Goal: Task Accomplishment & Management: Manage account settings

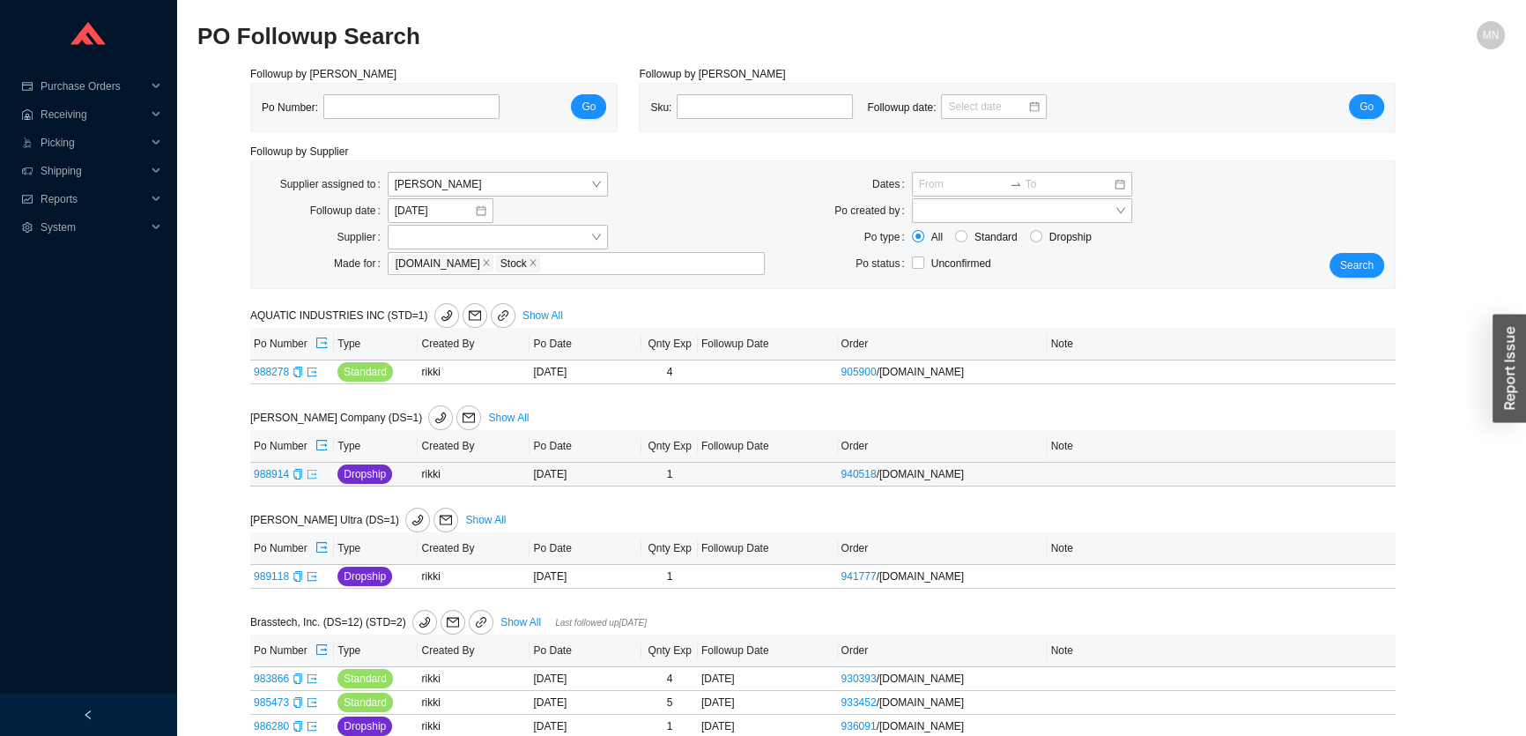
click at [314, 471] on icon "export" at bounding box center [312, 474] width 11 height 11
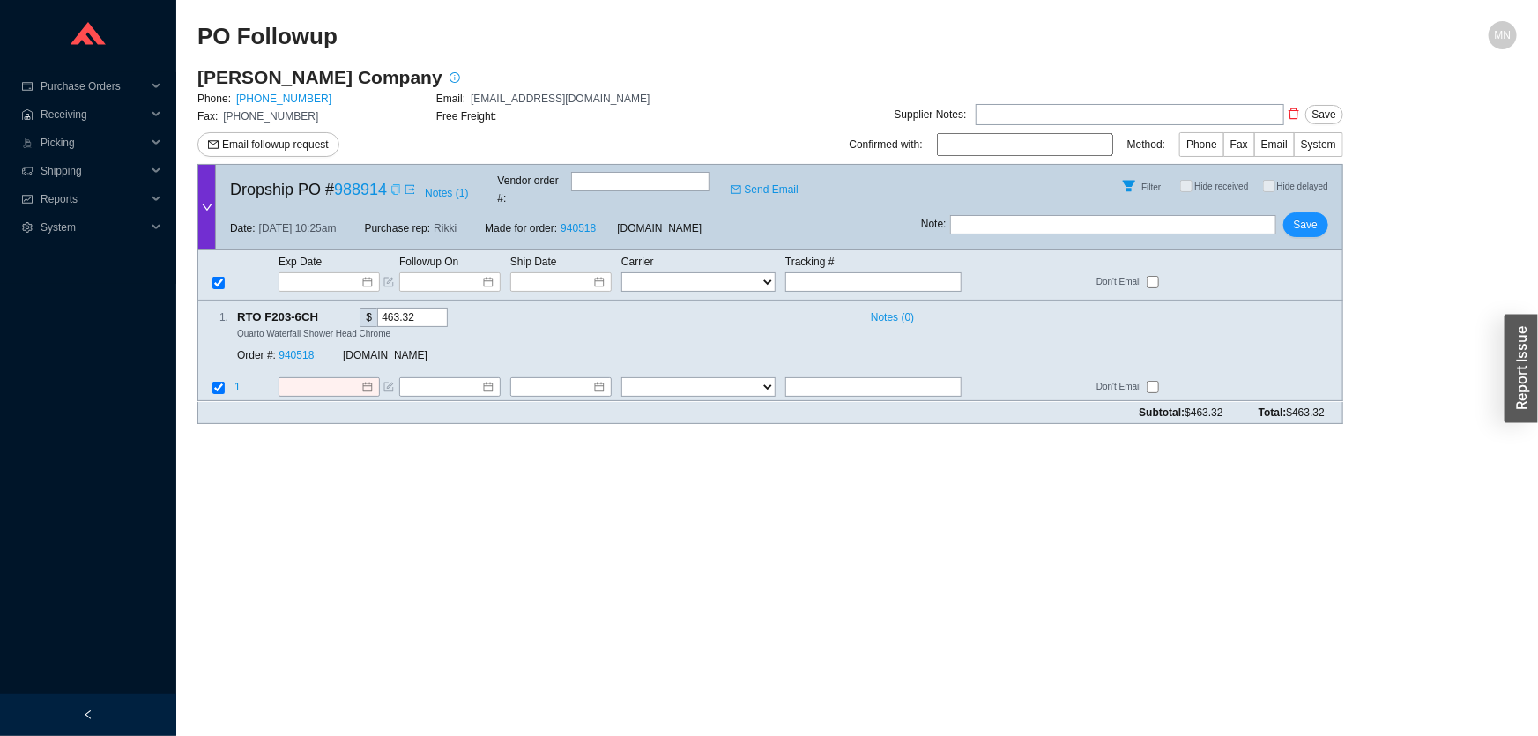
click at [397, 188] on icon "copy" at bounding box center [395, 189] width 11 height 11
click at [345, 273] on input at bounding box center [322, 282] width 75 height 18
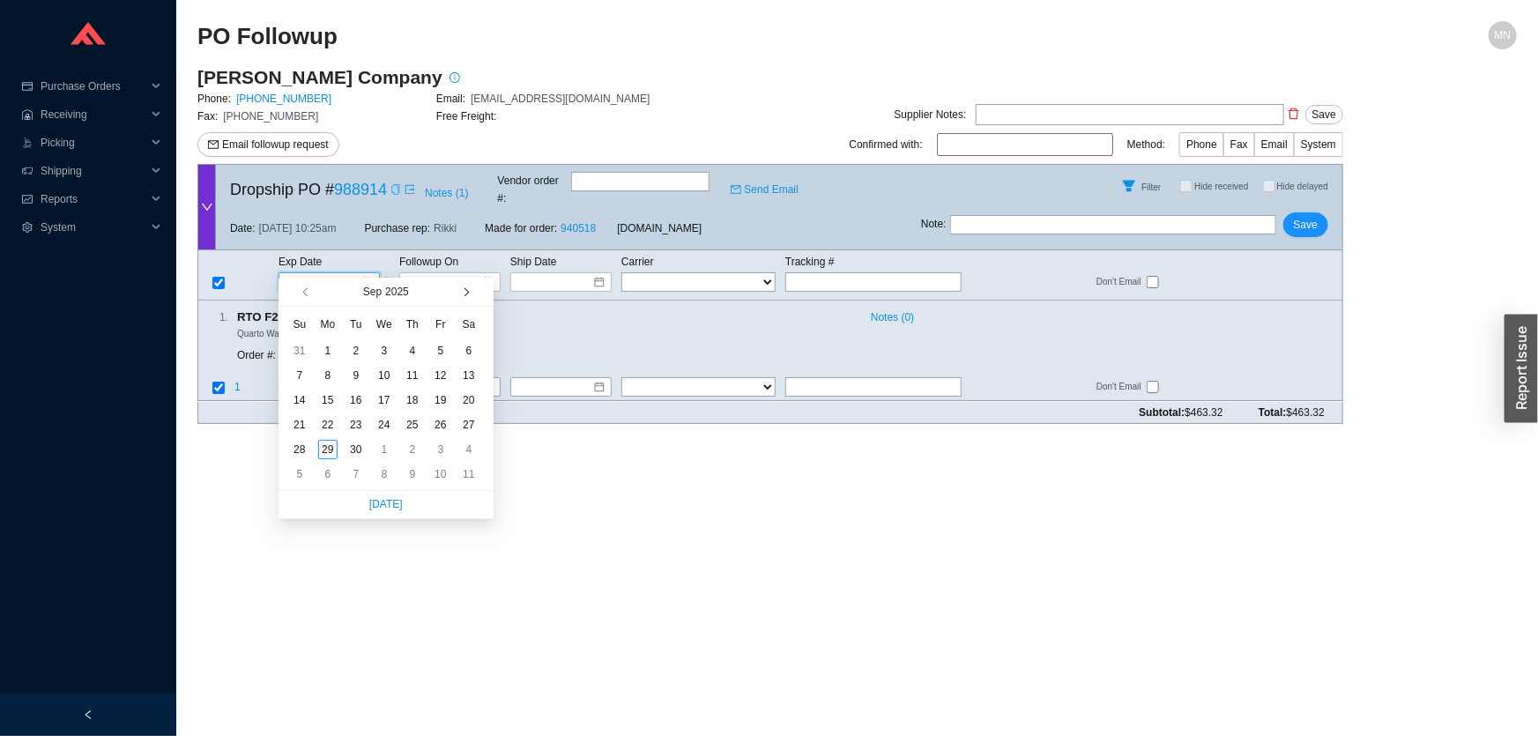
click at [464, 300] on button "button" at bounding box center [464, 292] width 17 height 28
type input "11/3/2025"
click at [330, 370] on div "3" at bounding box center [327, 375] width 19 height 19
type input "11/3/2025"
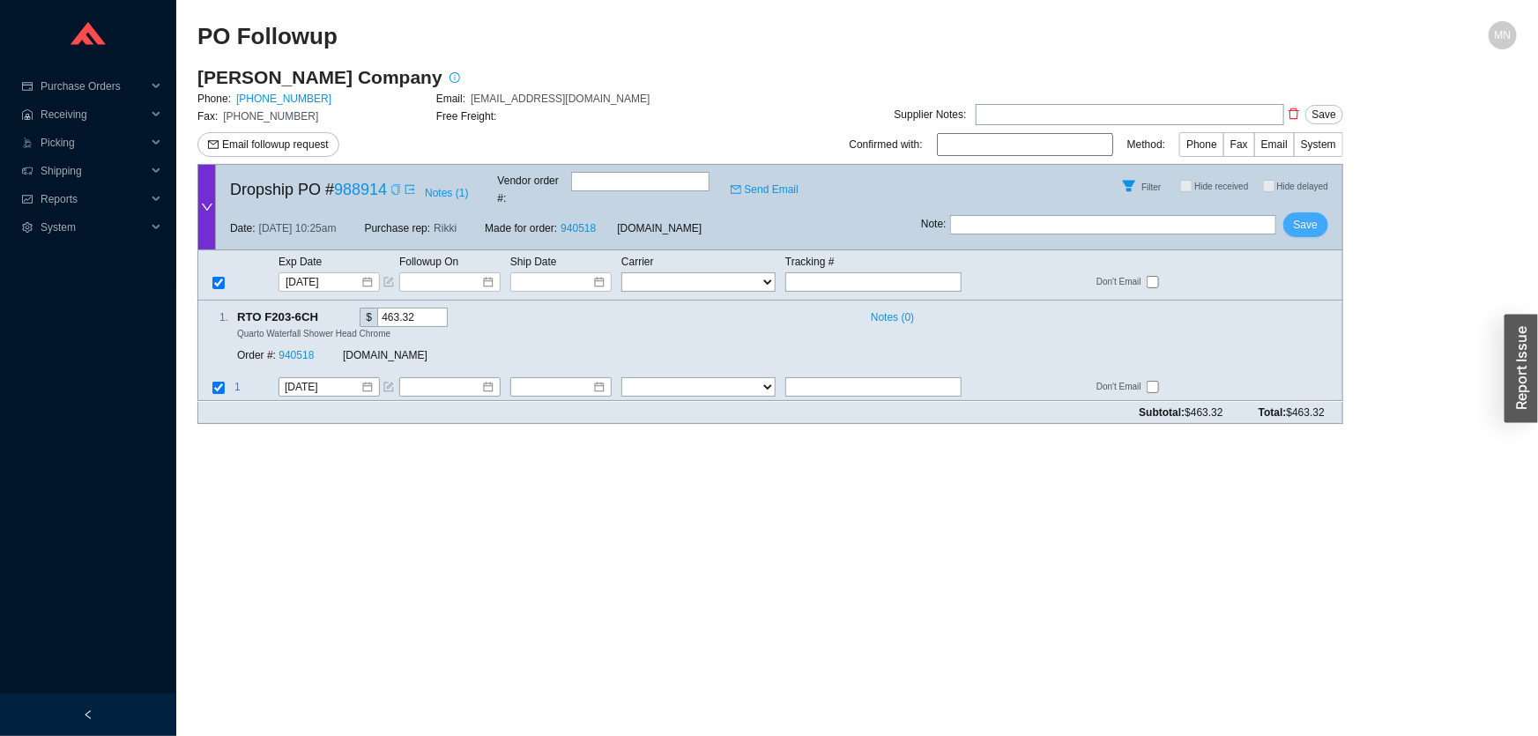
click at [1301, 216] on span "Save" at bounding box center [1306, 225] width 24 height 18
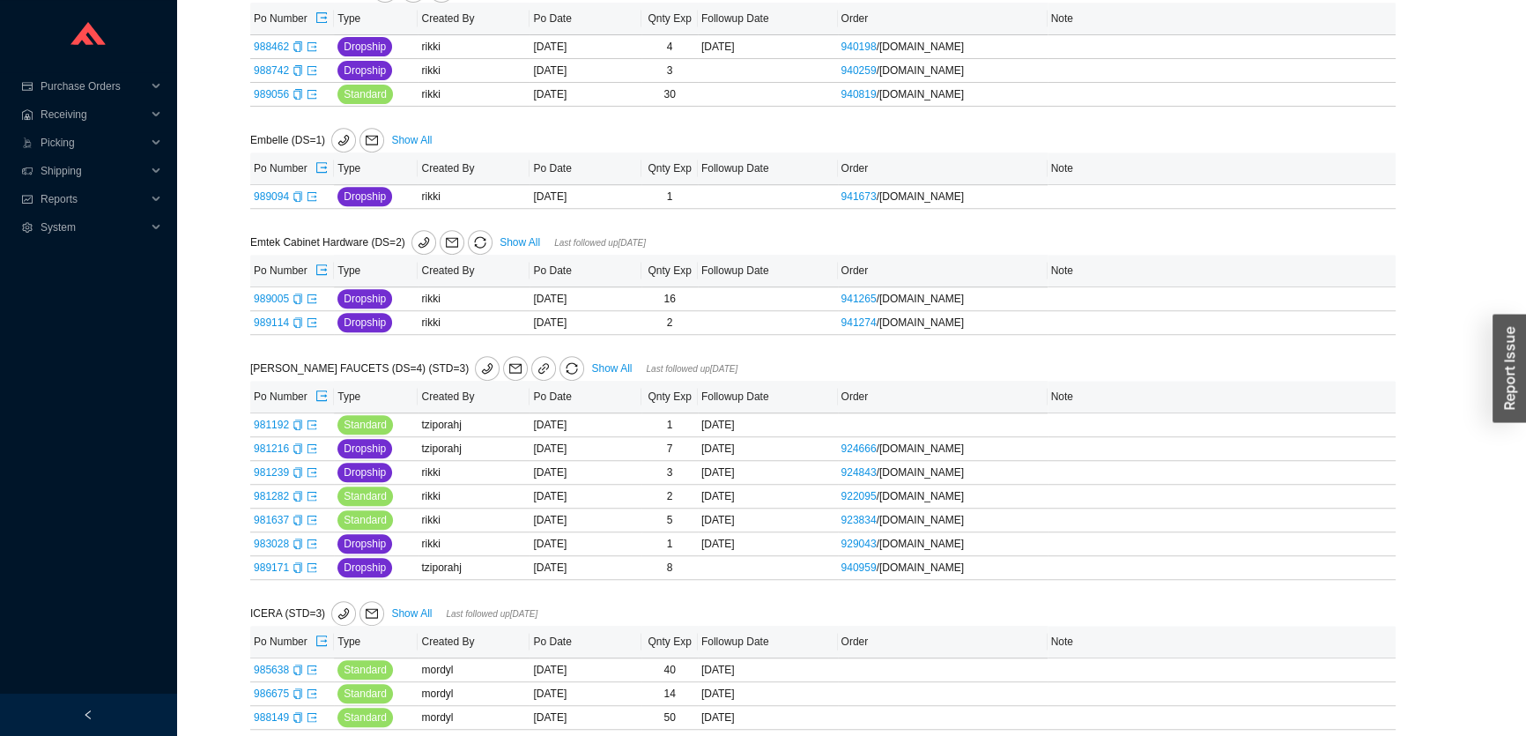
scroll to position [969, 0]
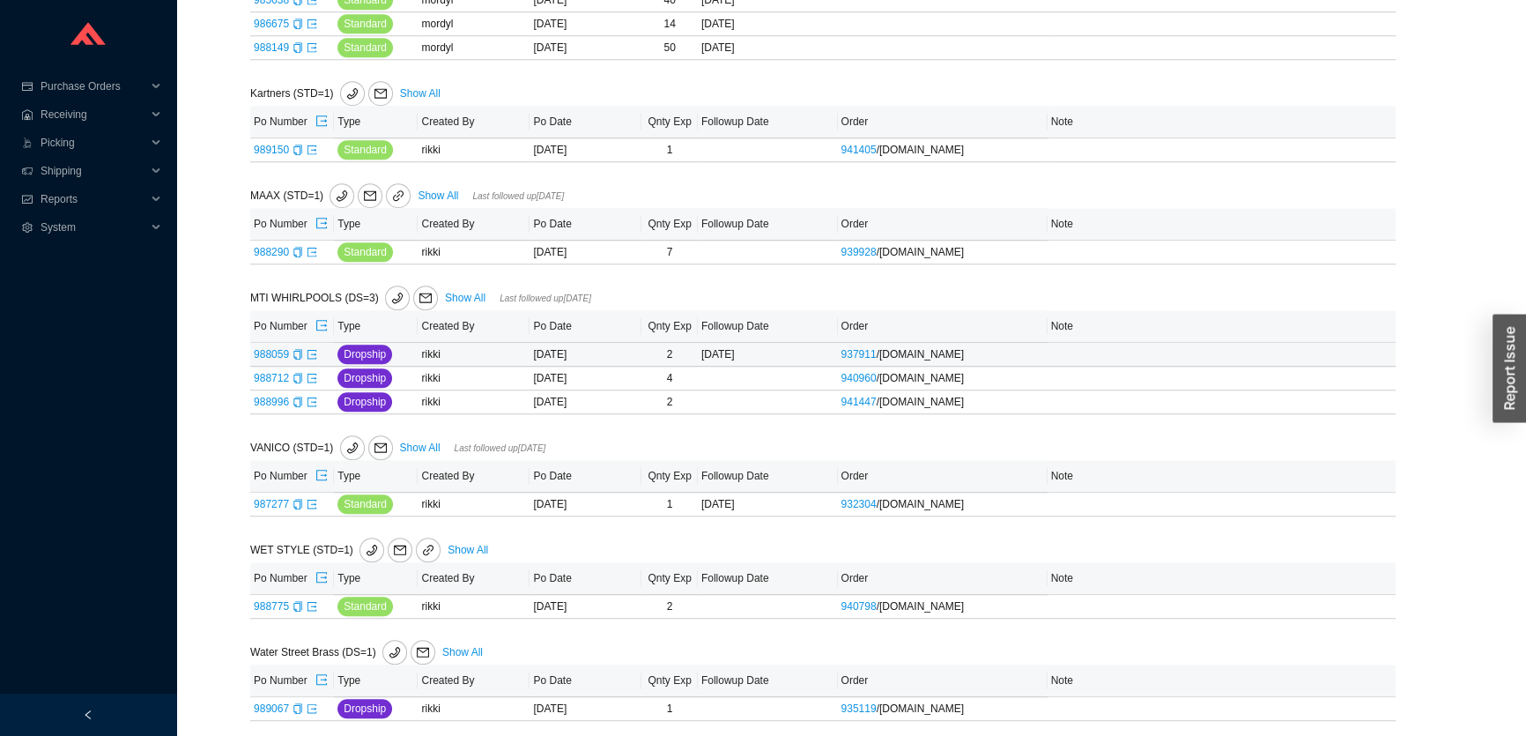
scroll to position [1049, 0]
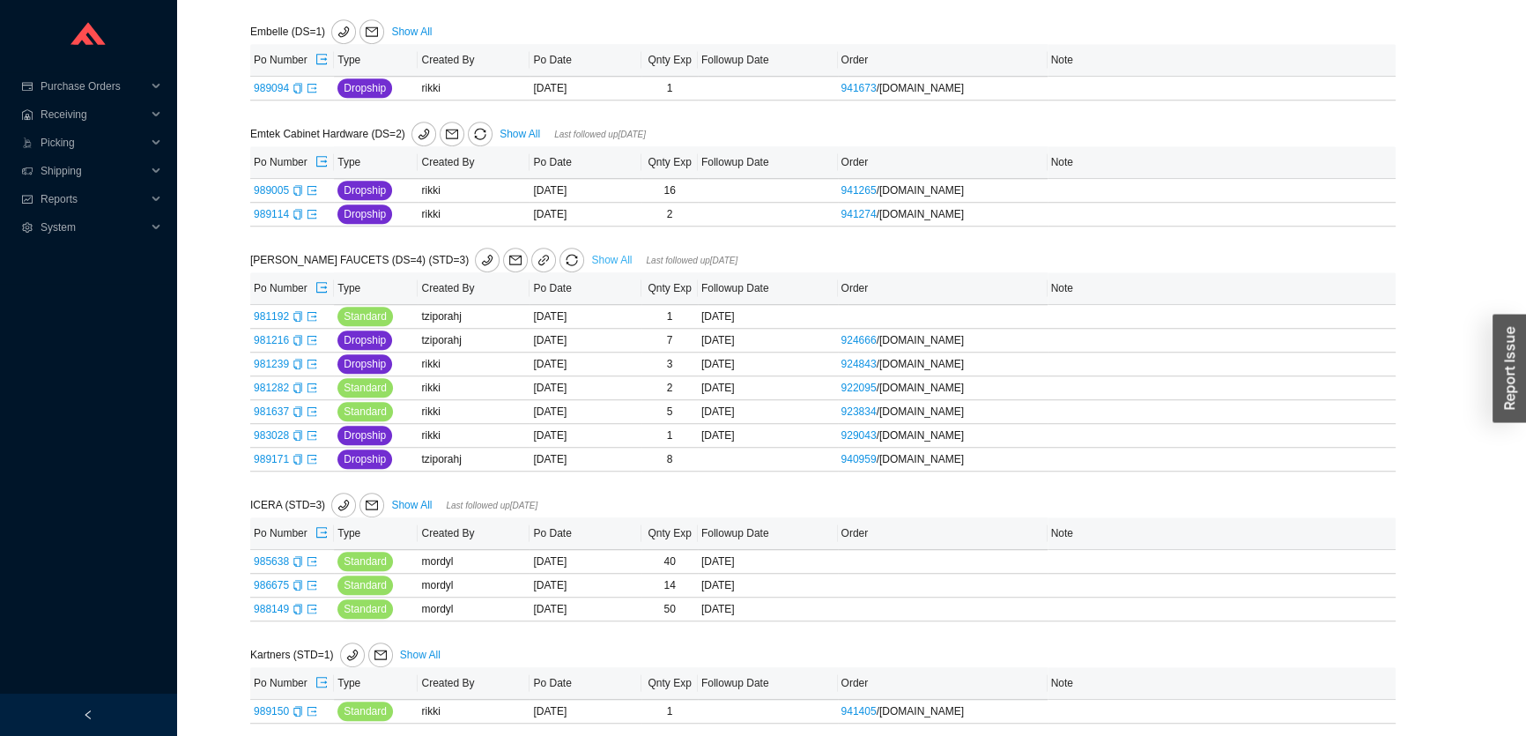
click at [591, 256] on link "Show All" at bounding box center [611, 260] width 41 height 12
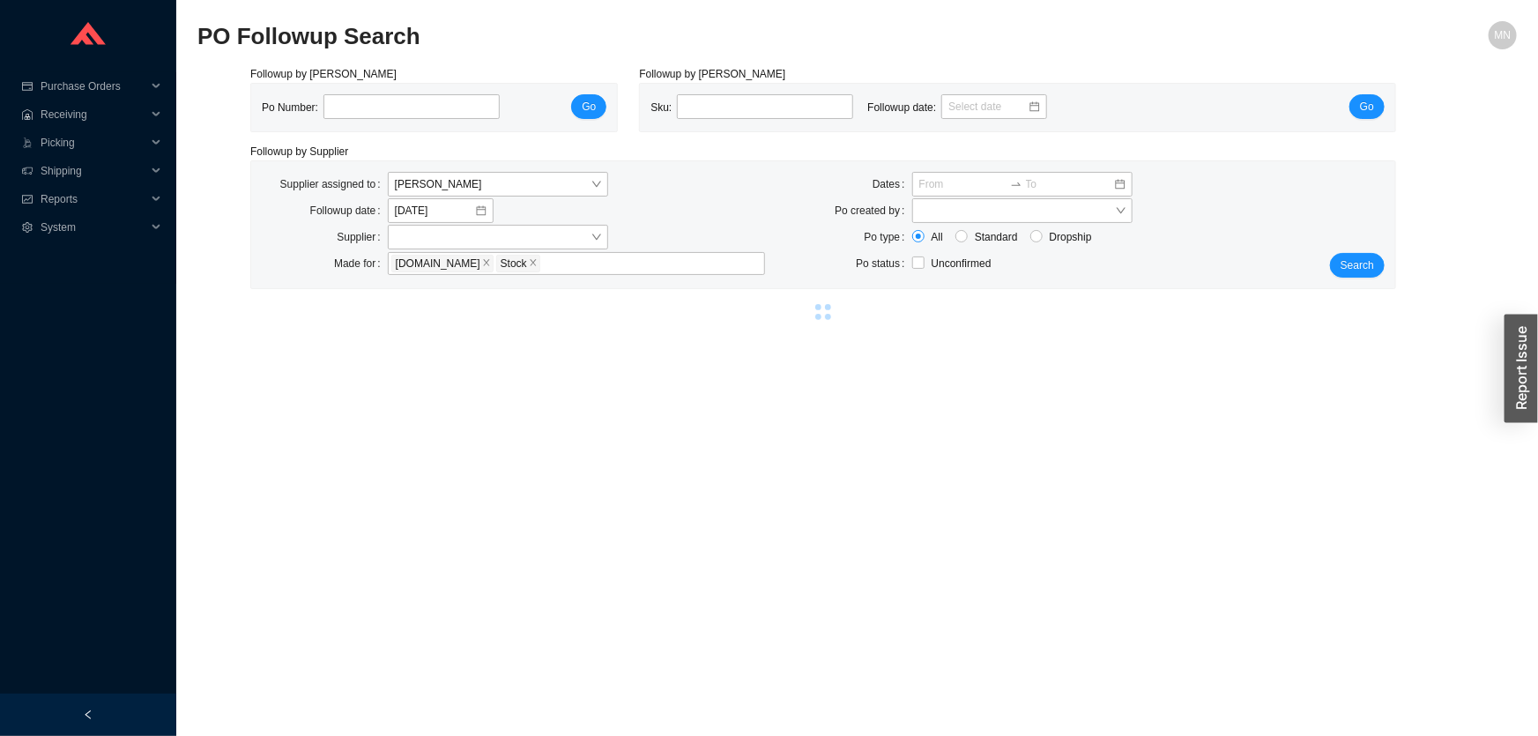
select select "2"
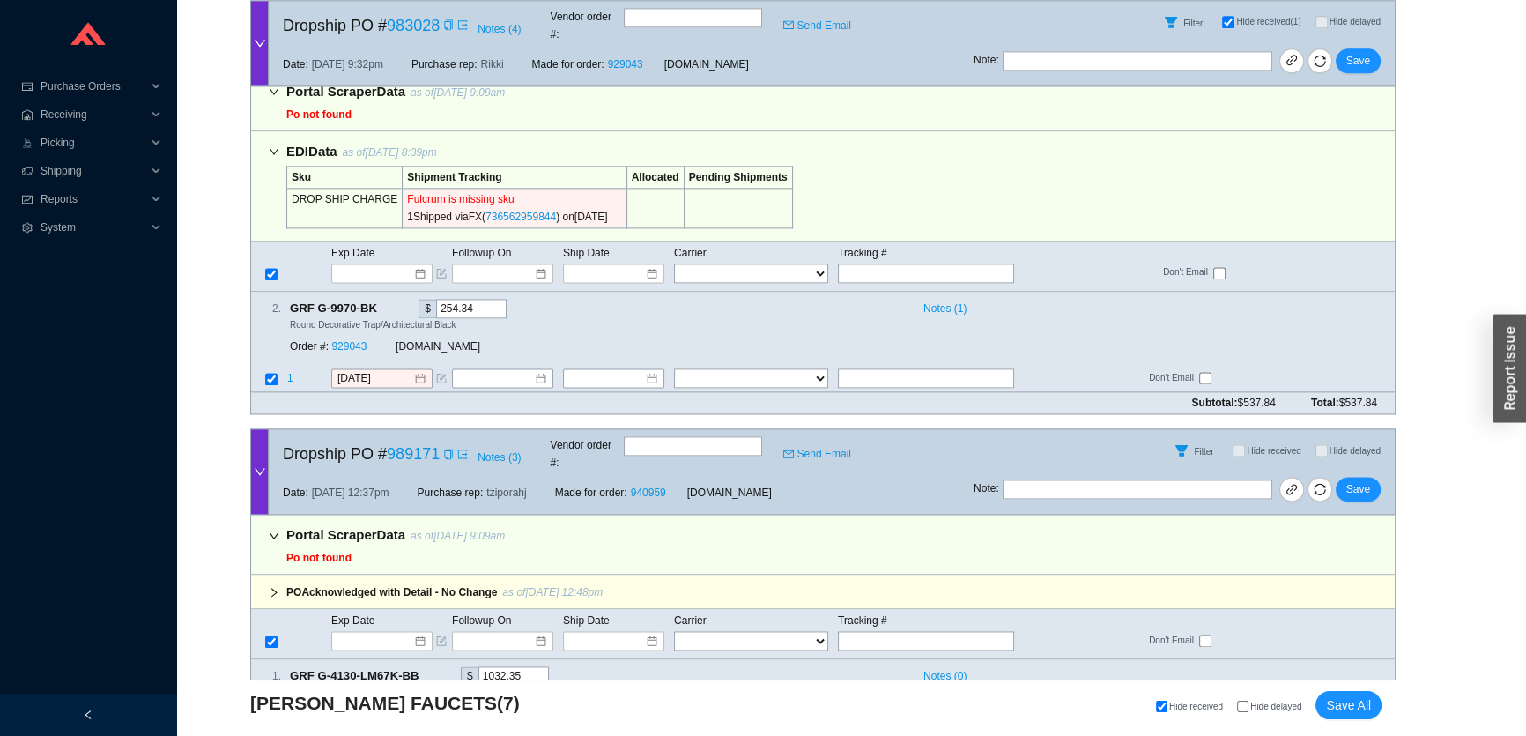
scroll to position [2913, 0]
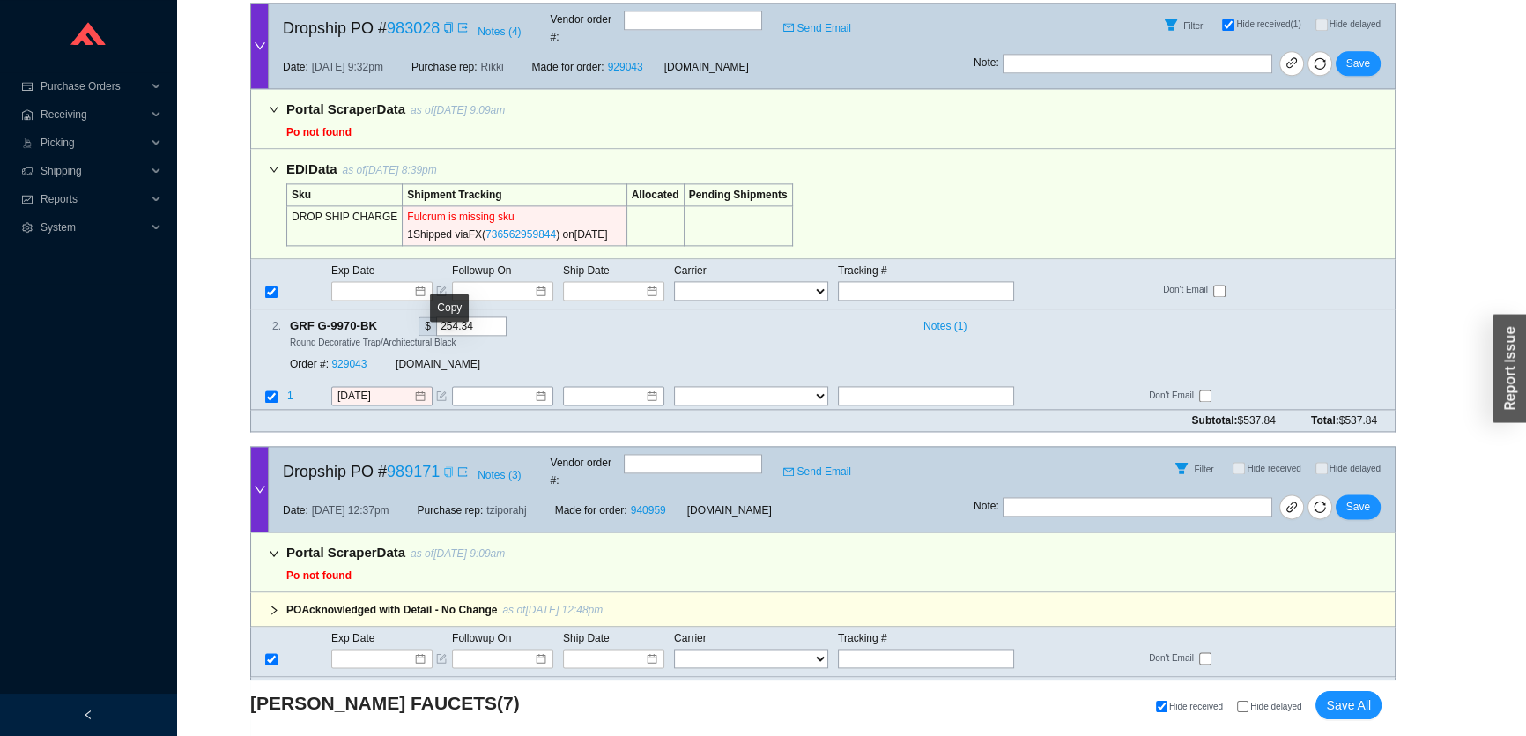
click at [449, 466] on icon "copy" at bounding box center [448, 471] width 11 height 11
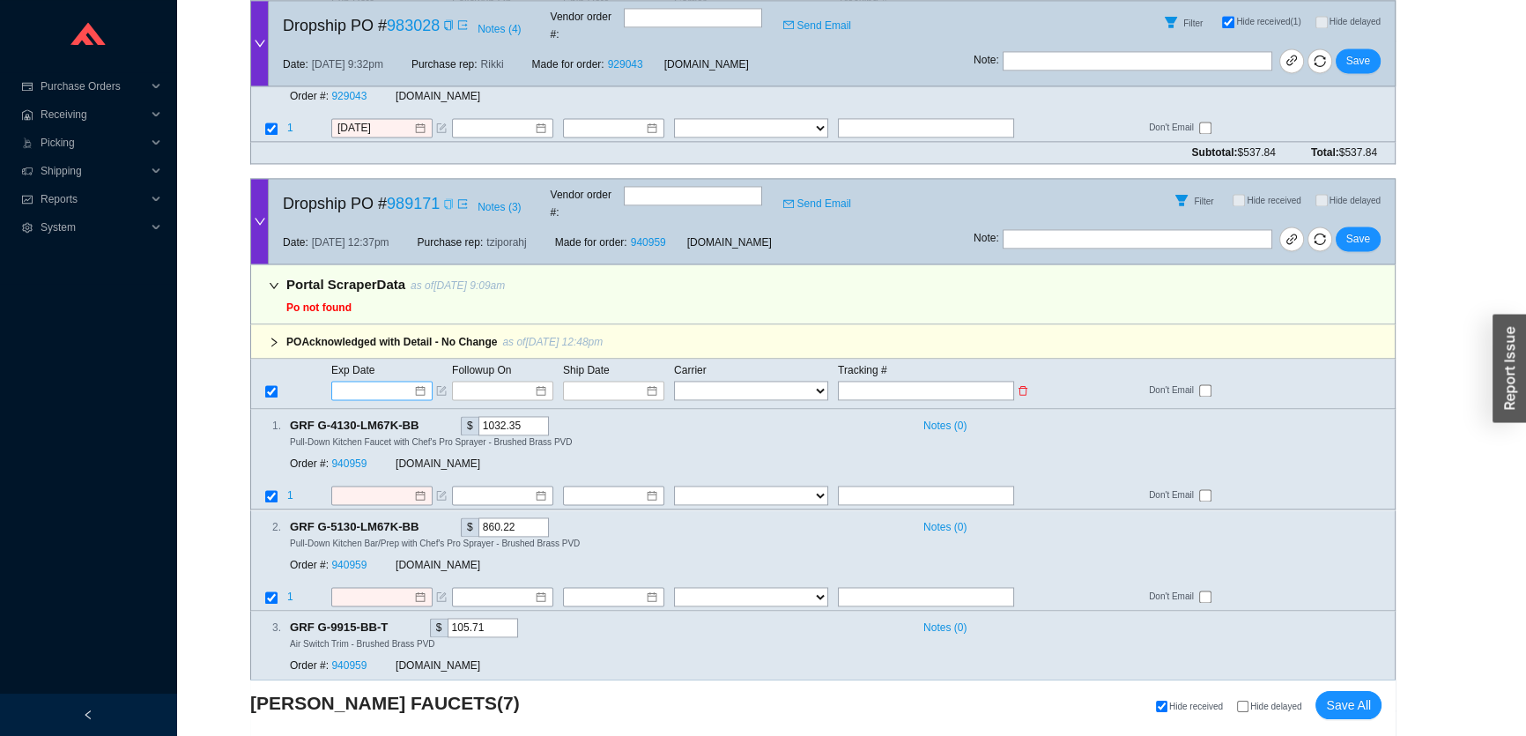
scroll to position [3154, 0]
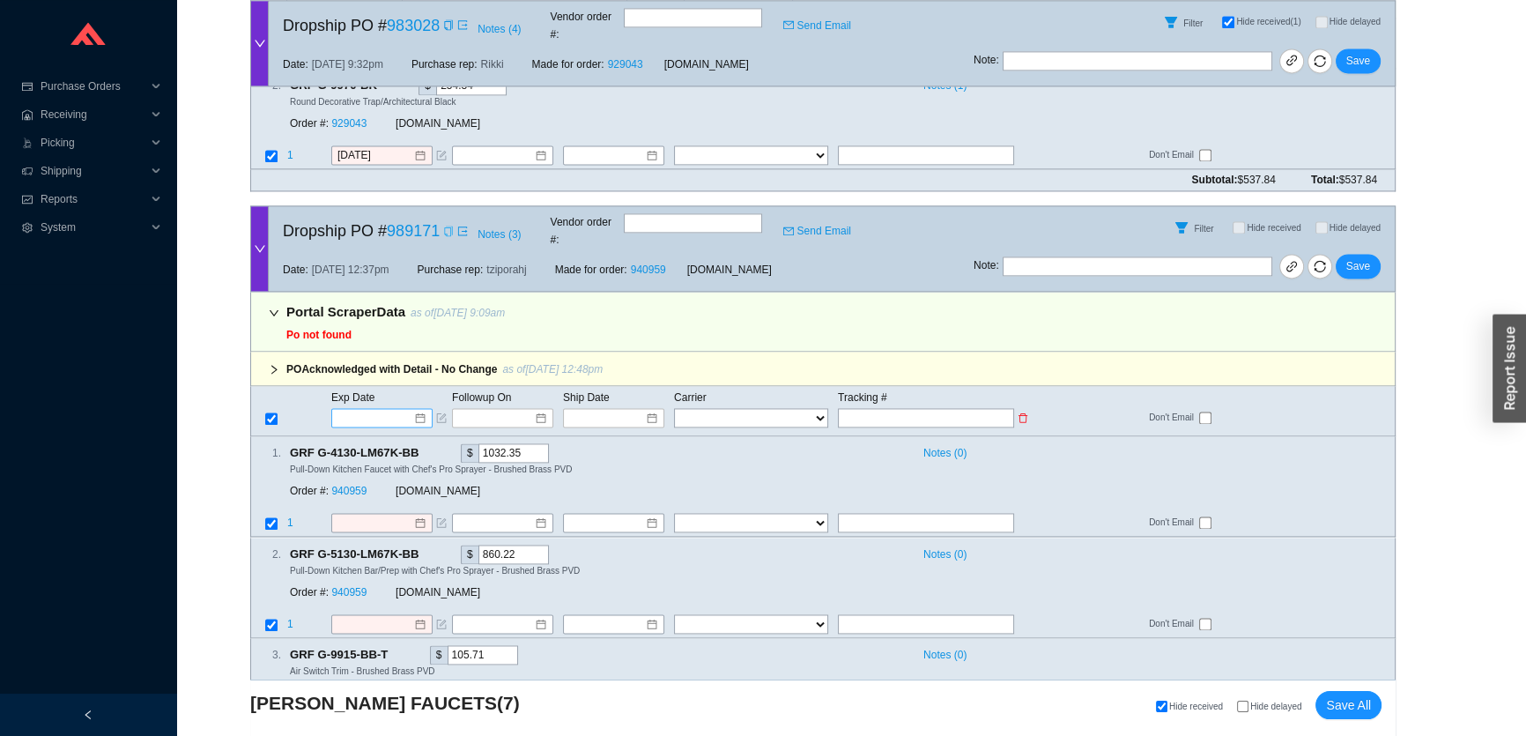
click at [394, 409] on input at bounding box center [375, 418] width 75 height 18
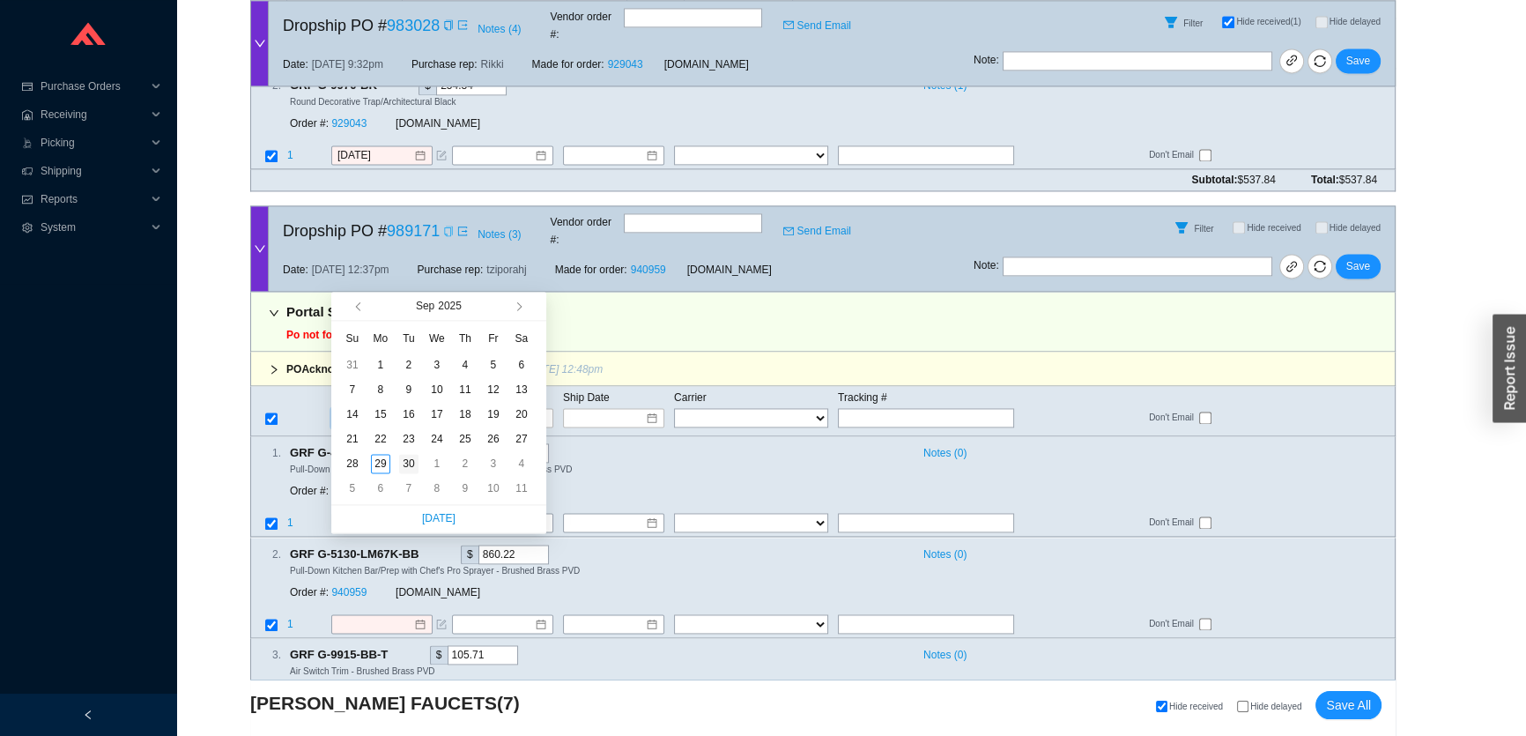
type input "9/30/2025"
click at [419, 469] on td "30" at bounding box center [409, 463] width 28 height 25
type input "9/30/2025"
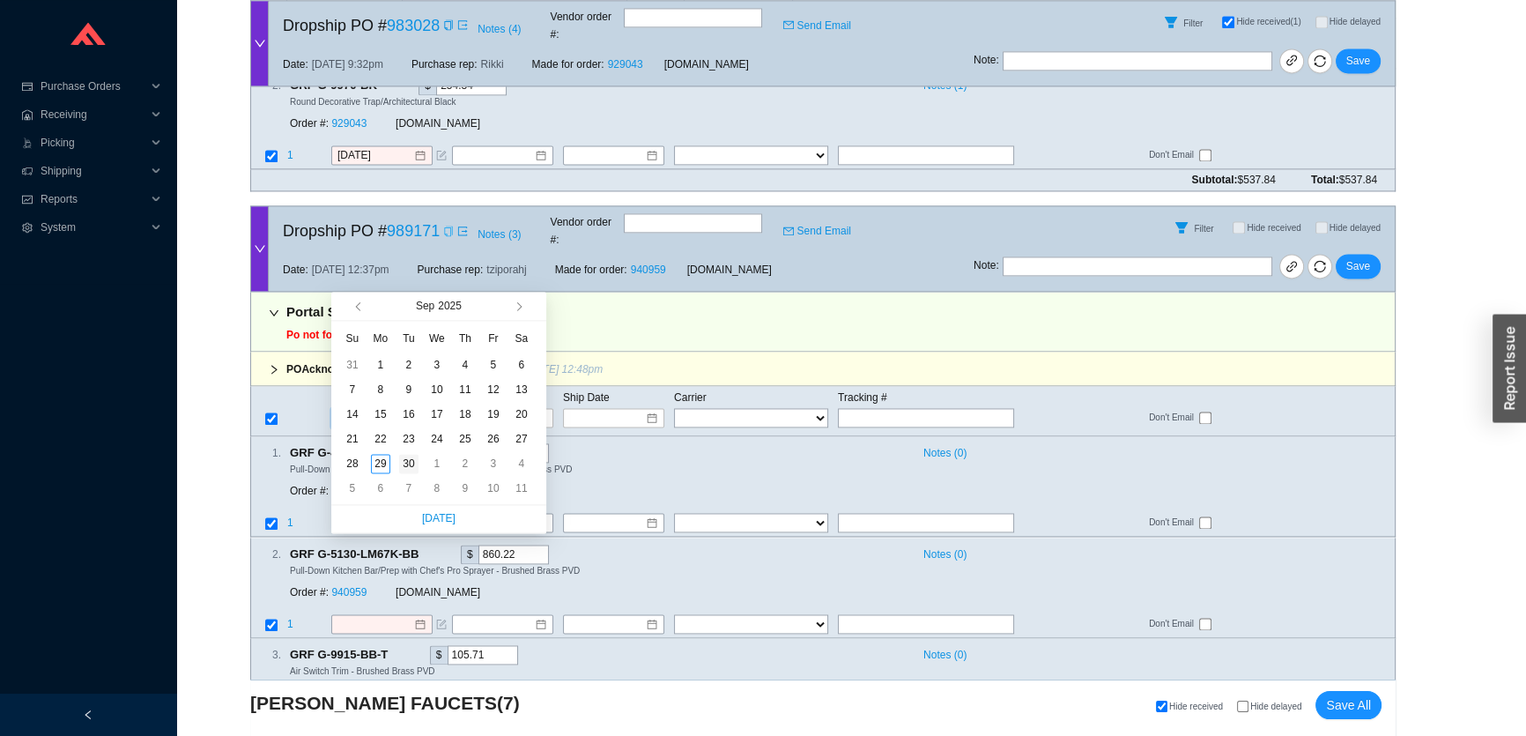
type input "9/30/2025"
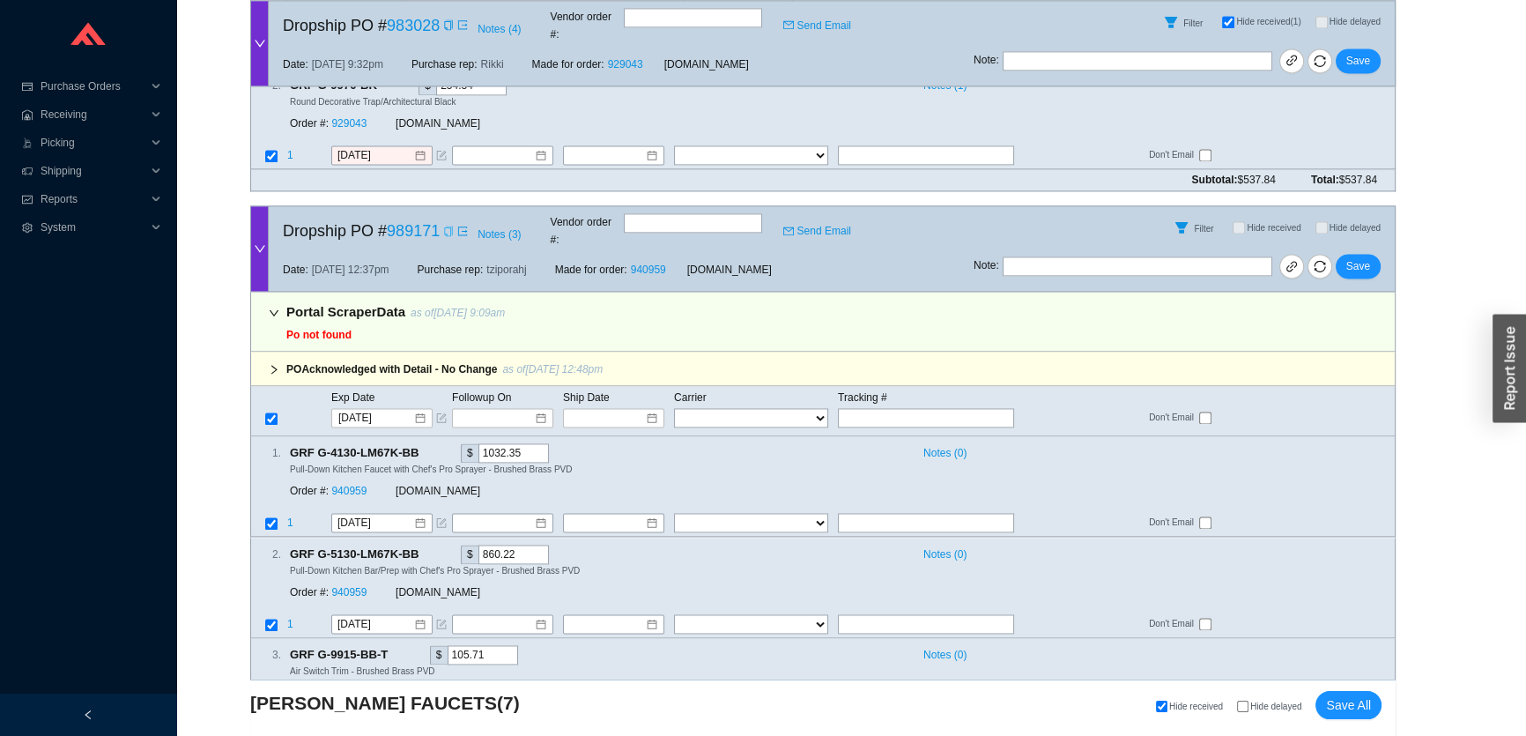
click at [686, 292] on div "Portal Scraper Data as of 9/29/25 9:09am Po not found" at bounding box center [823, 322] width 1146 height 60
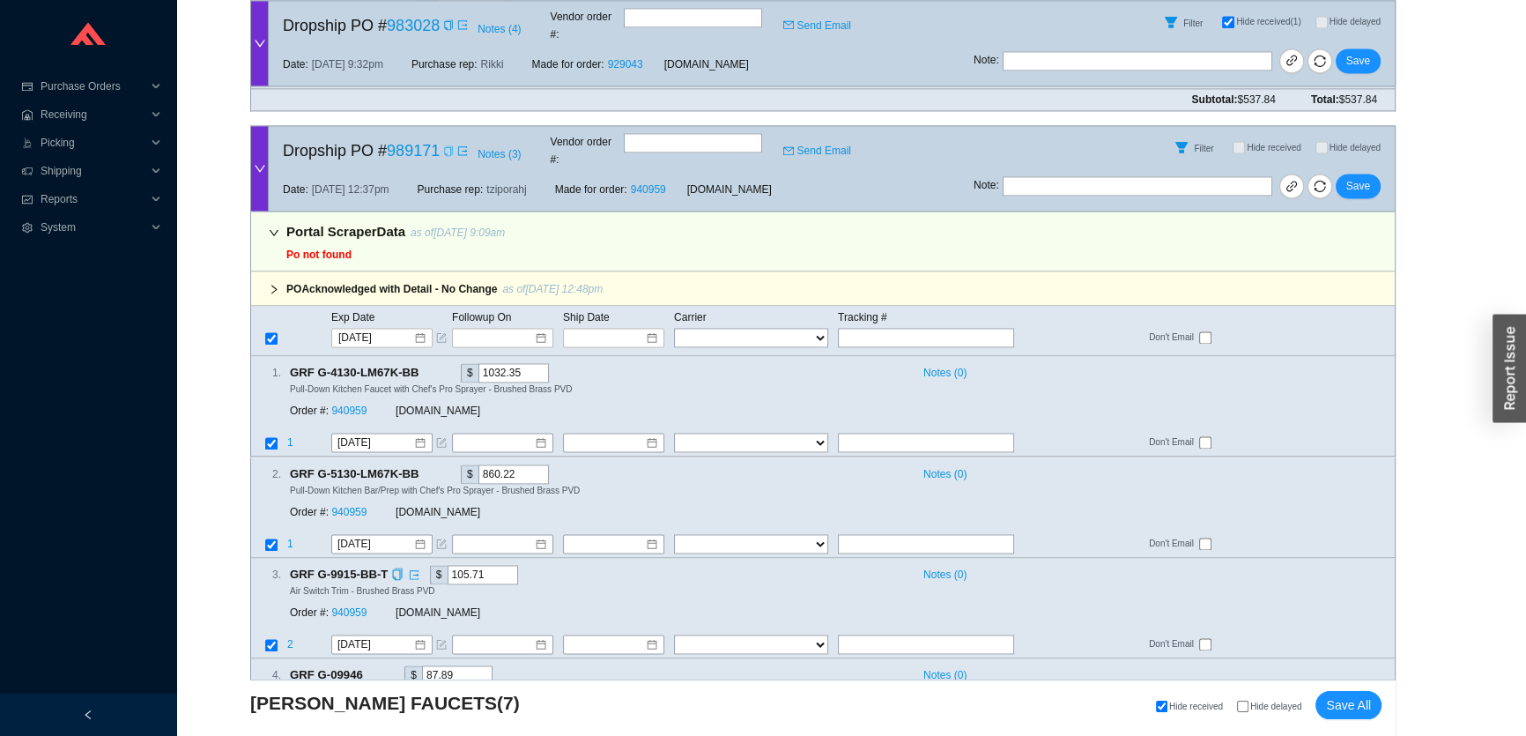
scroll to position [3313, 0]
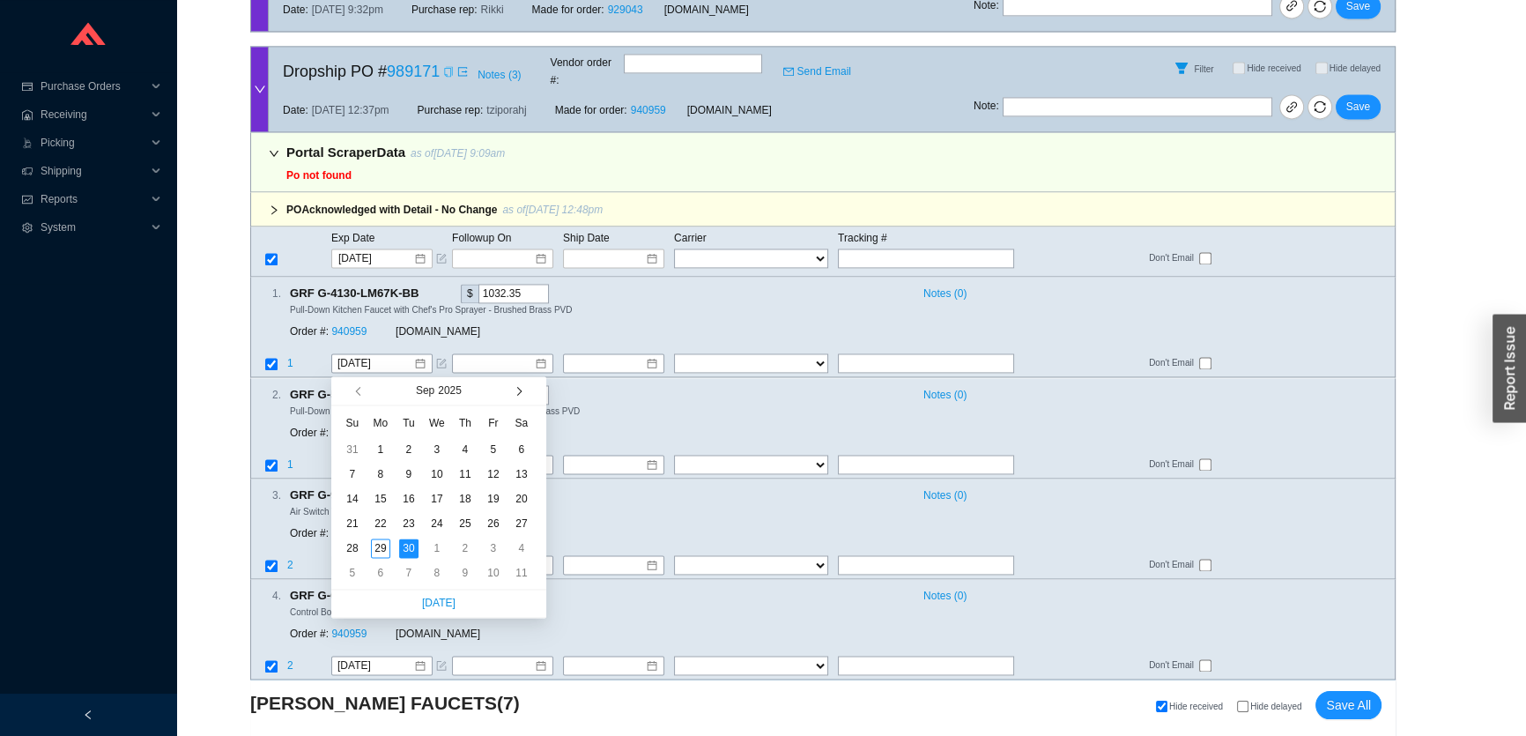
click at [517, 394] on span "button" at bounding box center [517, 391] width 9 height 9
click at [518, 394] on span "button" at bounding box center [517, 391] width 9 height 9
click at [515, 392] on span "button" at bounding box center [517, 391] width 9 height 9
type input "12/1/2025"
click at [384, 449] on div "1" at bounding box center [380, 449] width 19 height 19
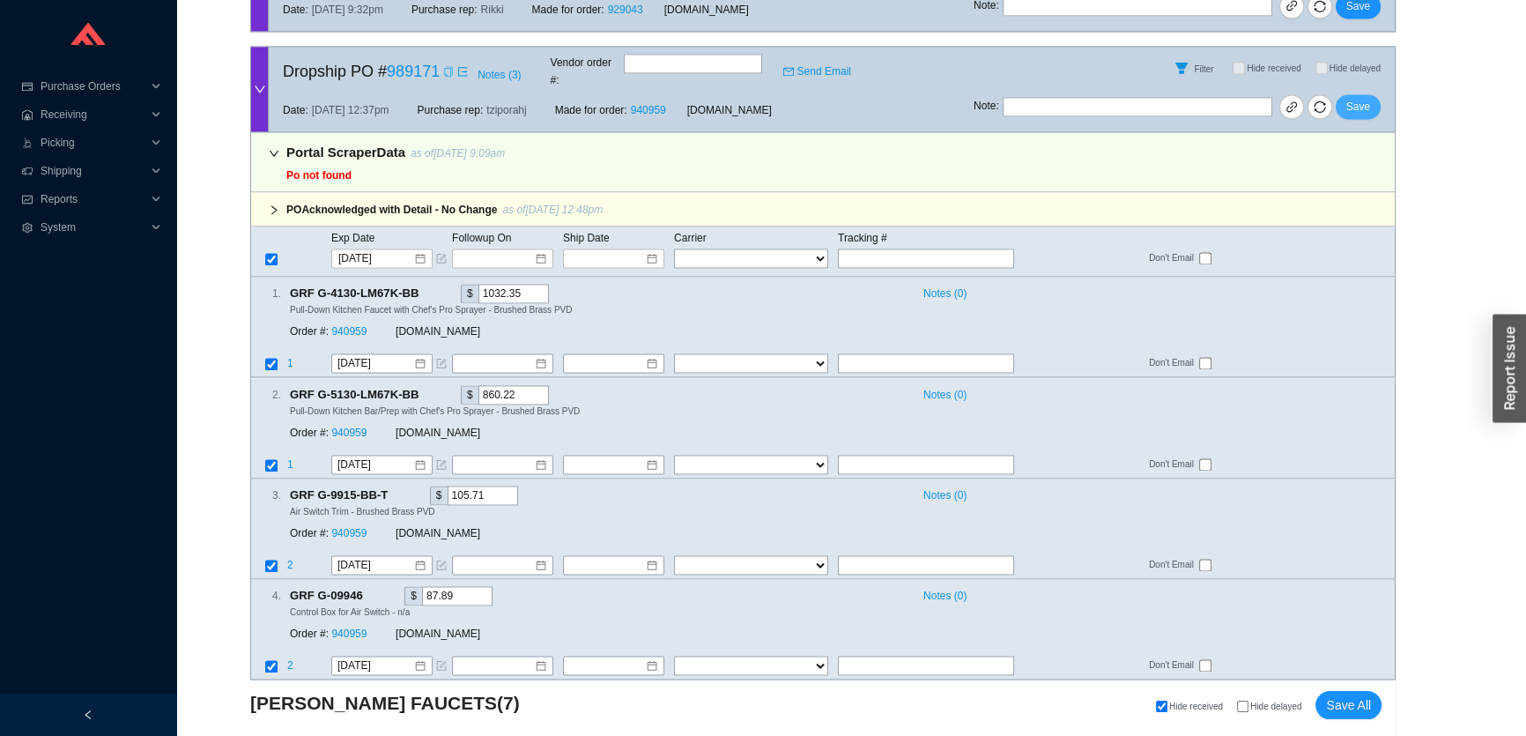
click at [1361, 98] on span "Save" at bounding box center [1358, 107] width 24 height 18
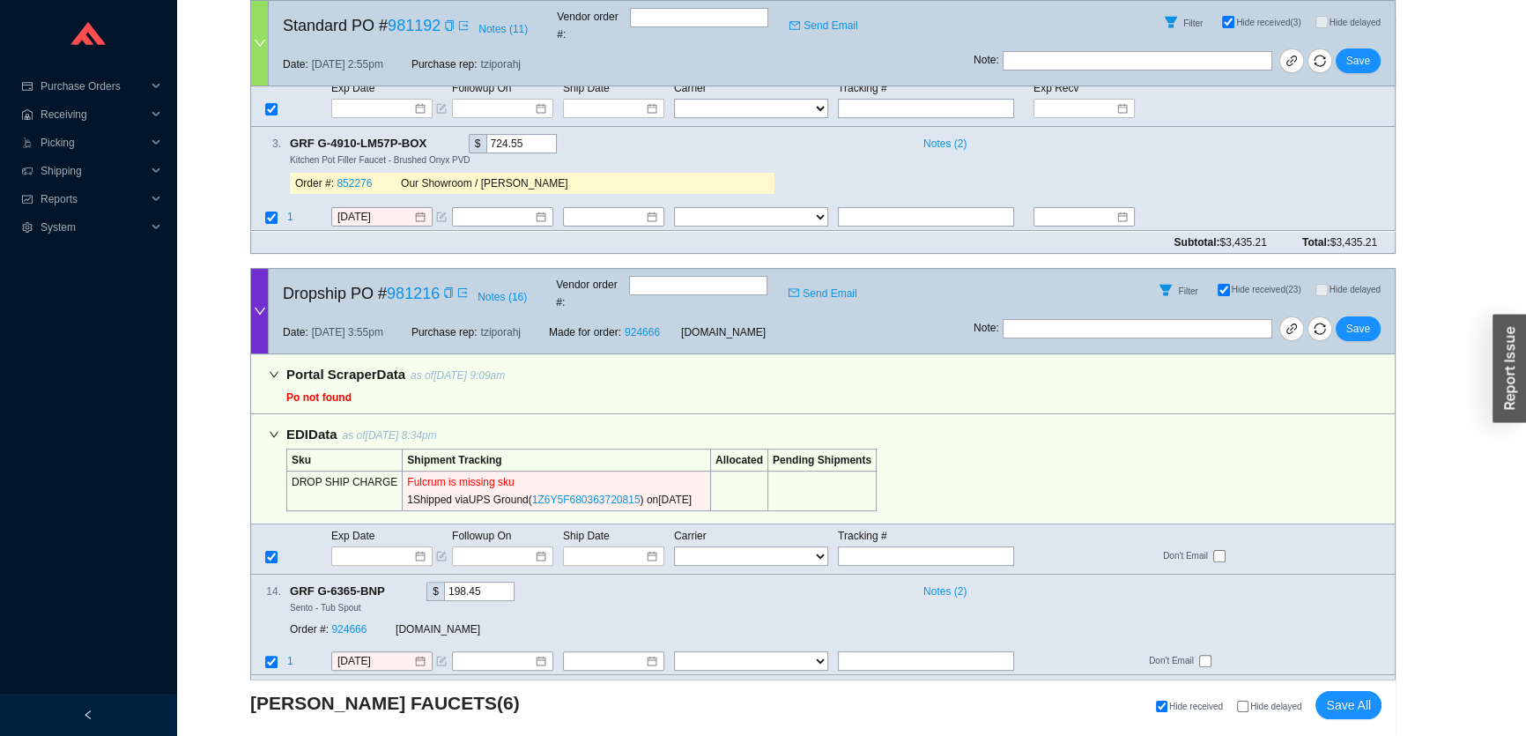
scroll to position [315, 0]
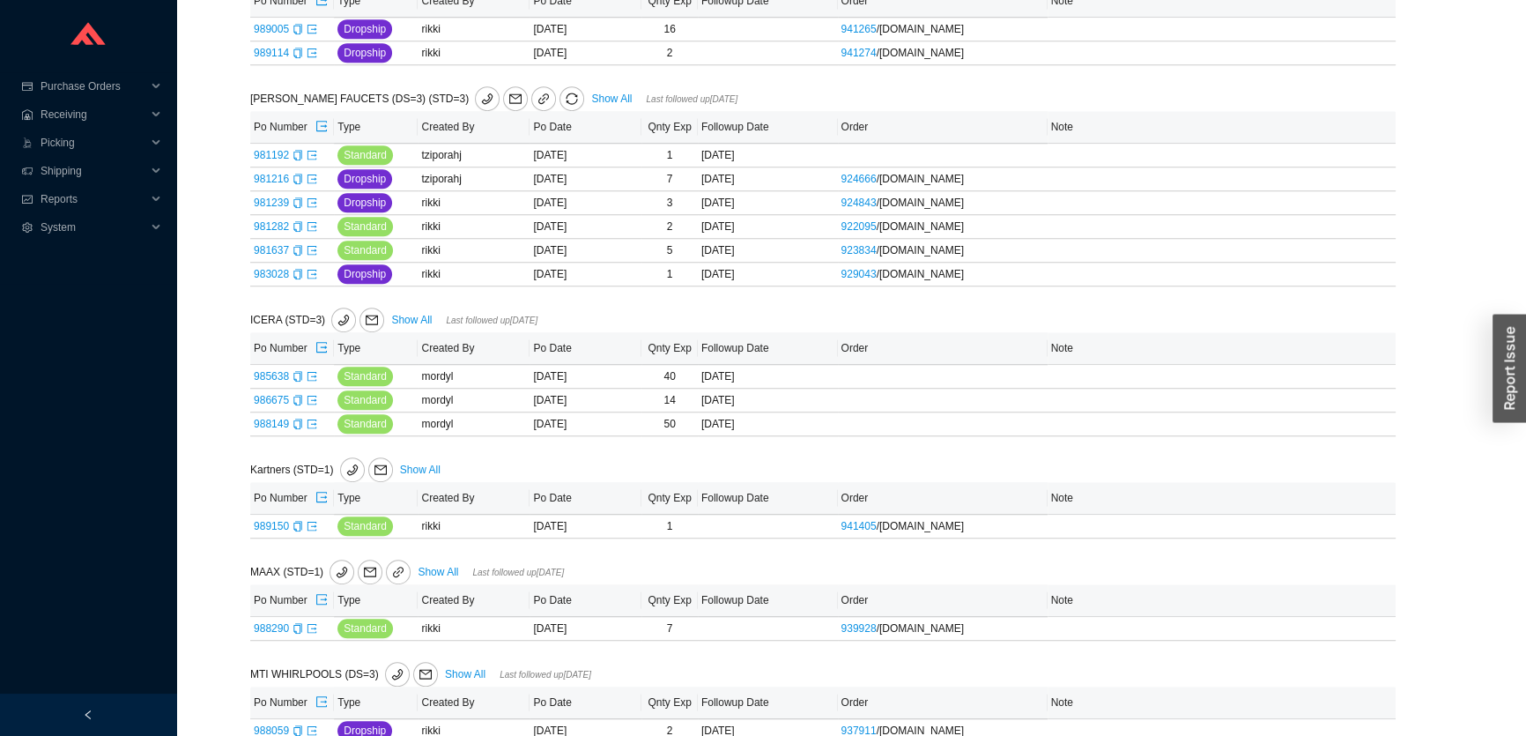
scroll to position [1186, 0]
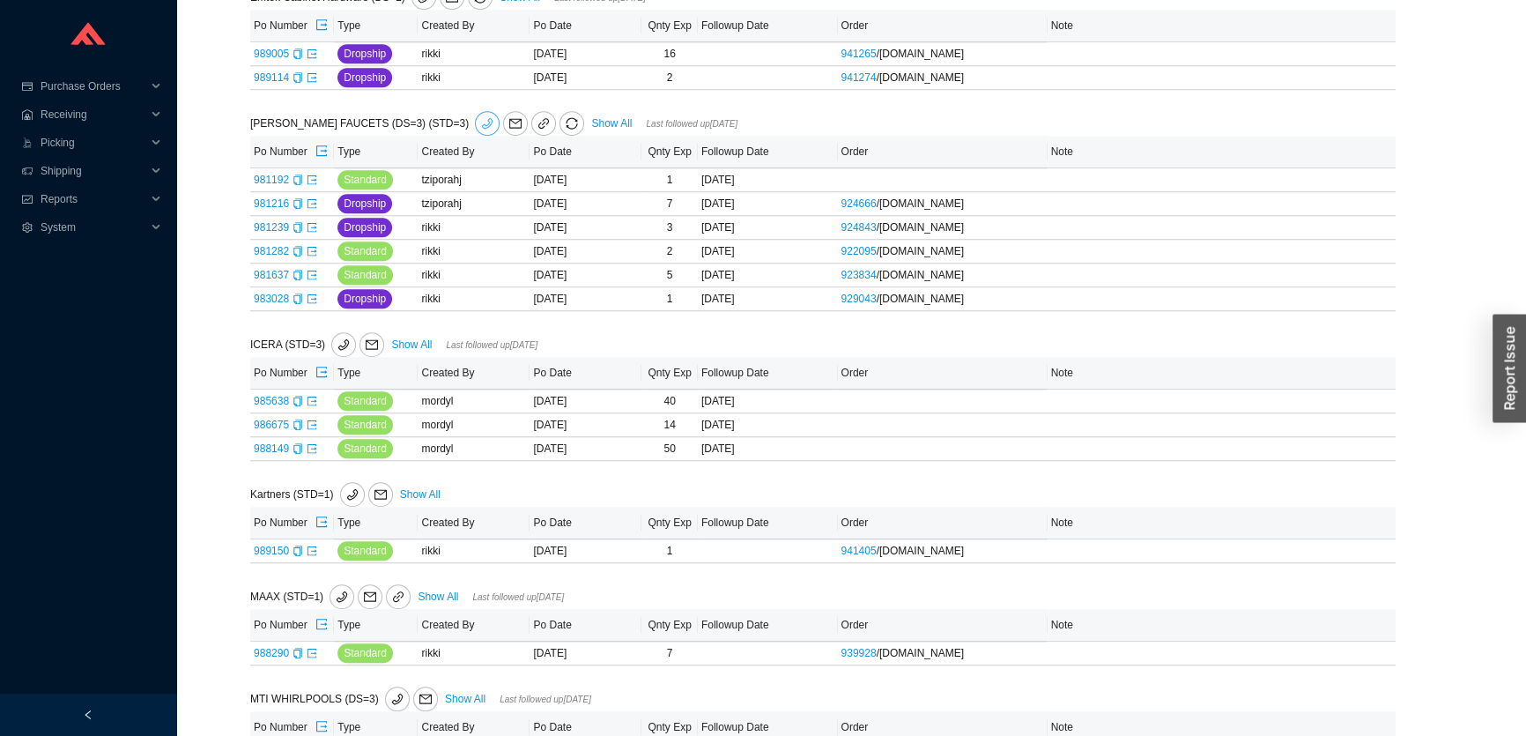
click at [482, 122] on icon "phone" at bounding box center [487, 123] width 11 height 11
click at [591, 119] on link "Show All" at bounding box center [611, 123] width 41 height 12
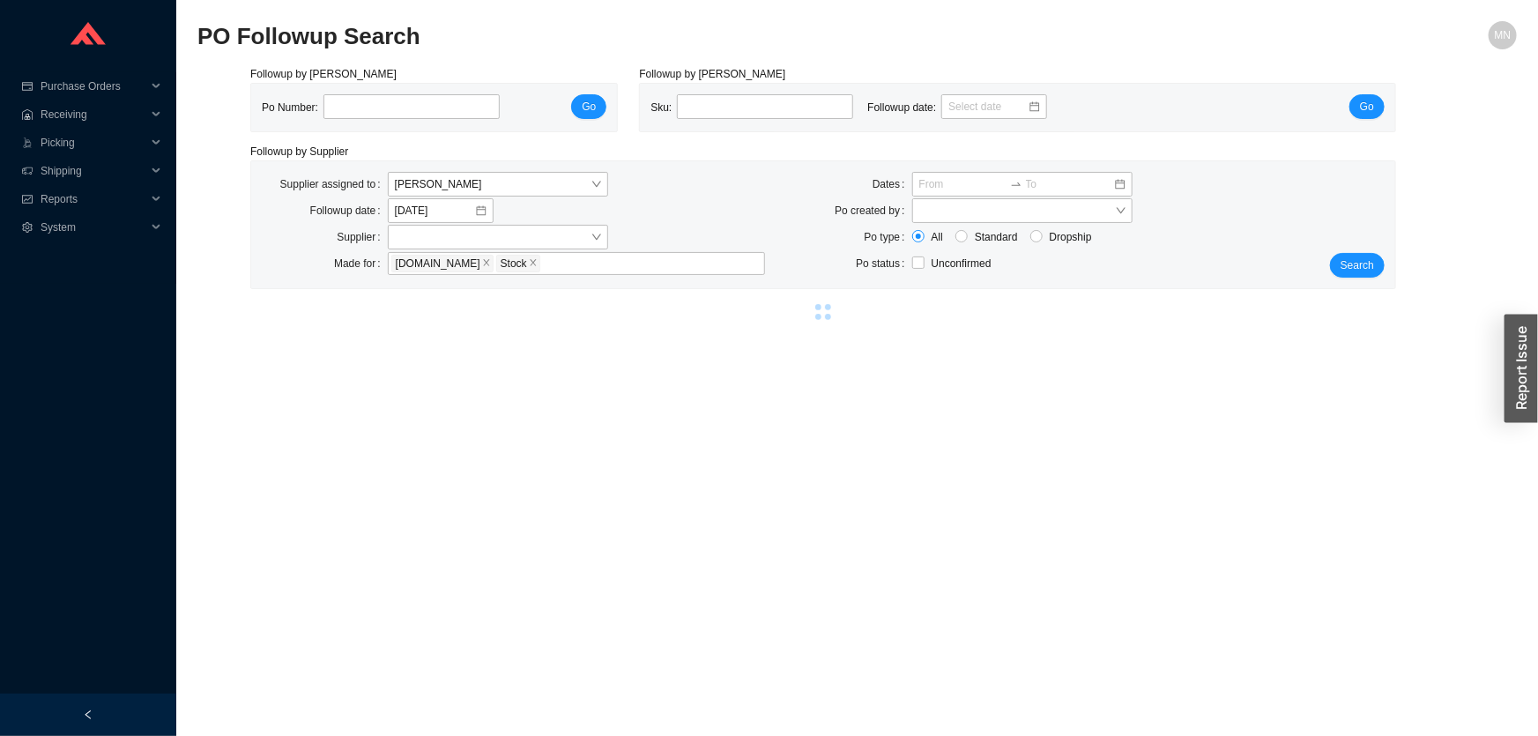
select select "2"
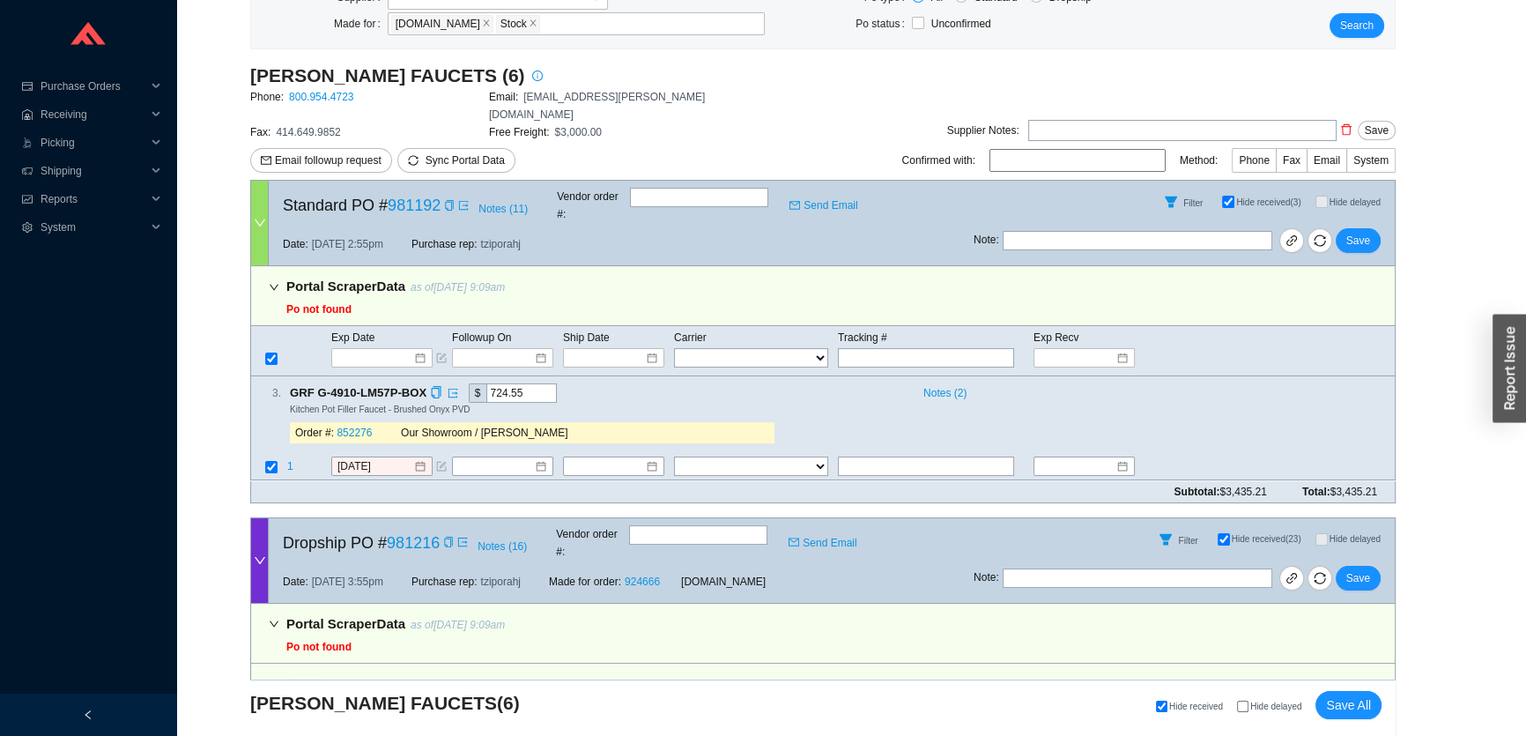
scroll to position [400, 0]
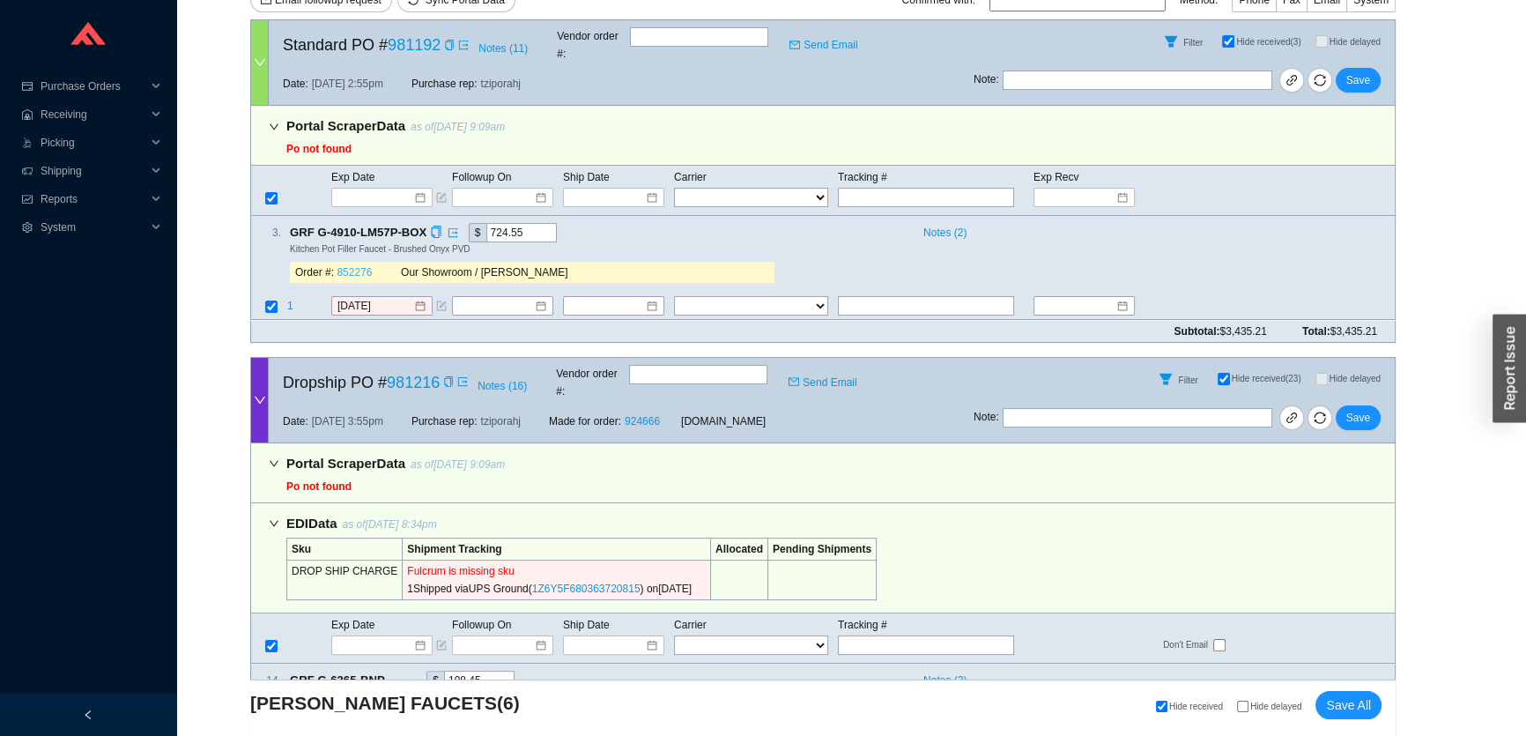
click at [357, 267] on link "852276" at bounding box center [354, 273] width 35 height 12
click at [351, 298] on input "[DATE]" at bounding box center [375, 307] width 76 height 18
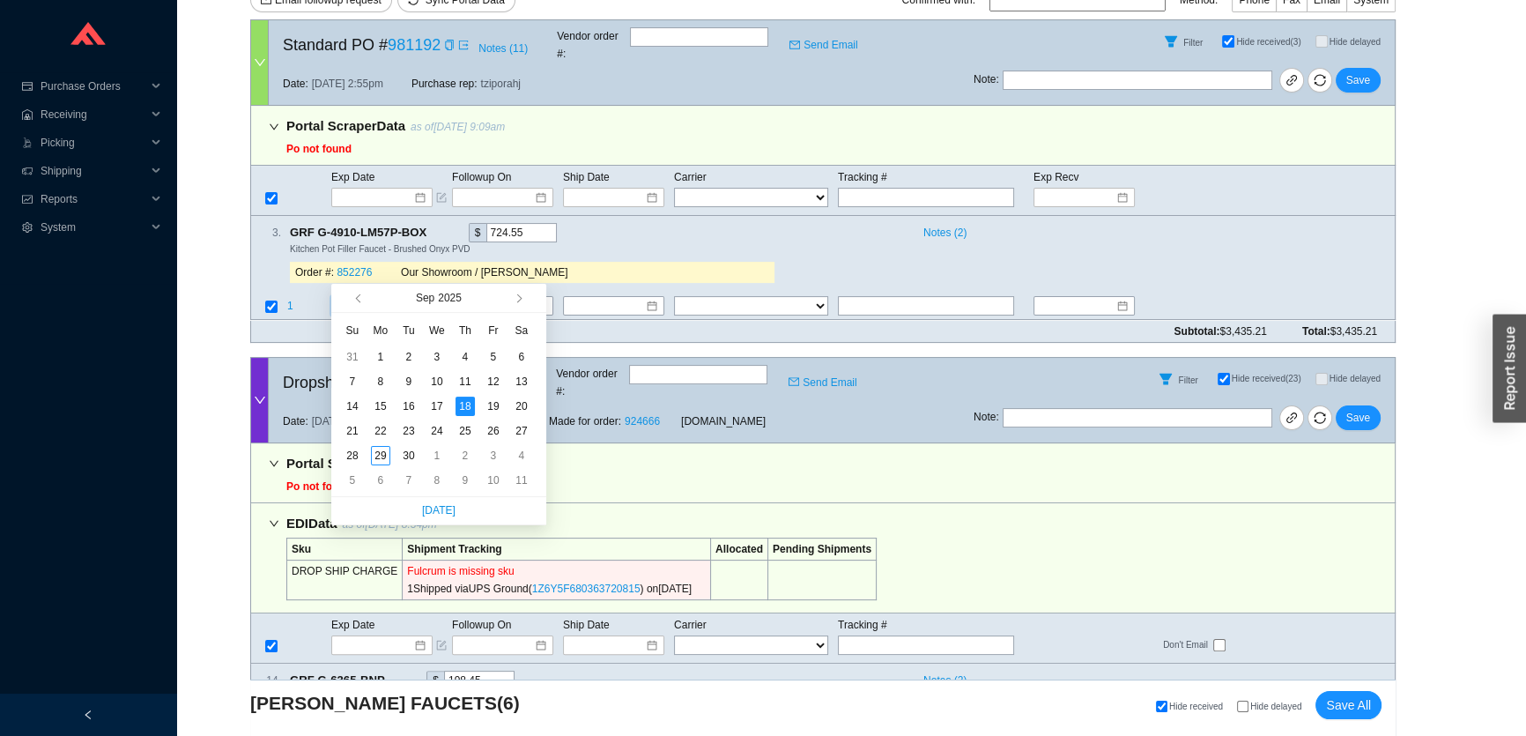
click at [378, 456] on div "29" at bounding box center [380, 455] width 19 height 19
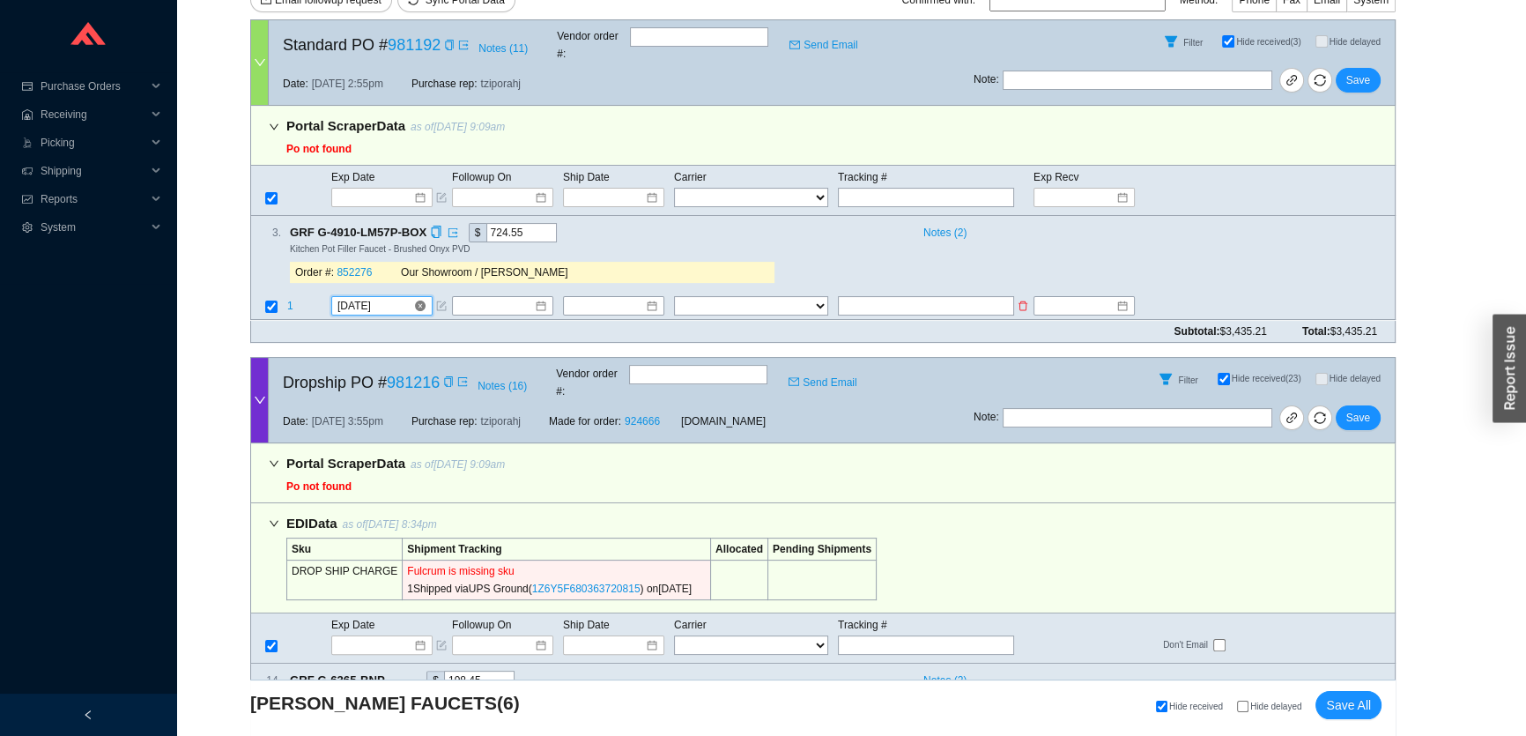
click at [382, 298] on input "[DATE]" at bounding box center [375, 307] width 76 height 18
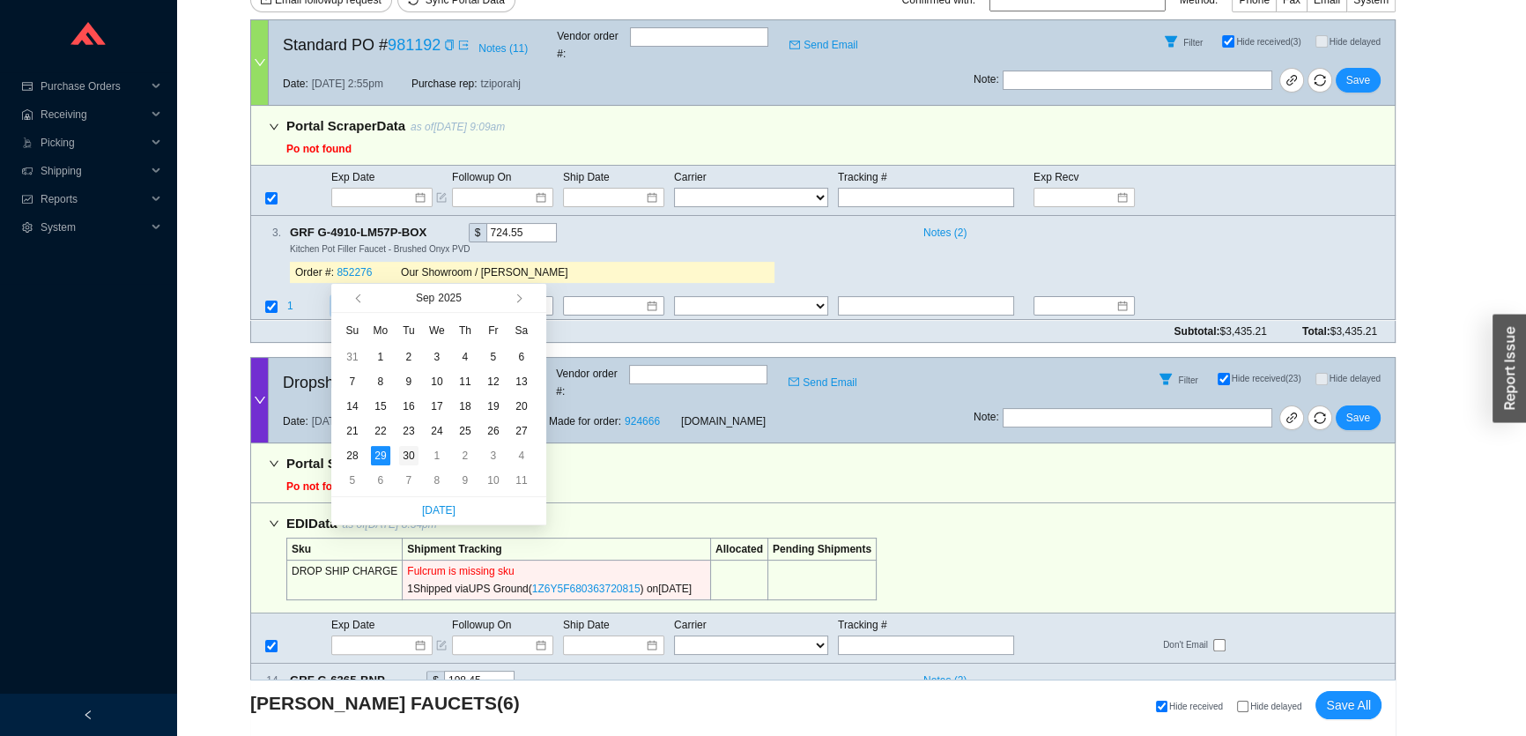
type input "9/30/2025"
click at [405, 458] on div "30" at bounding box center [408, 455] width 19 height 19
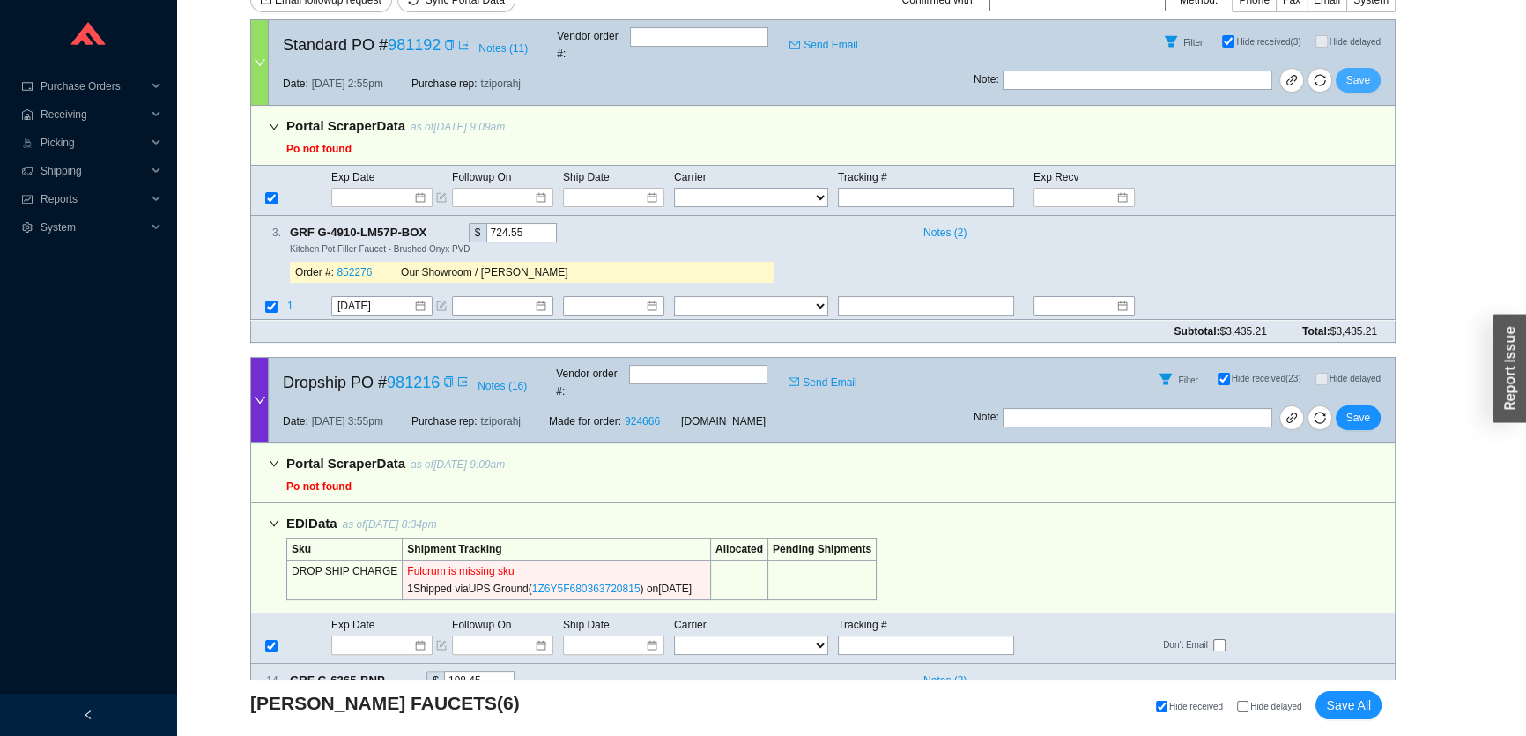
click at [1371, 68] on button "Save" at bounding box center [1358, 80] width 45 height 25
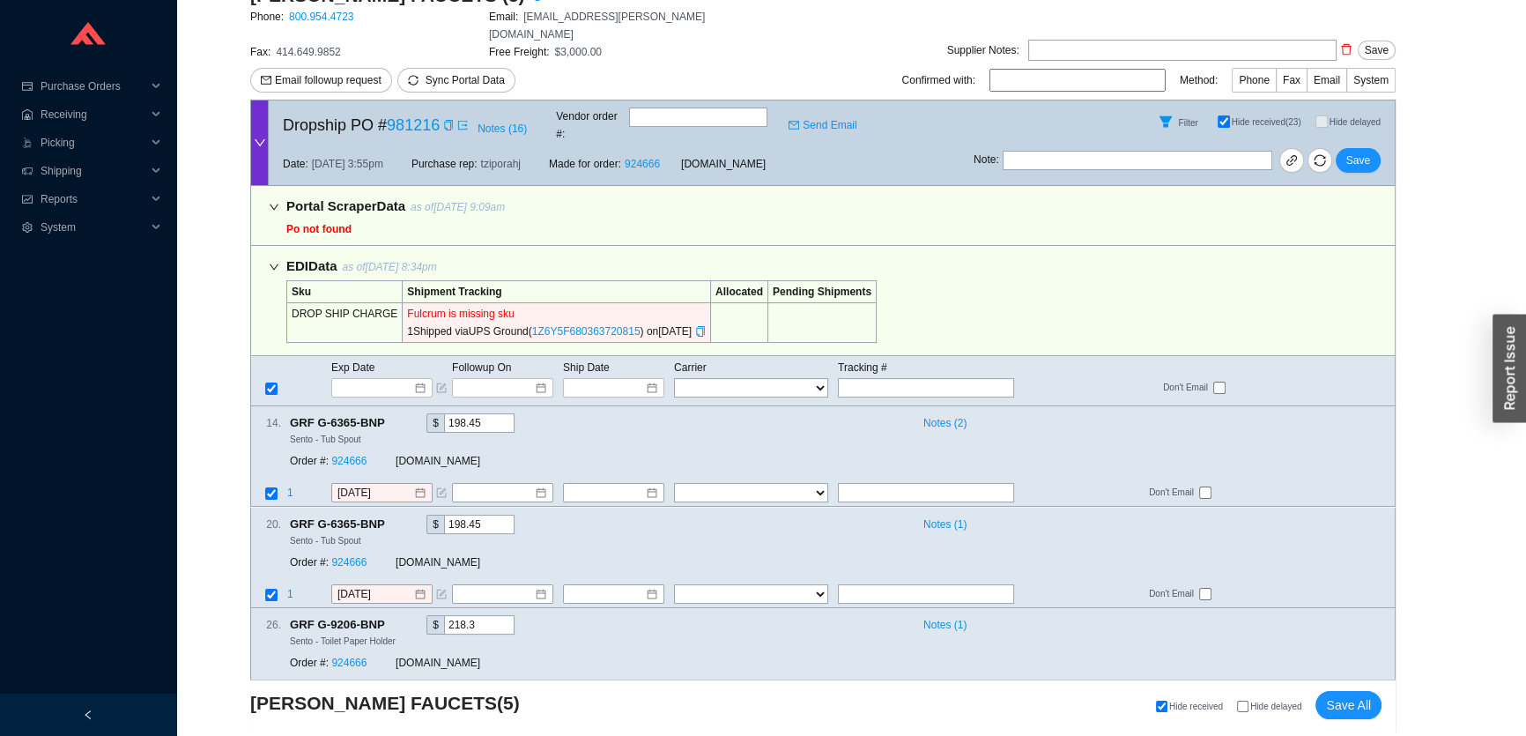
scroll to position [480, 0]
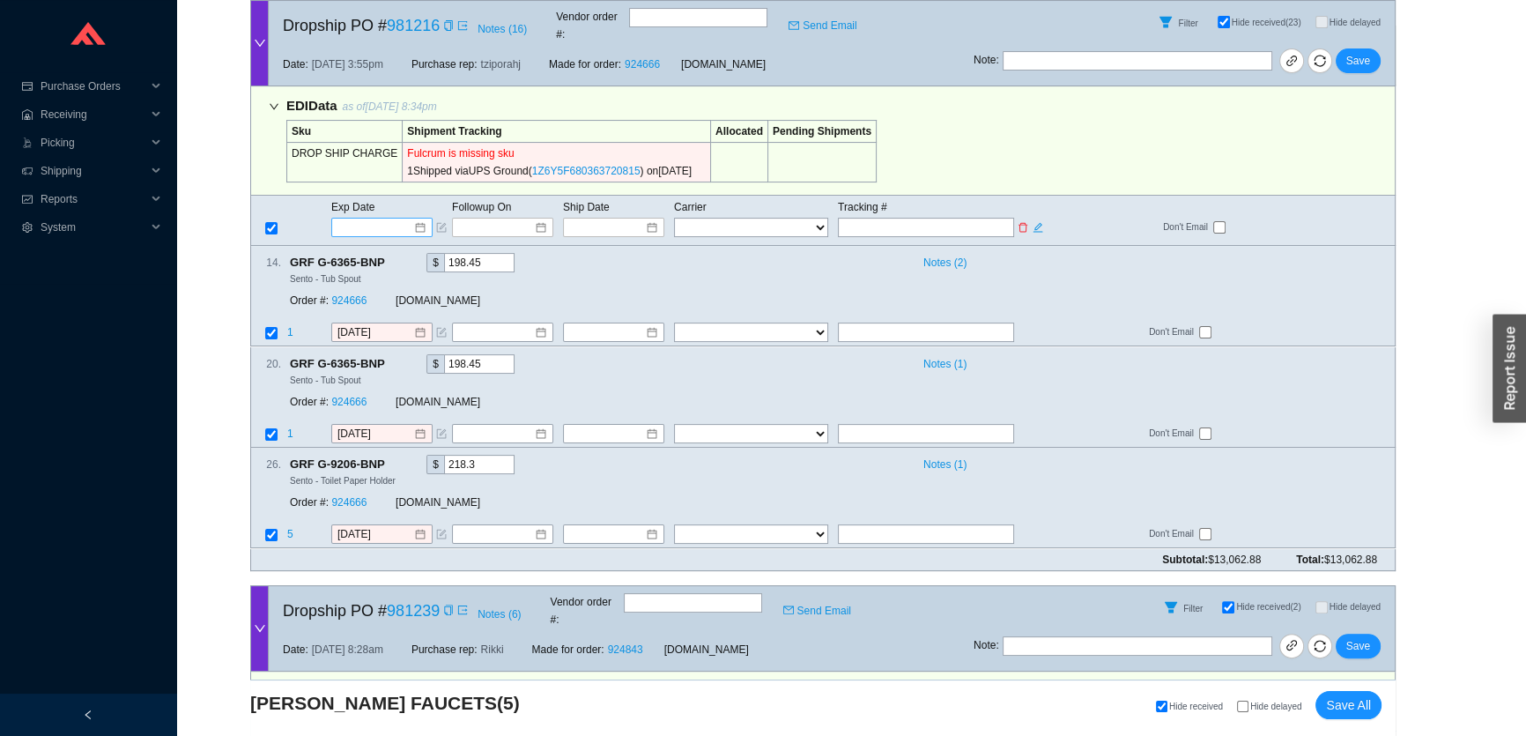
click at [347, 219] on input at bounding box center [375, 228] width 75 height 18
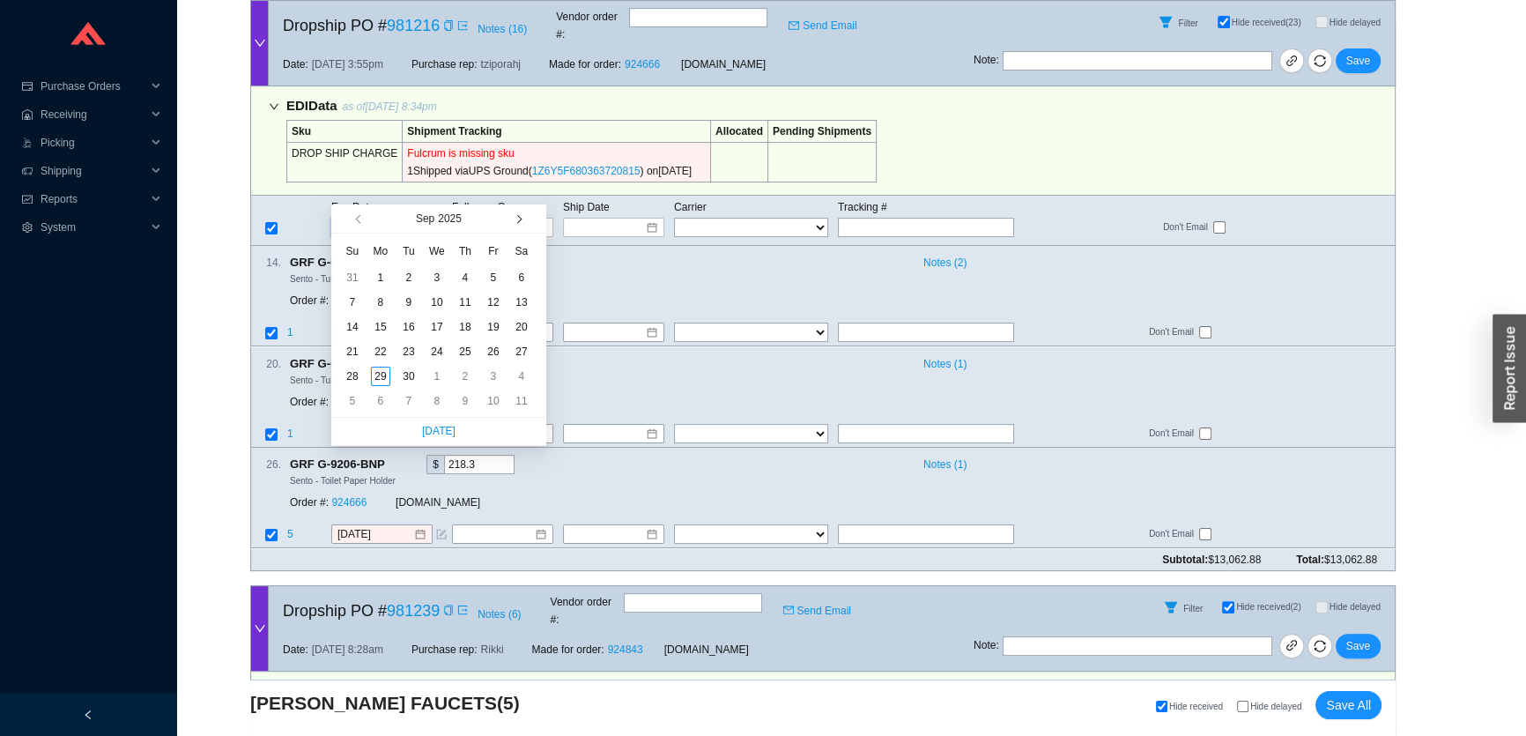
click at [521, 220] on button "button" at bounding box center [516, 218] width 17 height 28
type input "10/28/2025"
click at [409, 377] on div "28" at bounding box center [408, 376] width 19 height 19
type input "10/28/2025"
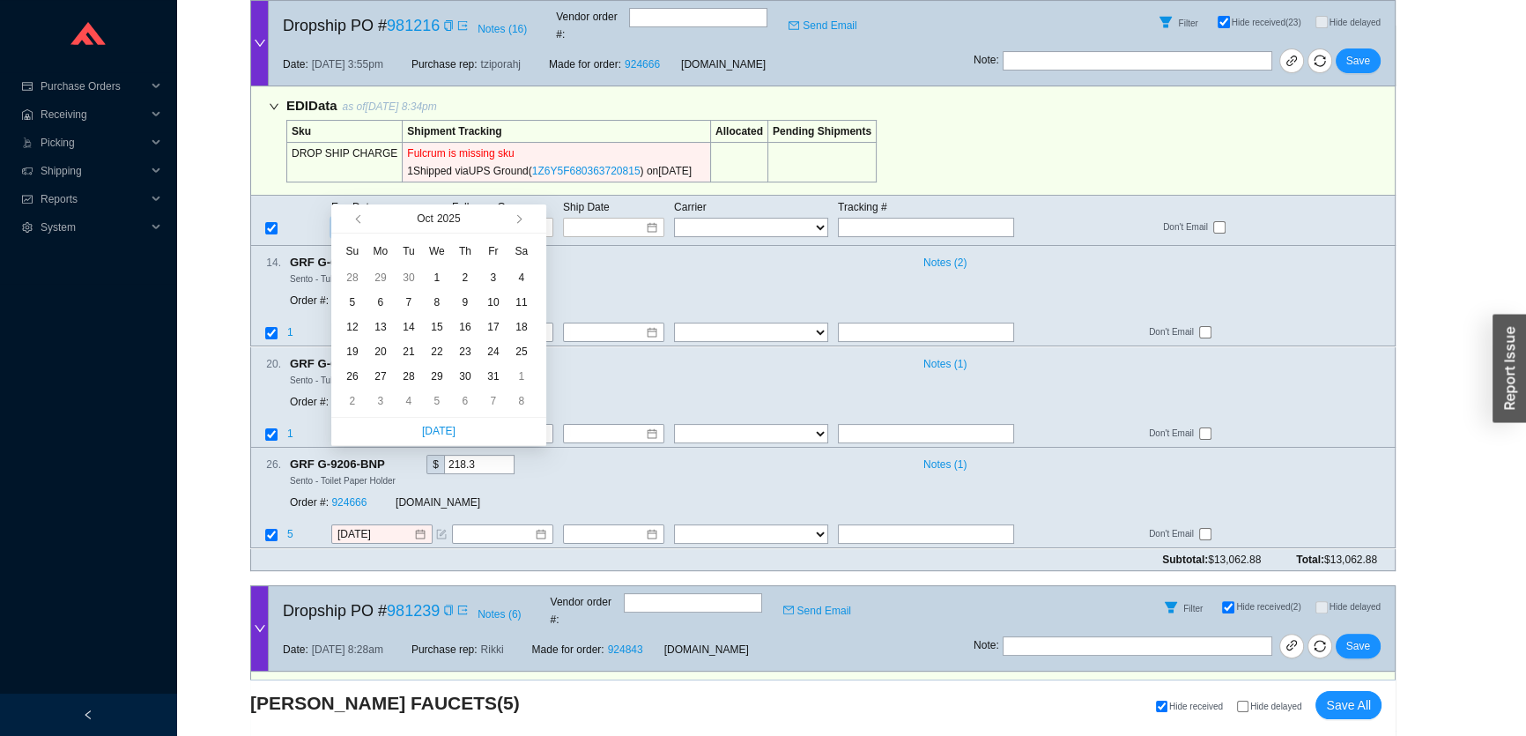
type input "10/28/2025"
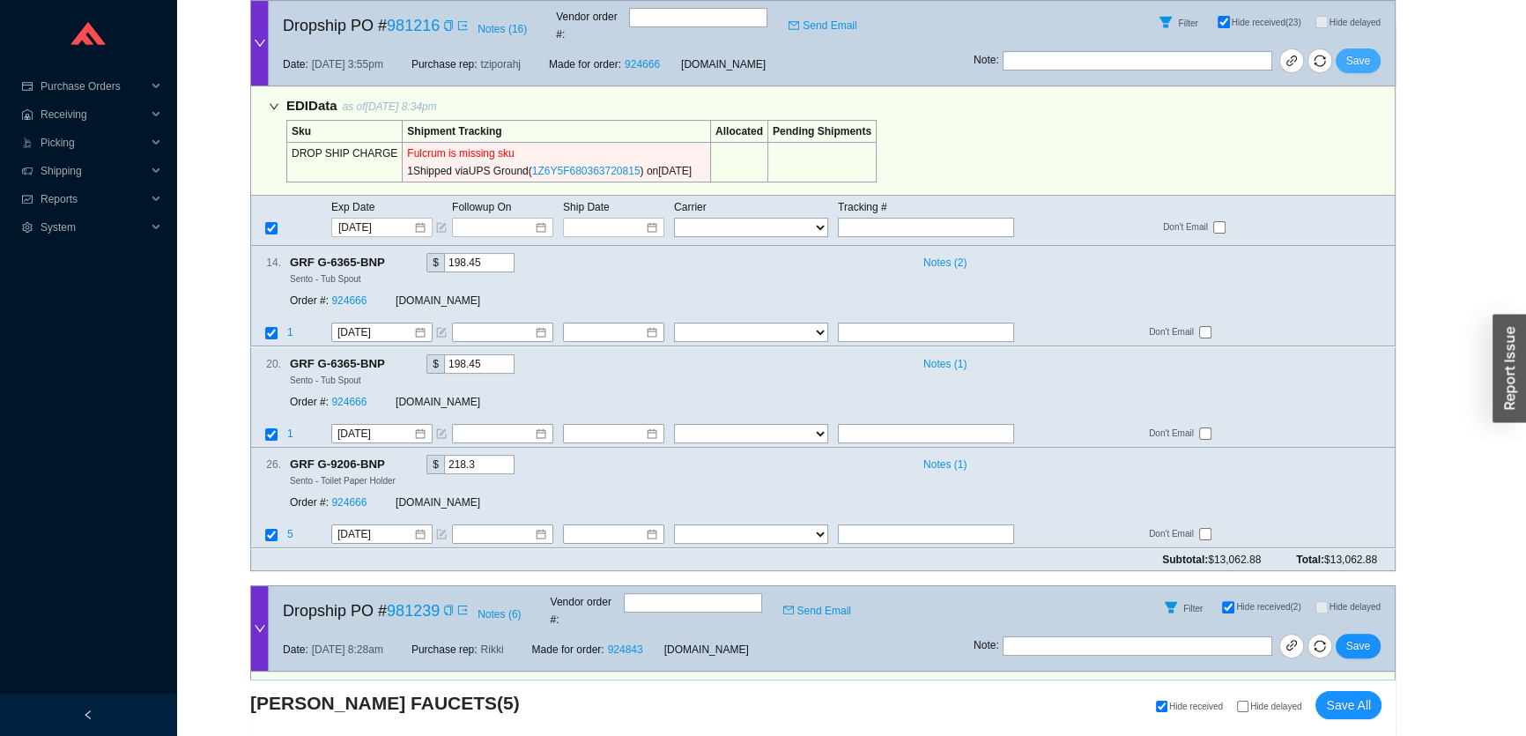
click at [1357, 52] on span "Save" at bounding box center [1358, 61] width 24 height 18
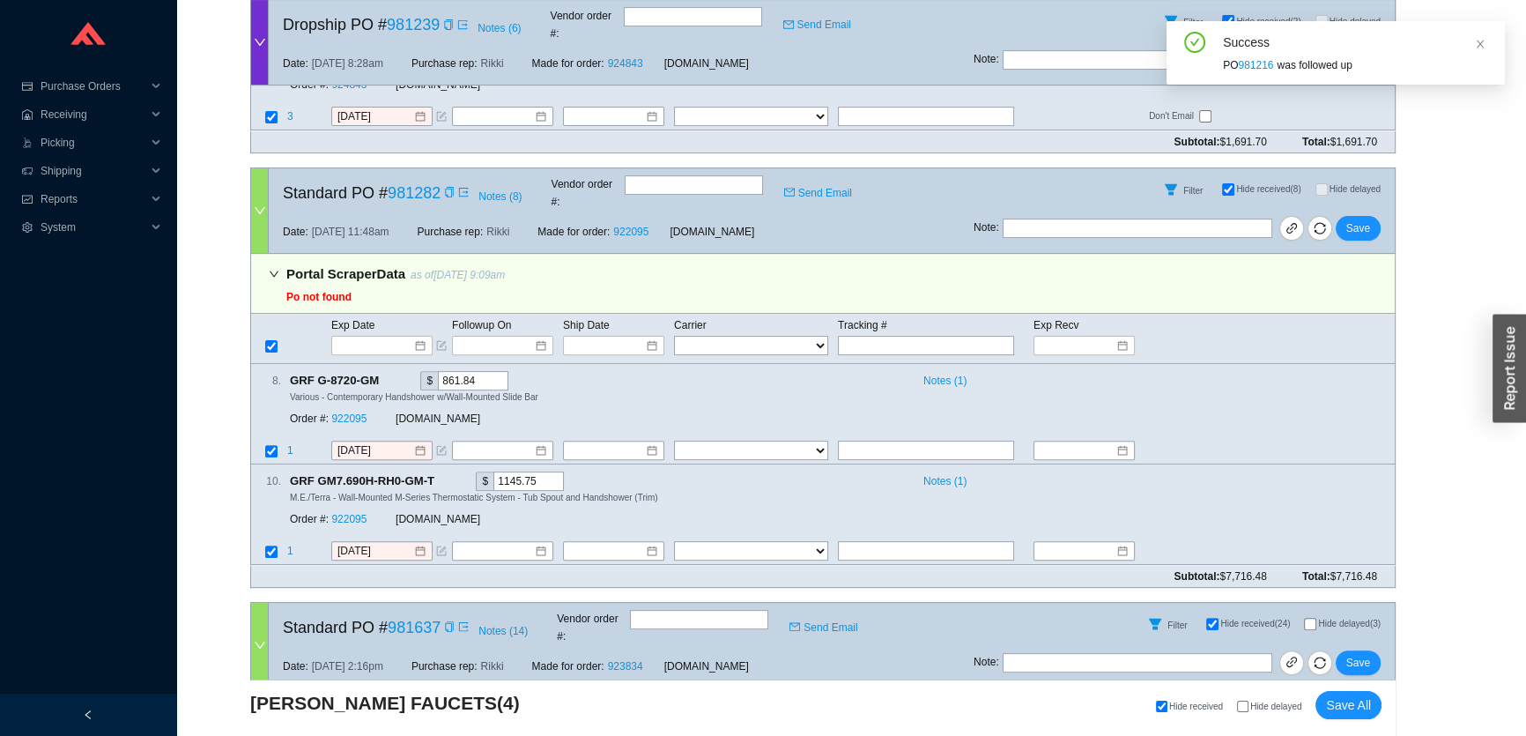
scroll to position [721, 0]
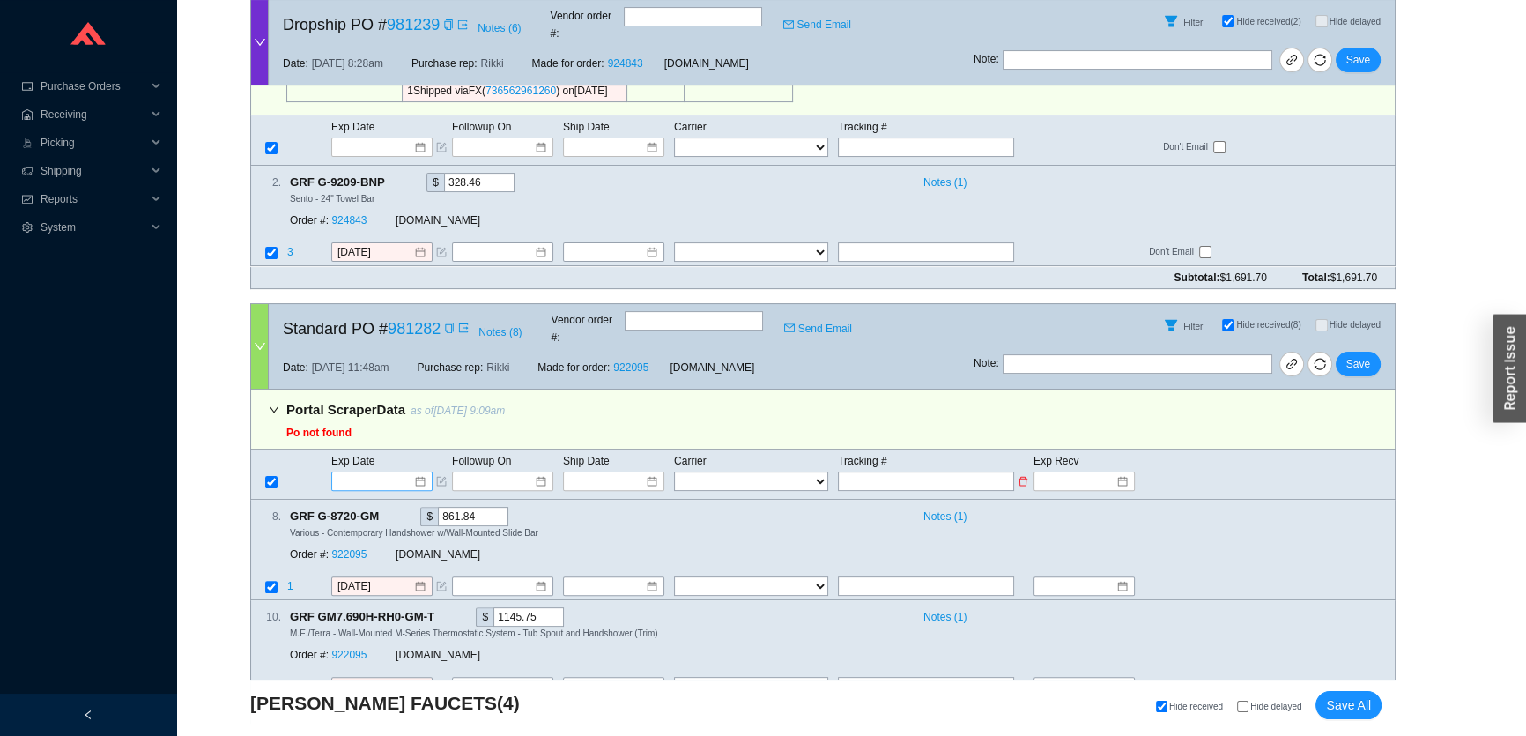
click at [384, 472] on input at bounding box center [375, 481] width 75 height 18
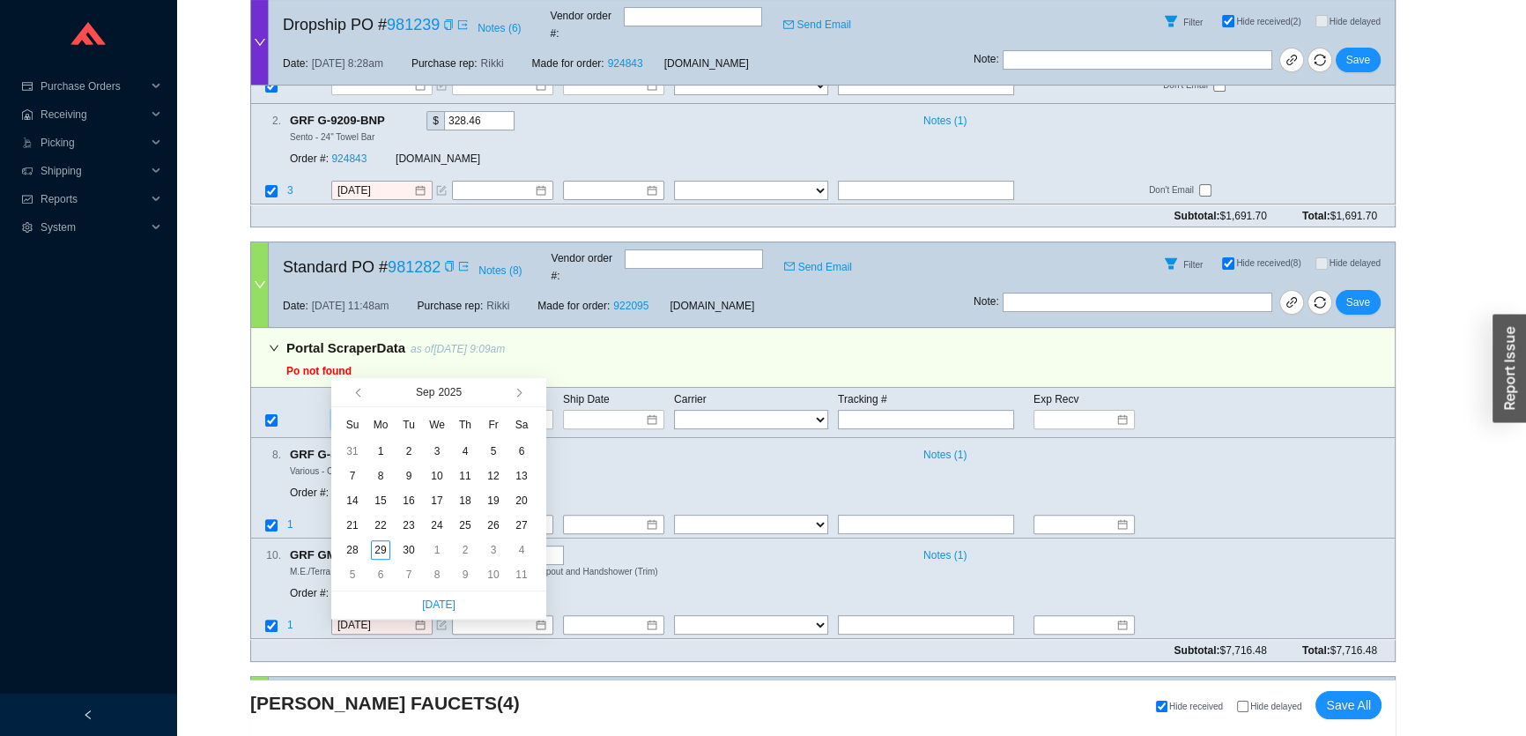
type input "9/2/2025"
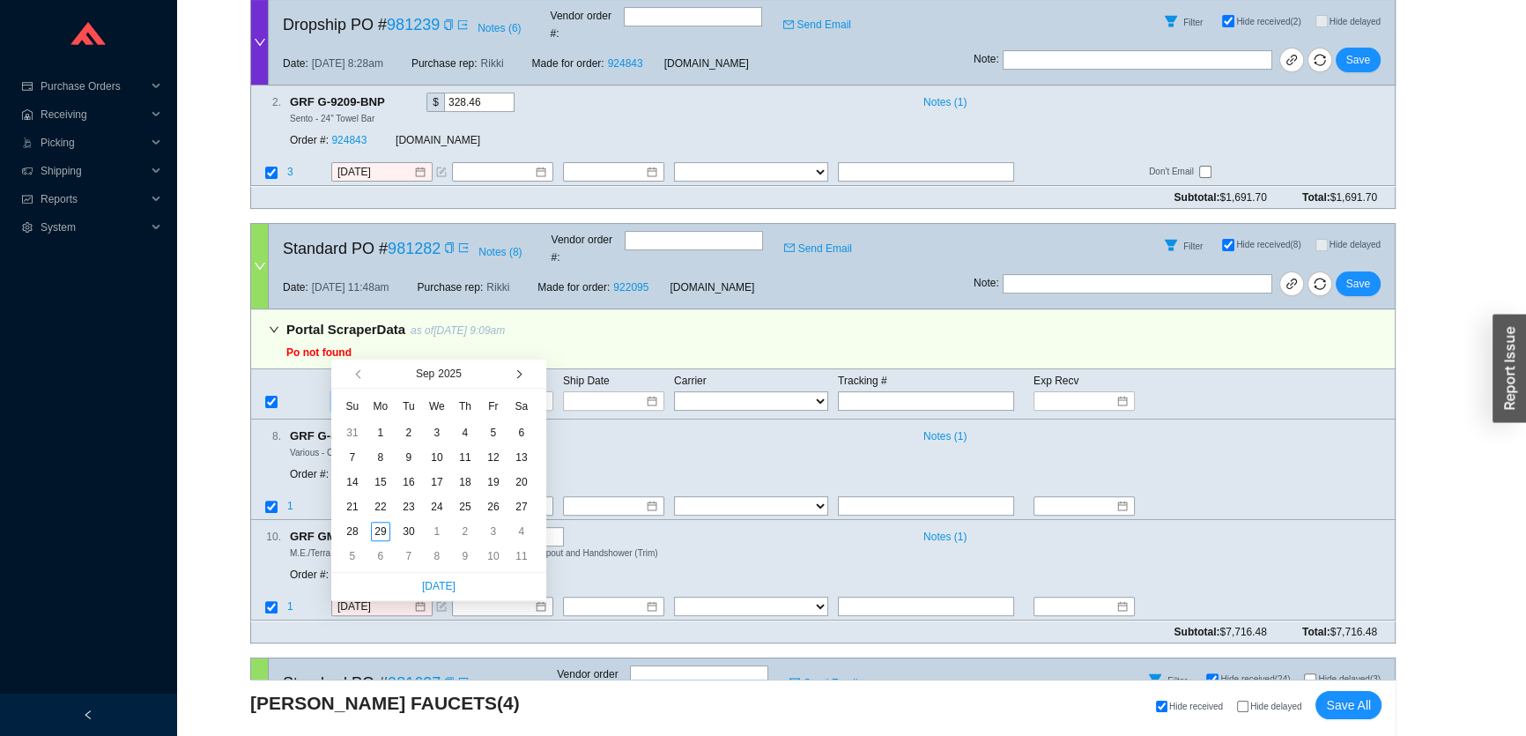
click at [520, 374] on span "button" at bounding box center [517, 374] width 9 height 9
type input "10/27/2025"
click at [378, 530] on div "27" at bounding box center [380, 531] width 19 height 19
type input "10/27/2025"
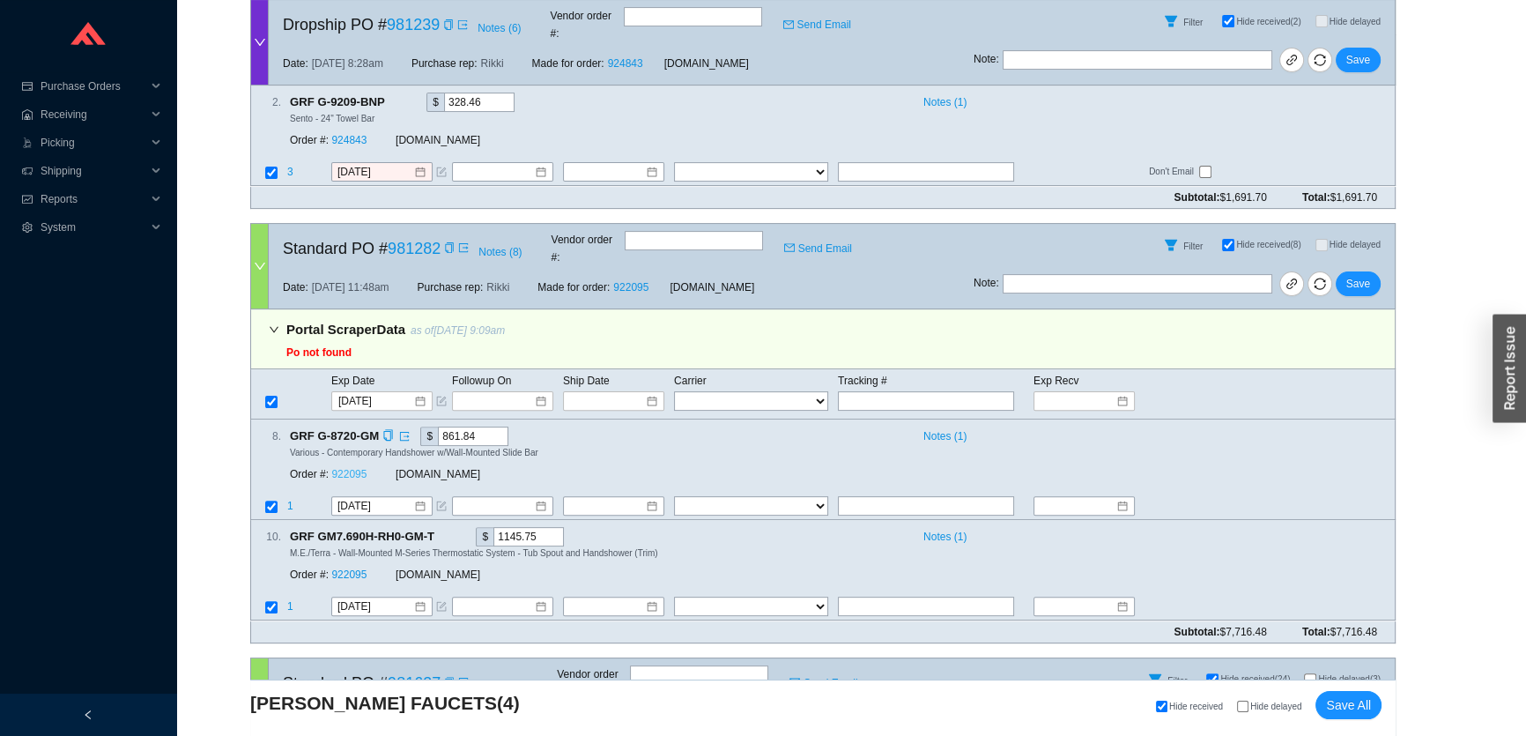
drag, startPoint x: 342, startPoint y: 412, endPoint x: 347, endPoint y: 422, distance: 11.8
click at [1363, 275] on span "Save" at bounding box center [1358, 284] width 24 height 18
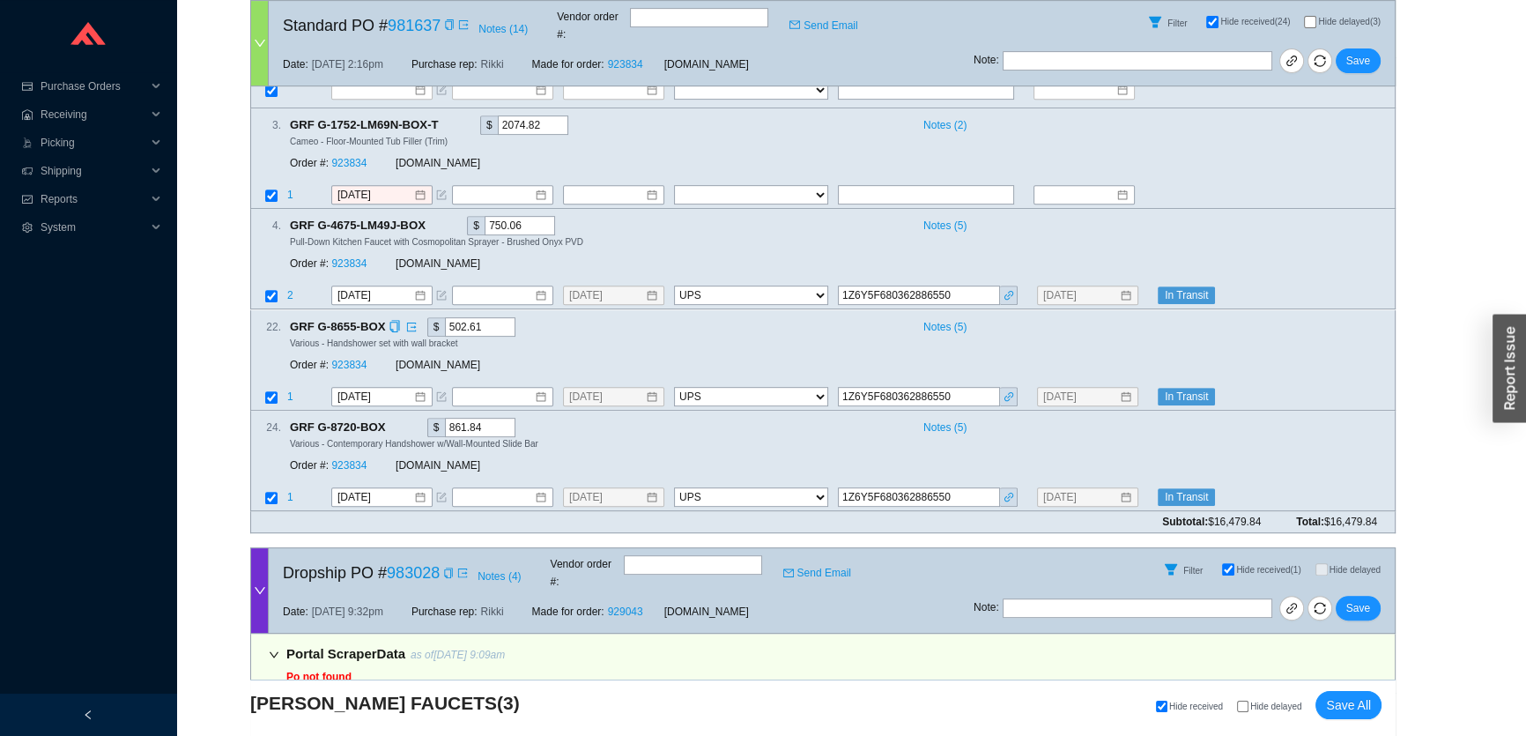
scroll to position [872, 0]
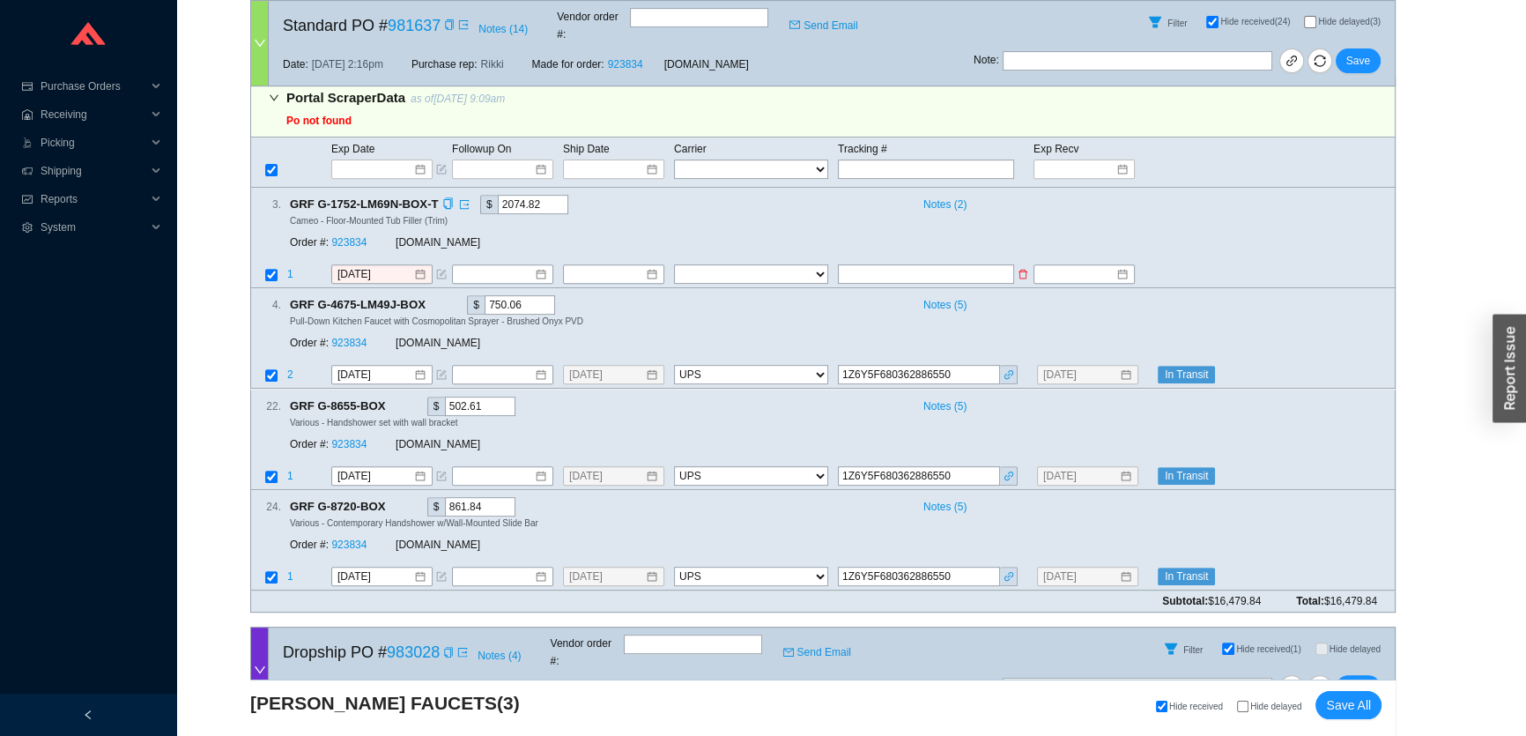
click at [378, 263] on td "9/23/2025" at bounding box center [390, 275] width 121 height 24
click at [378, 265] on input "9/23/2025" at bounding box center [375, 274] width 76 height 18
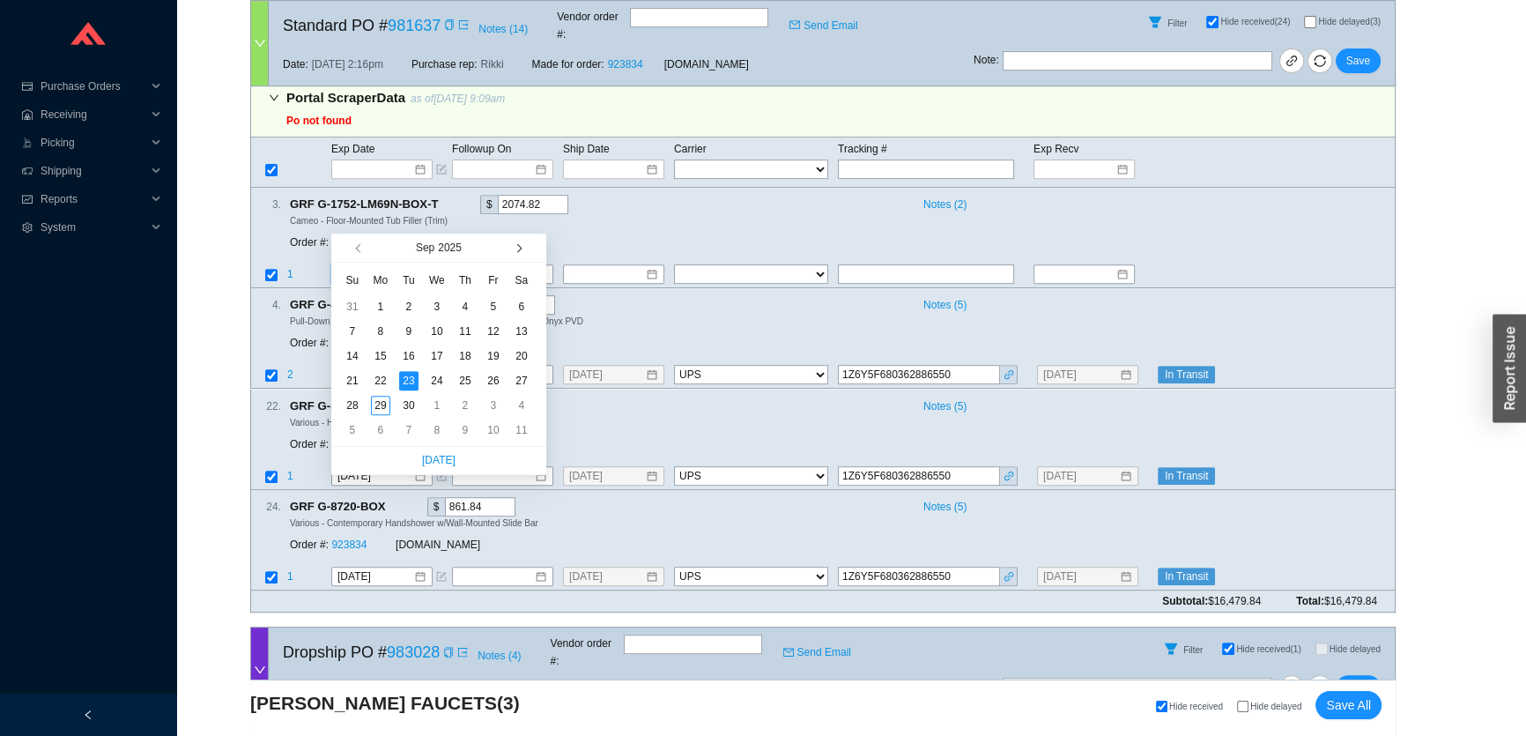
click at [520, 256] on button "button" at bounding box center [516, 248] width 17 height 28
type input "10/27/2025"
click at [378, 406] on div "27" at bounding box center [380, 405] width 19 height 19
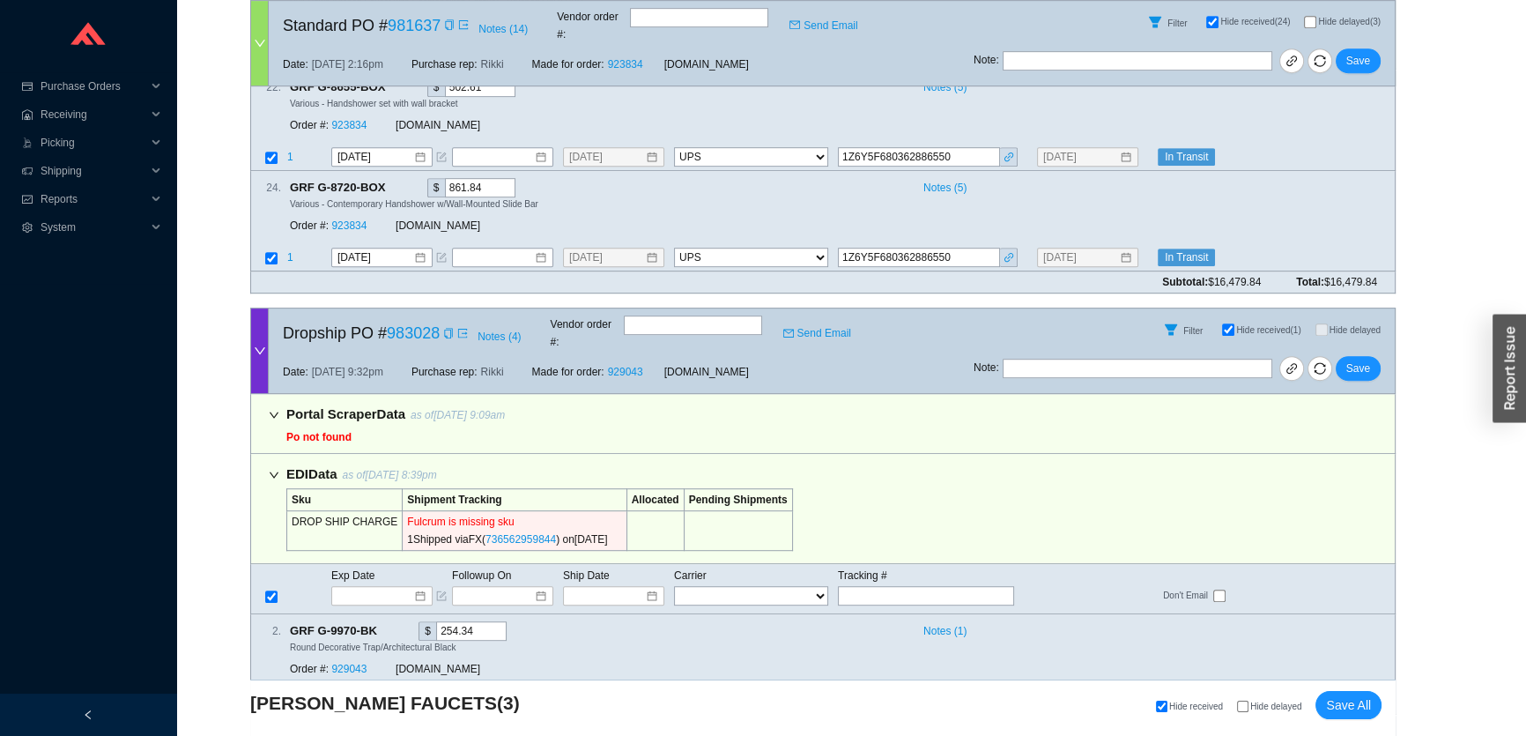
scroll to position [1192, 0]
click at [367, 692] on input "9/26/2025" at bounding box center [375, 701] width 76 height 18
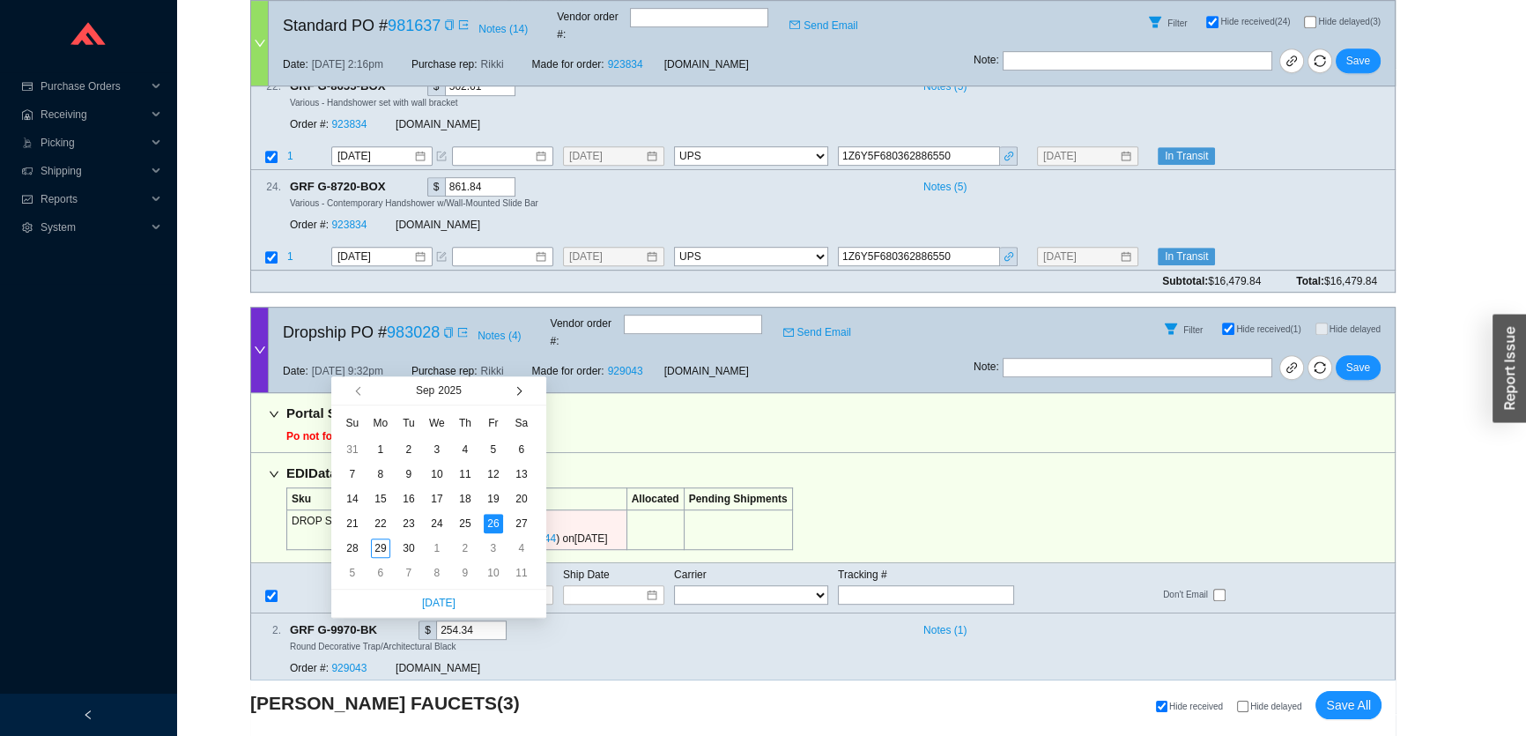
click at [521, 396] on button "button" at bounding box center [516, 390] width 17 height 28
type input "10/9/2025"
click at [467, 473] on div "9" at bounding box center [465, 473] width 19 height 19
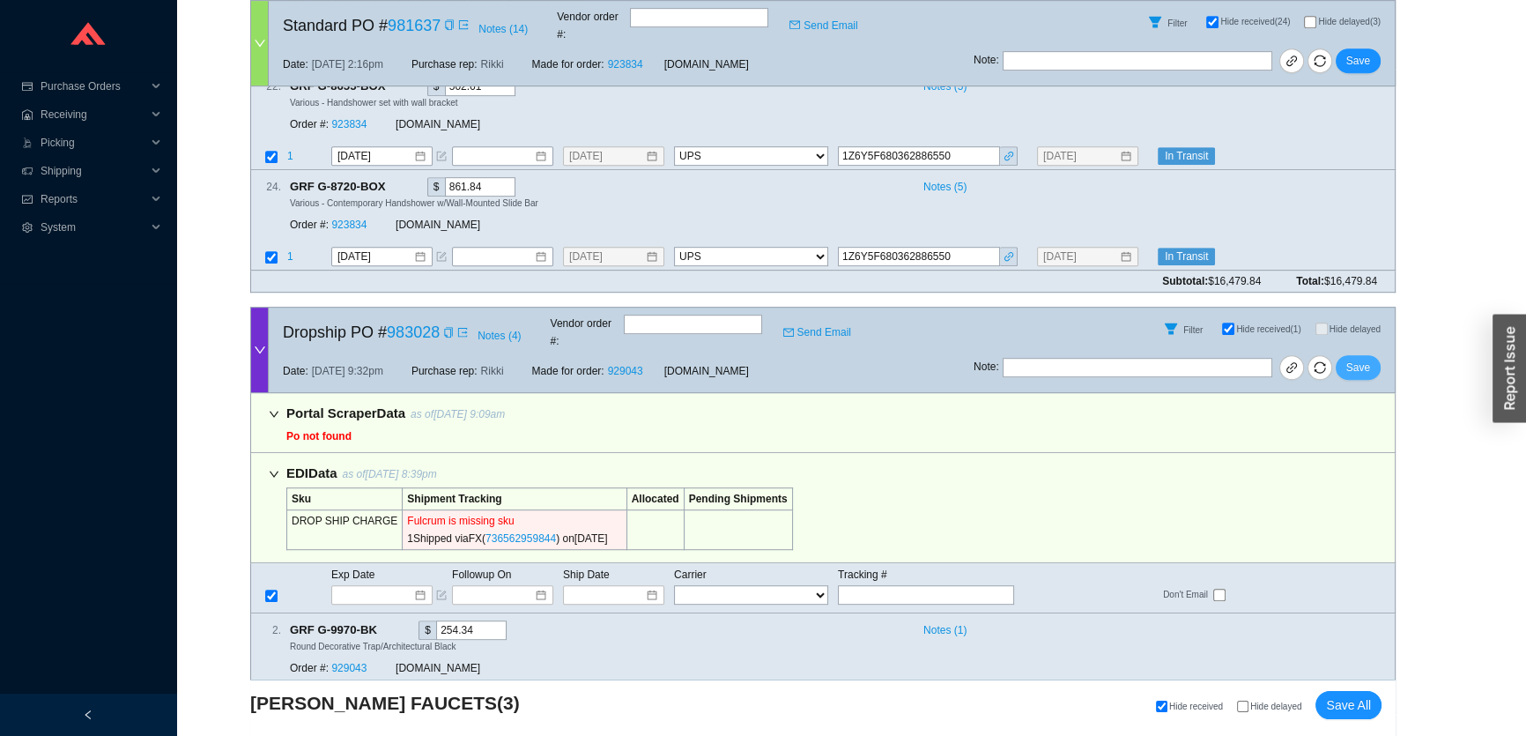
click at [1352, 359] on span "Save" at bounding box center [1358, 368] width 24 height 18
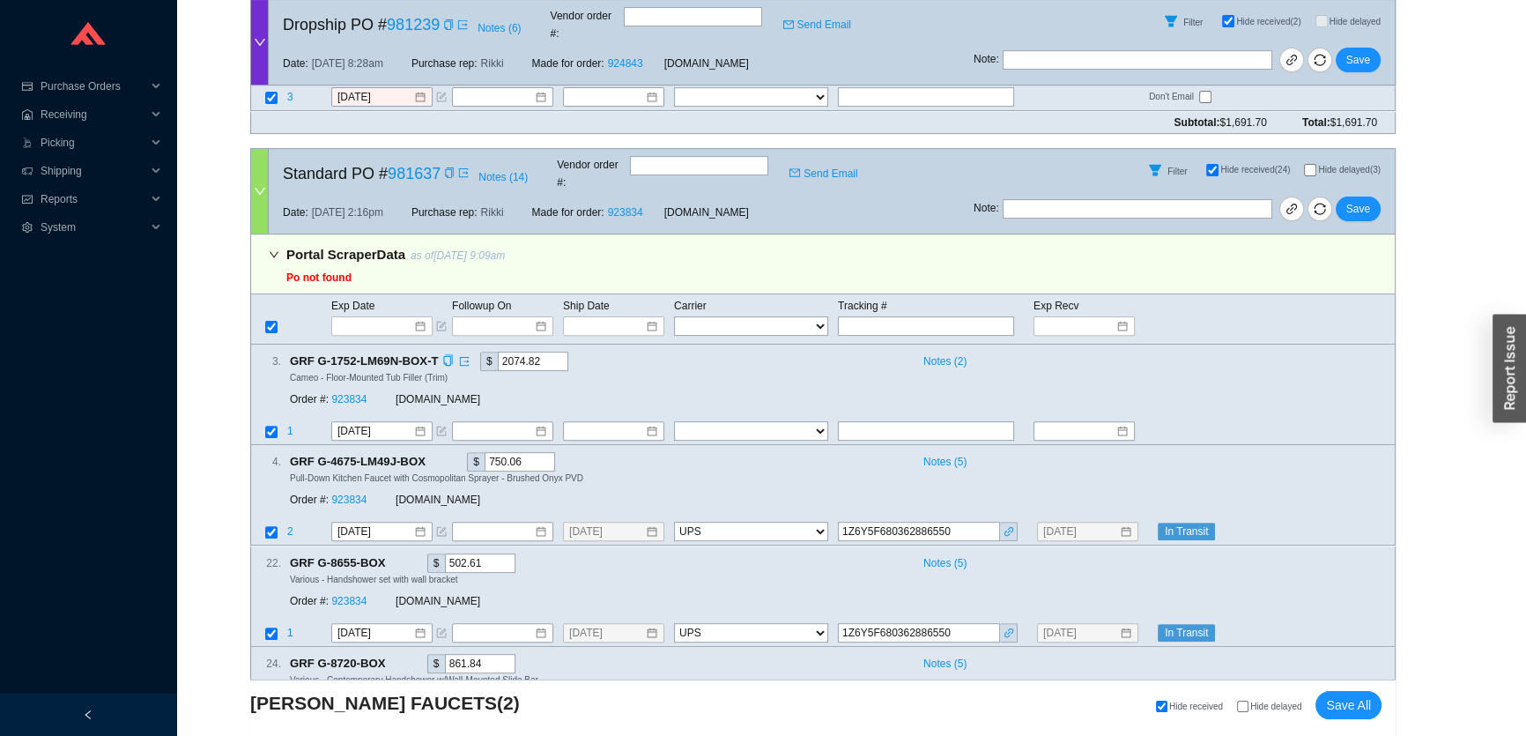
scroll to position [687, 0]
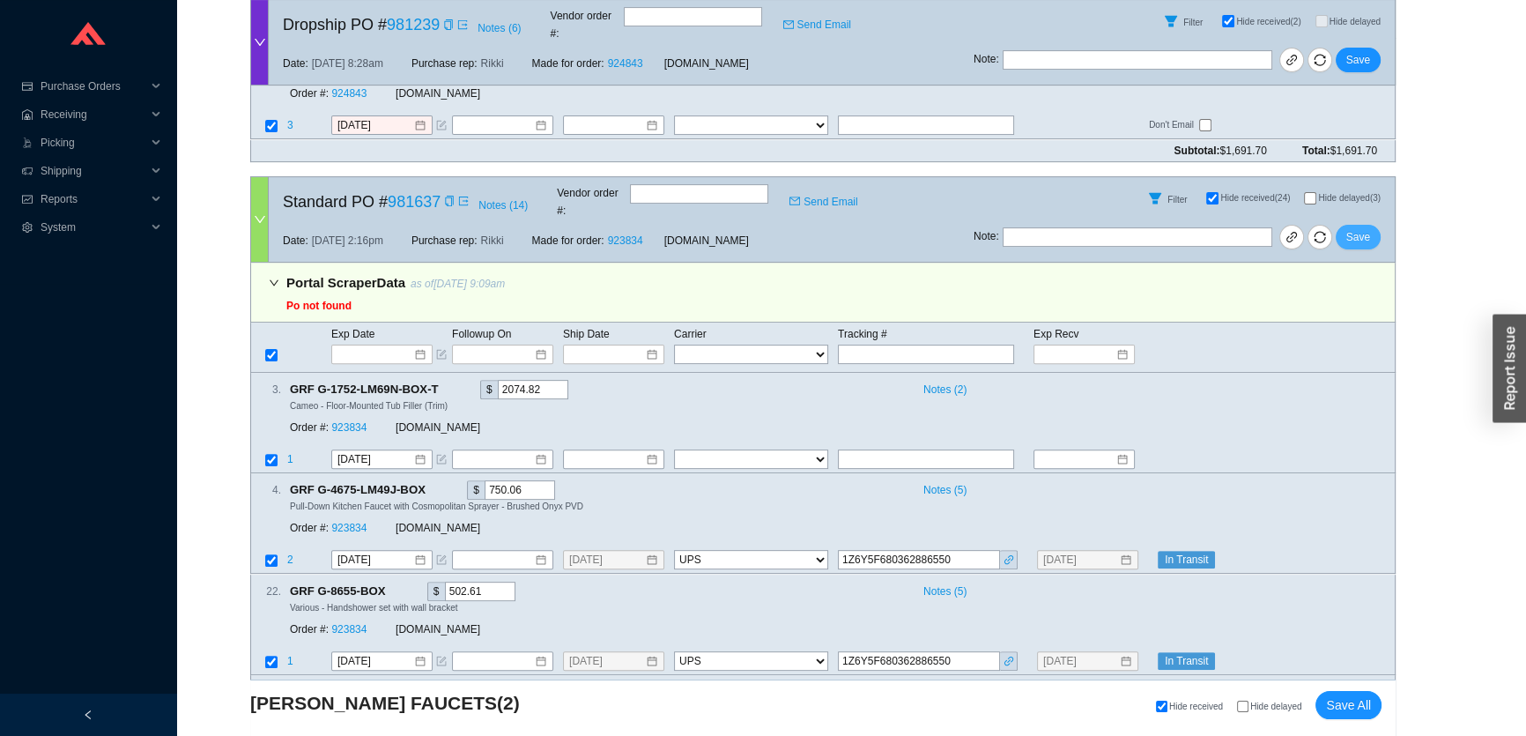
click at [1354, 228] on span "Save" at bounding box center [1358, 237] width 24 height 18
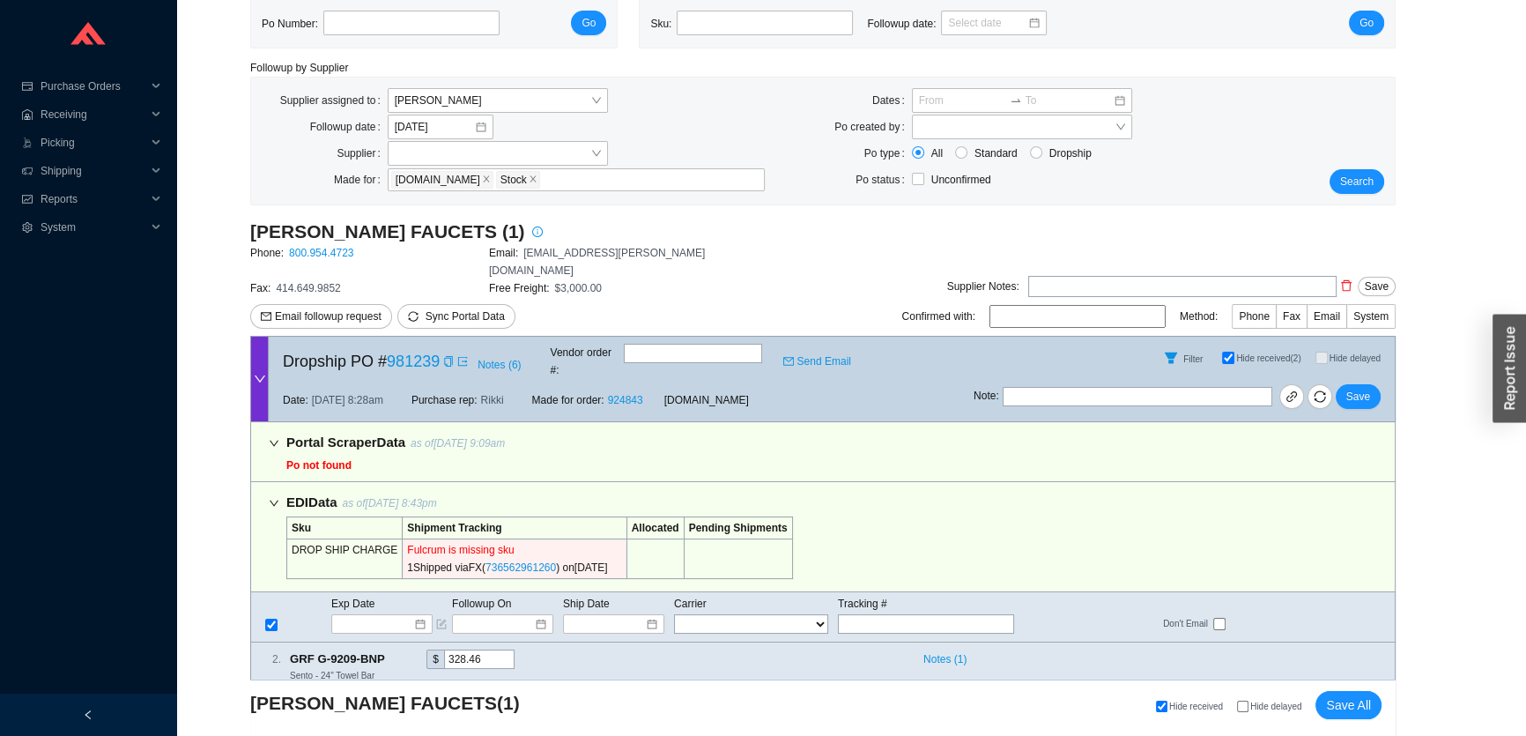
scroll to position [147, 0]
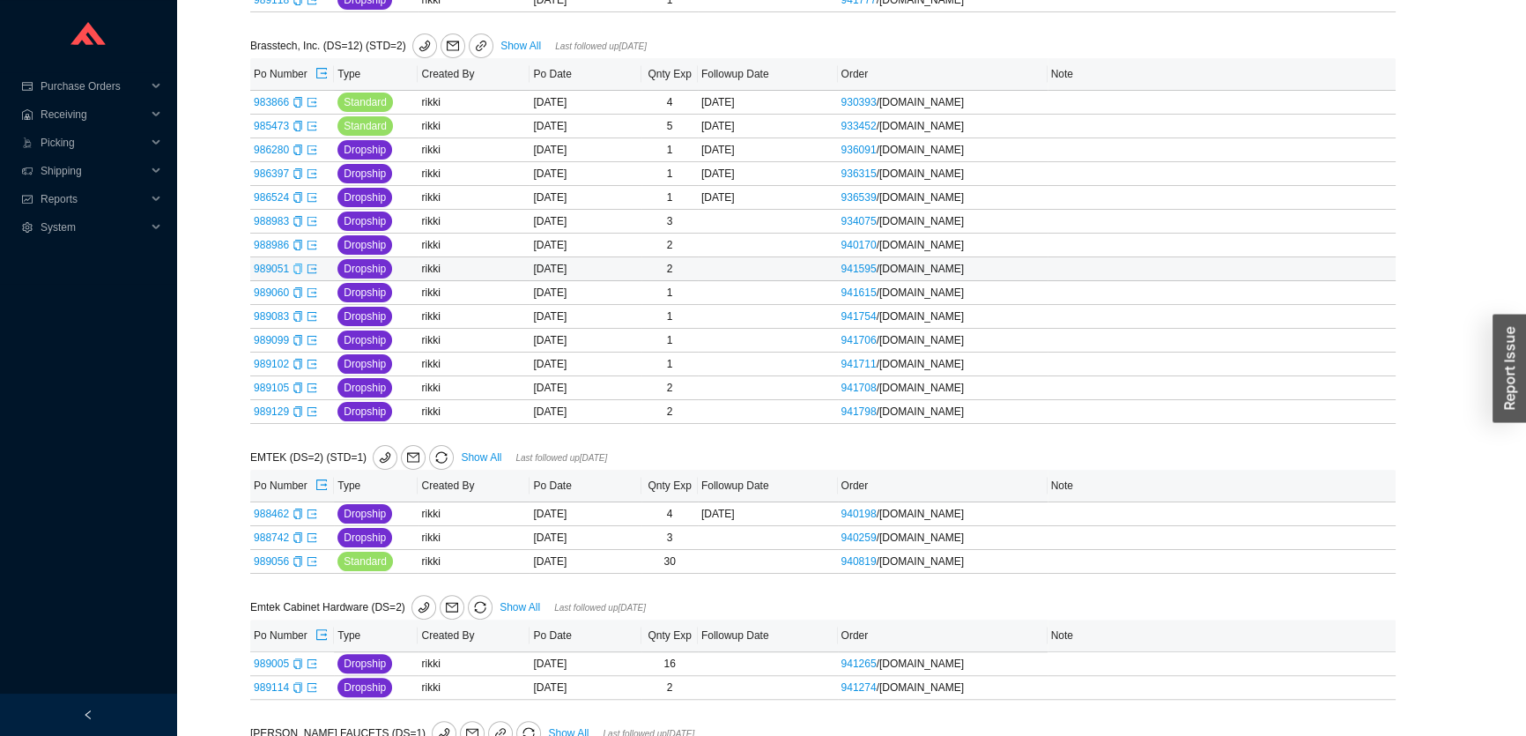
scroll to position [645, 0]
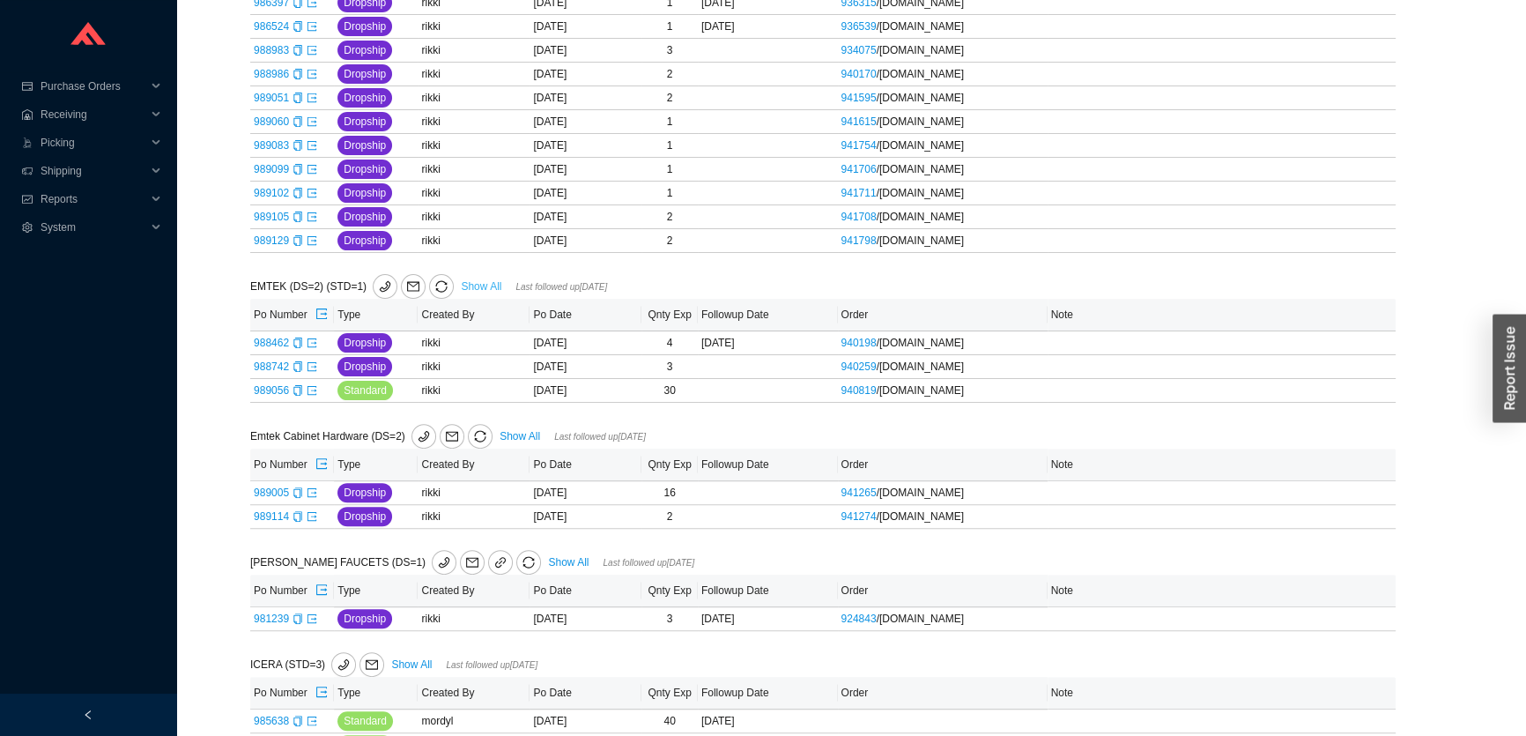
click at [472, 282] on link "Show All" at bounding box center [481, 286] width 41 height 12
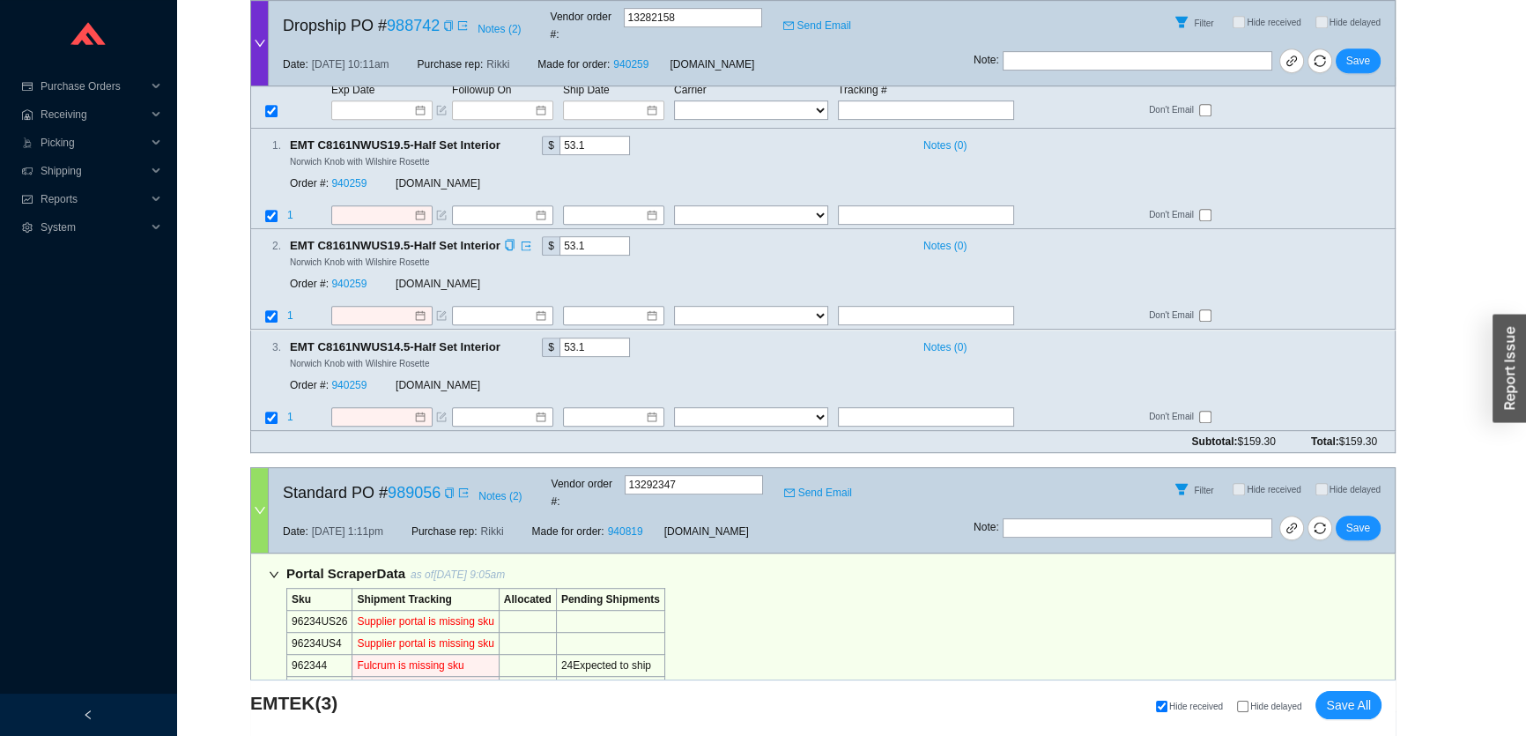
scroll to position [1365, 0]
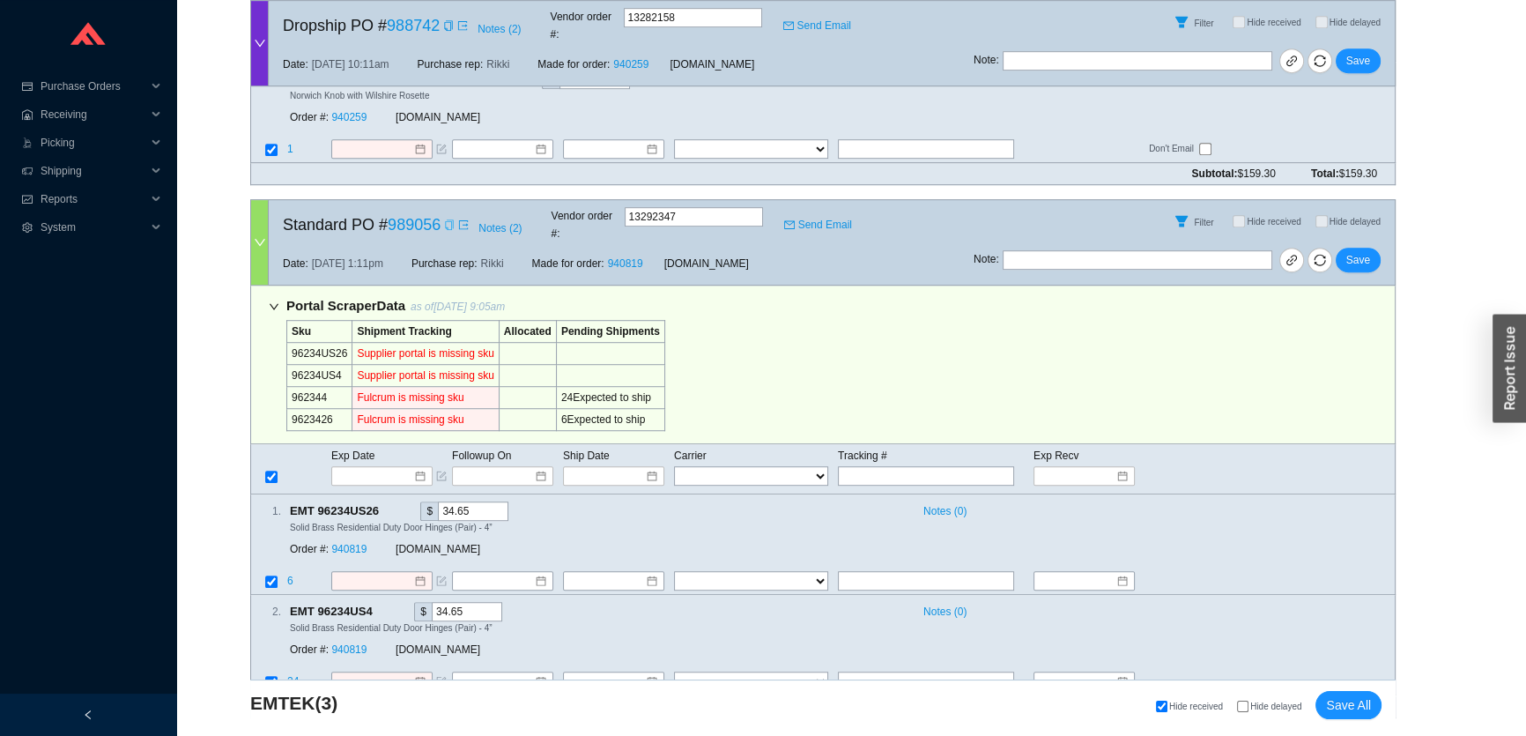
click at [446, 219] on icon "copy" at bounding box center [449, 224] width 11 height 11
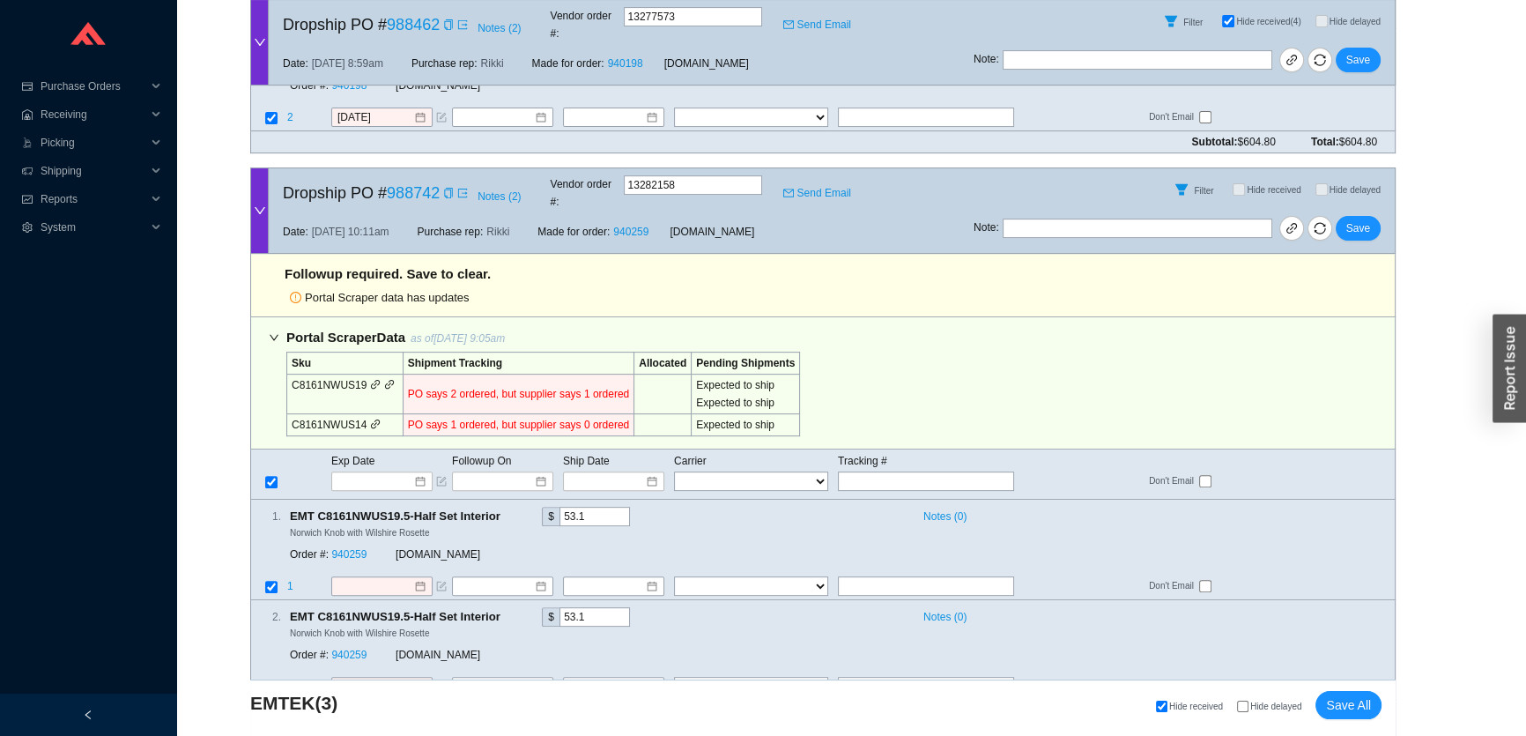
scroll to position [723, 0]
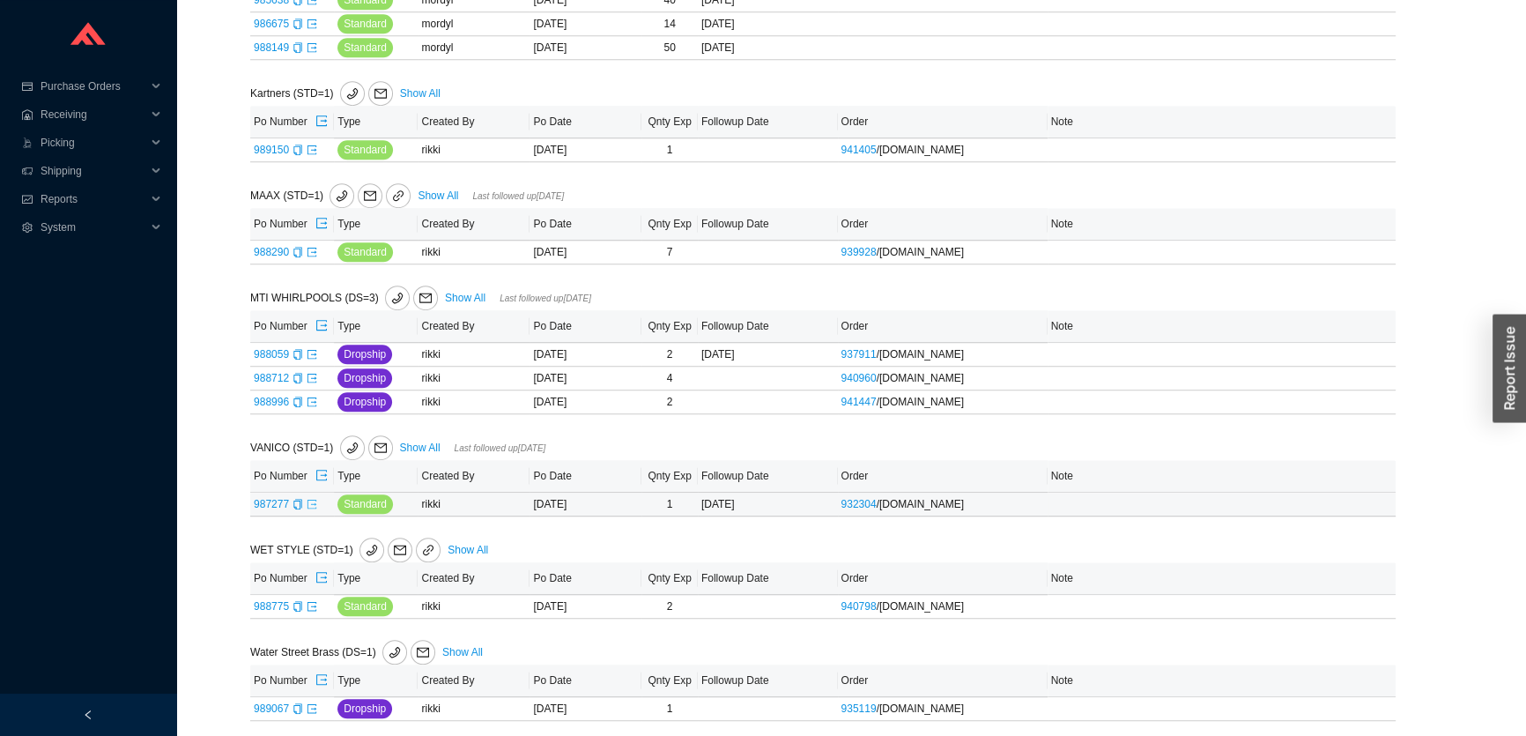
click at [313, 501] on icon "export" at bounding box center [312, 504] width 11 height 11
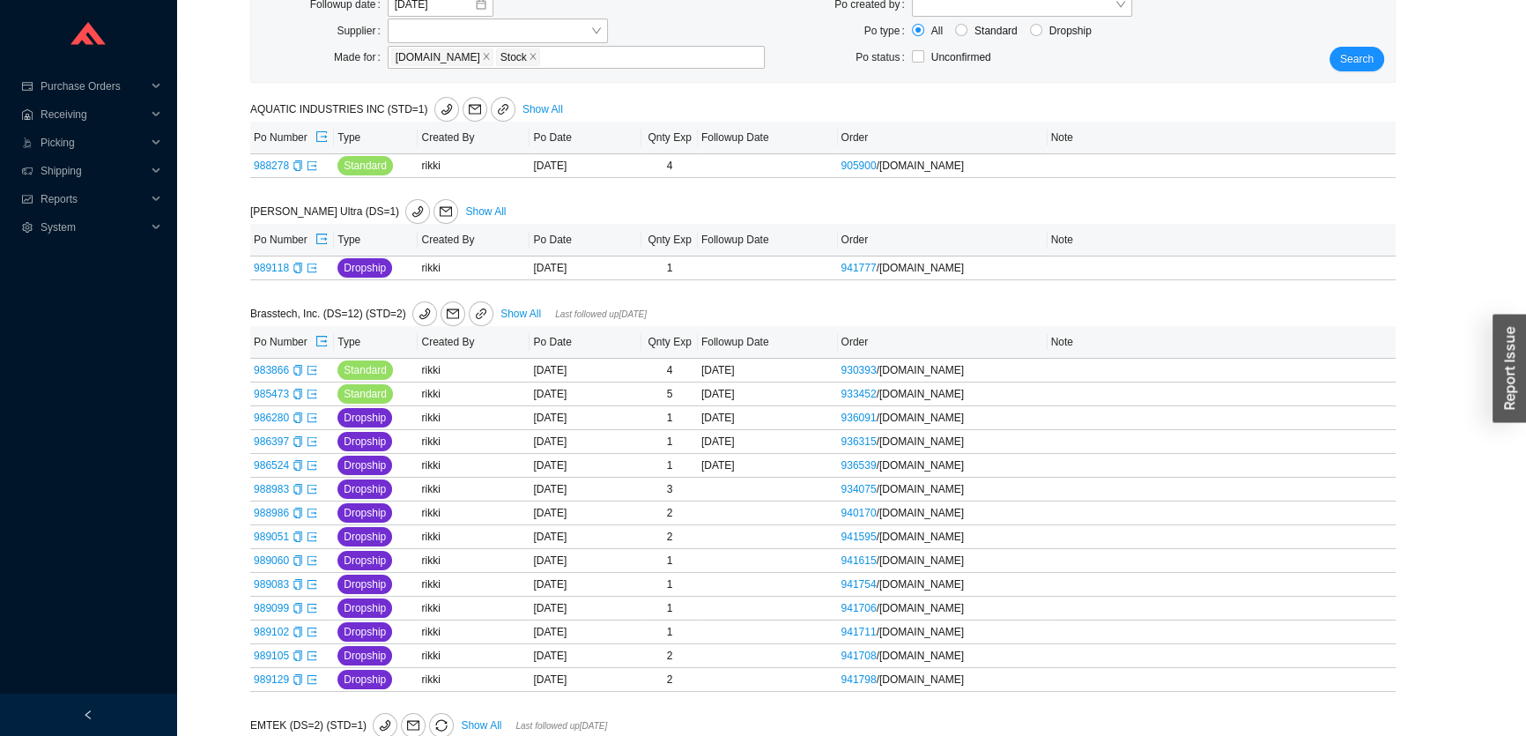
scroll to position [4, 0]
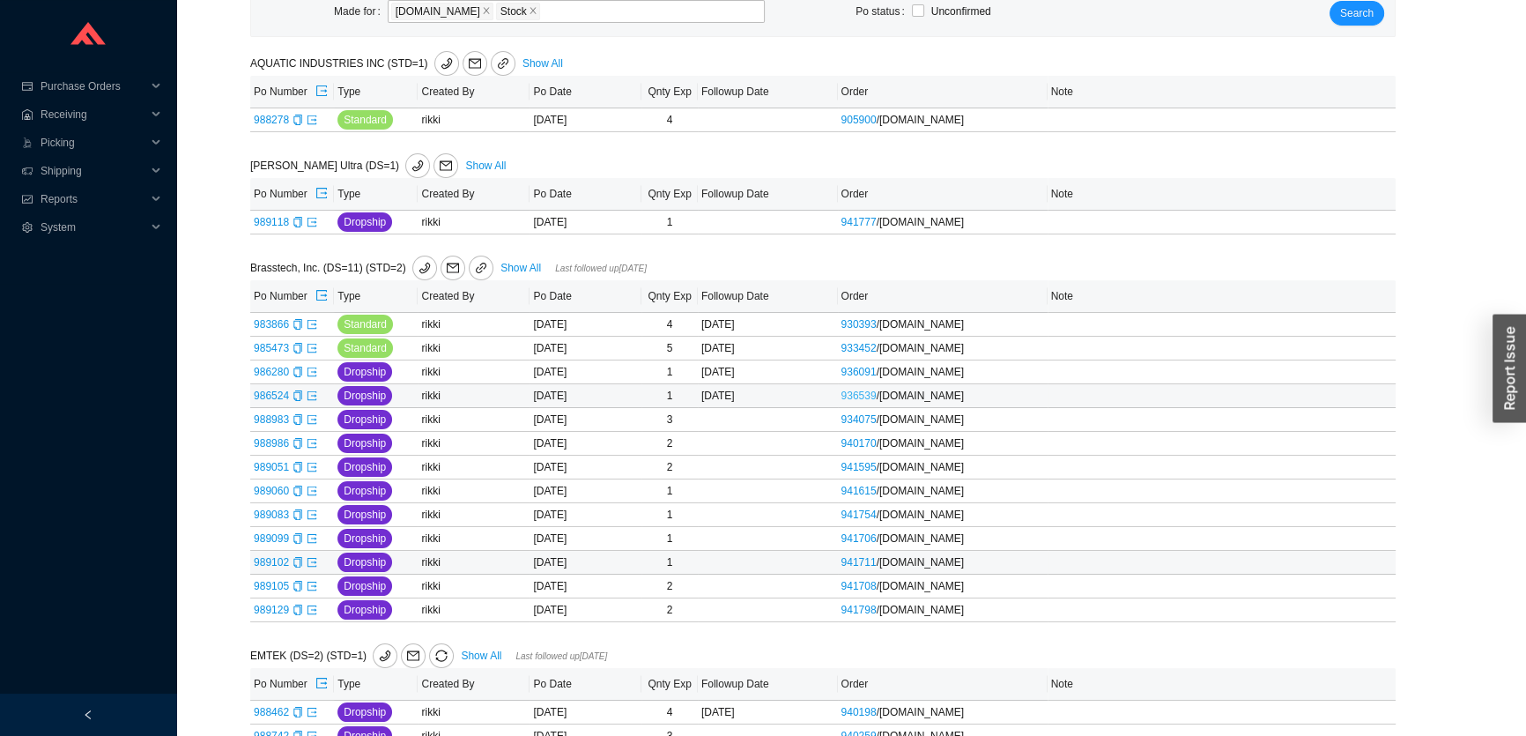
scroll to position [560, 0]
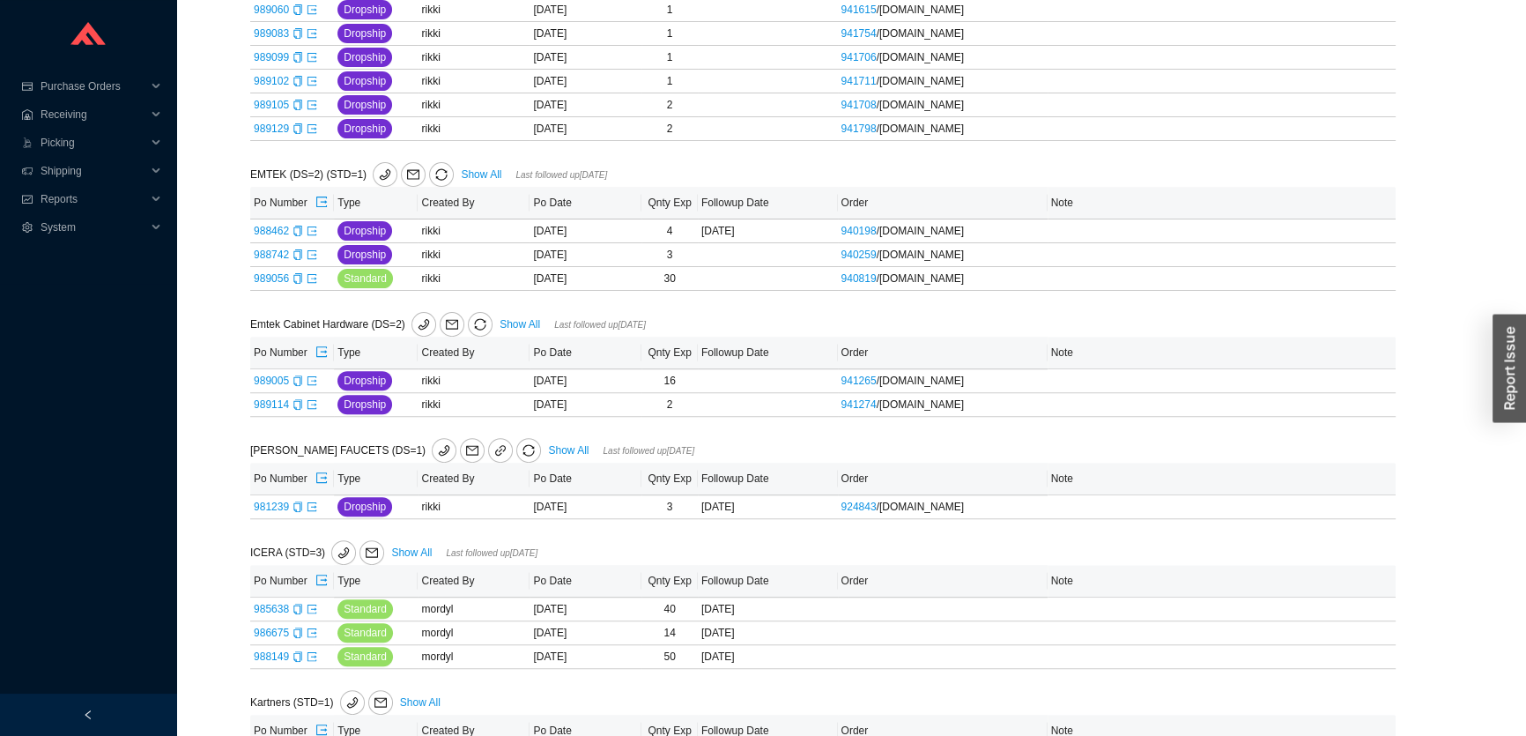
scroll to position [701, 0]
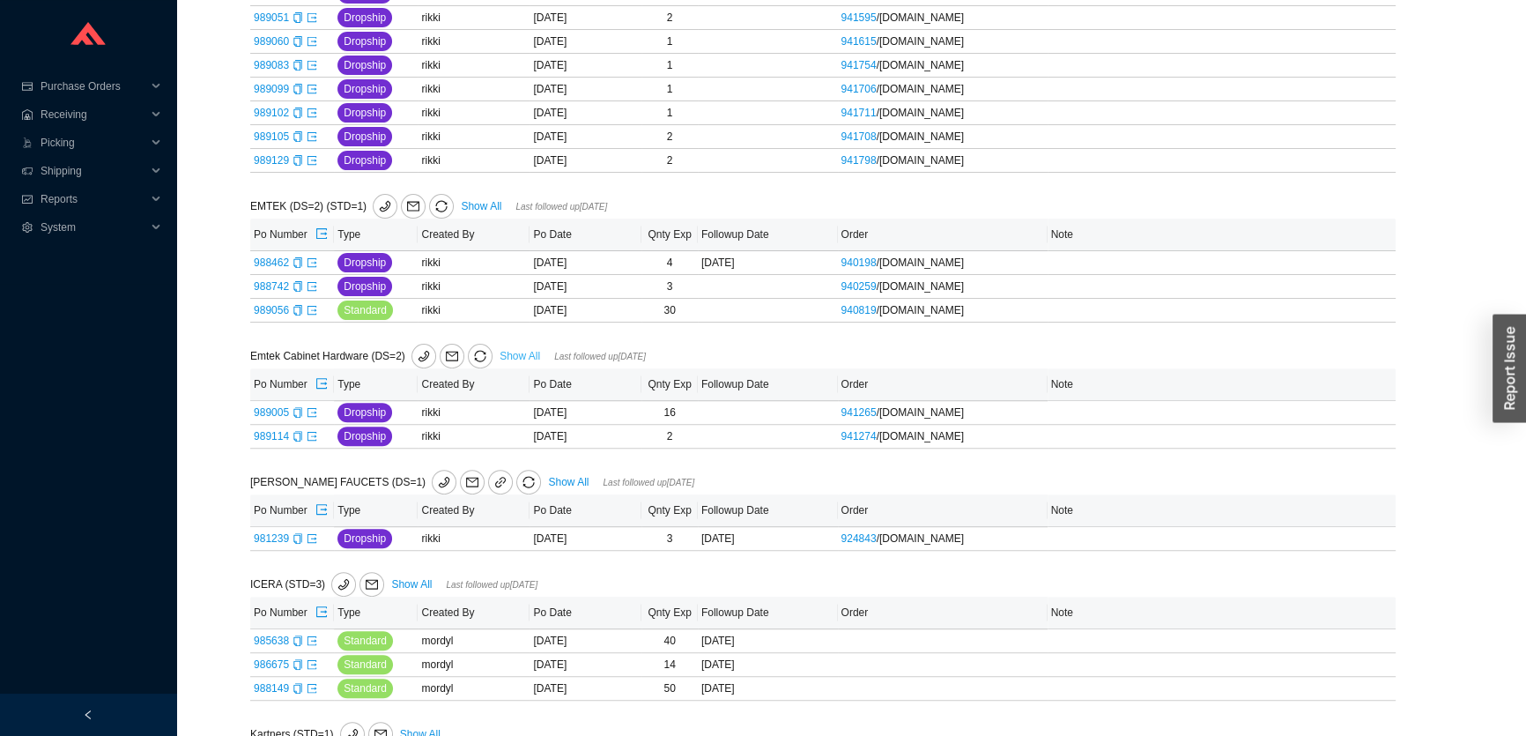
click at [525, 350] on link "Show All" at bounding box center [520, 356] width 41 height 12
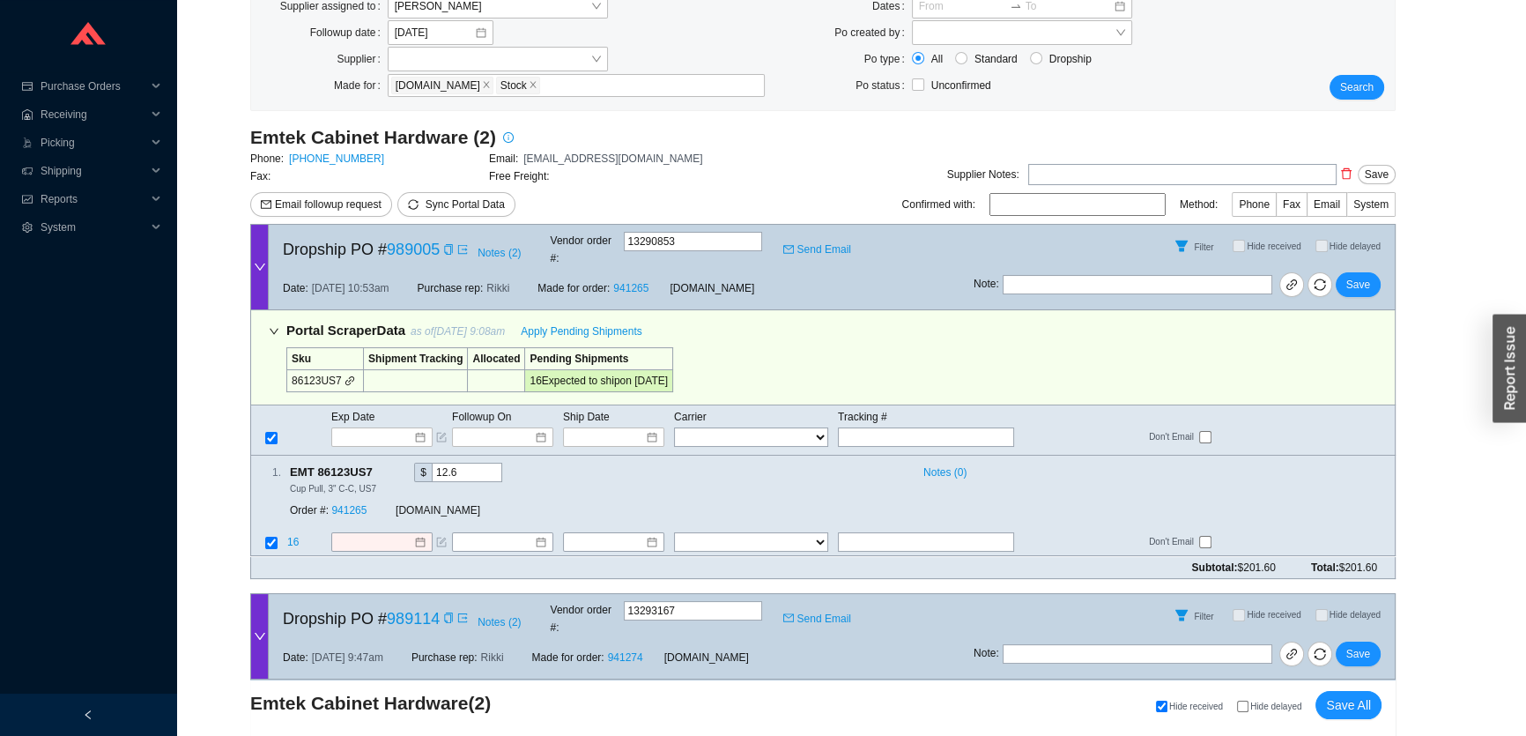
scroll to position [546, 0]
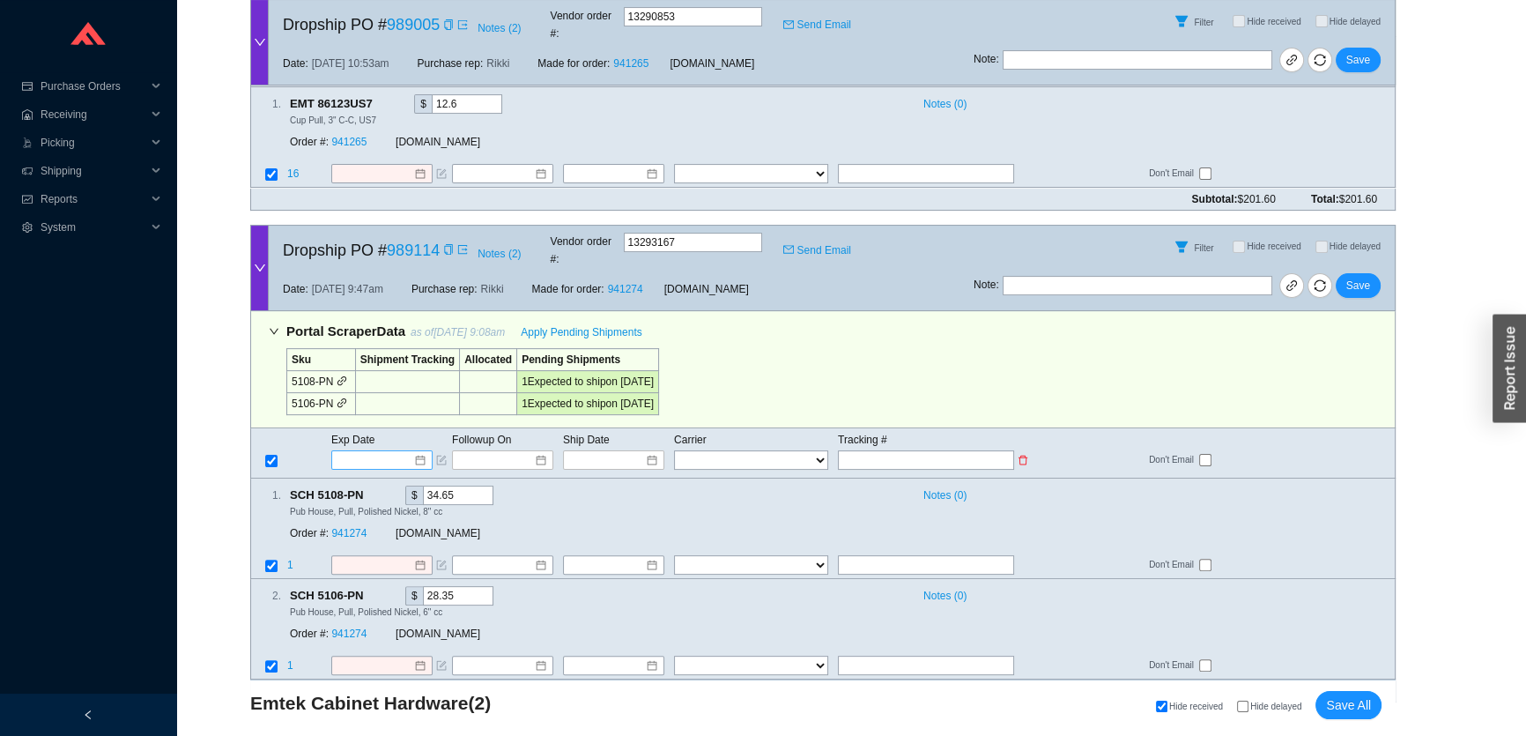
click at [396, 451] on input at bounding box center [375, 460] width 75 height 18
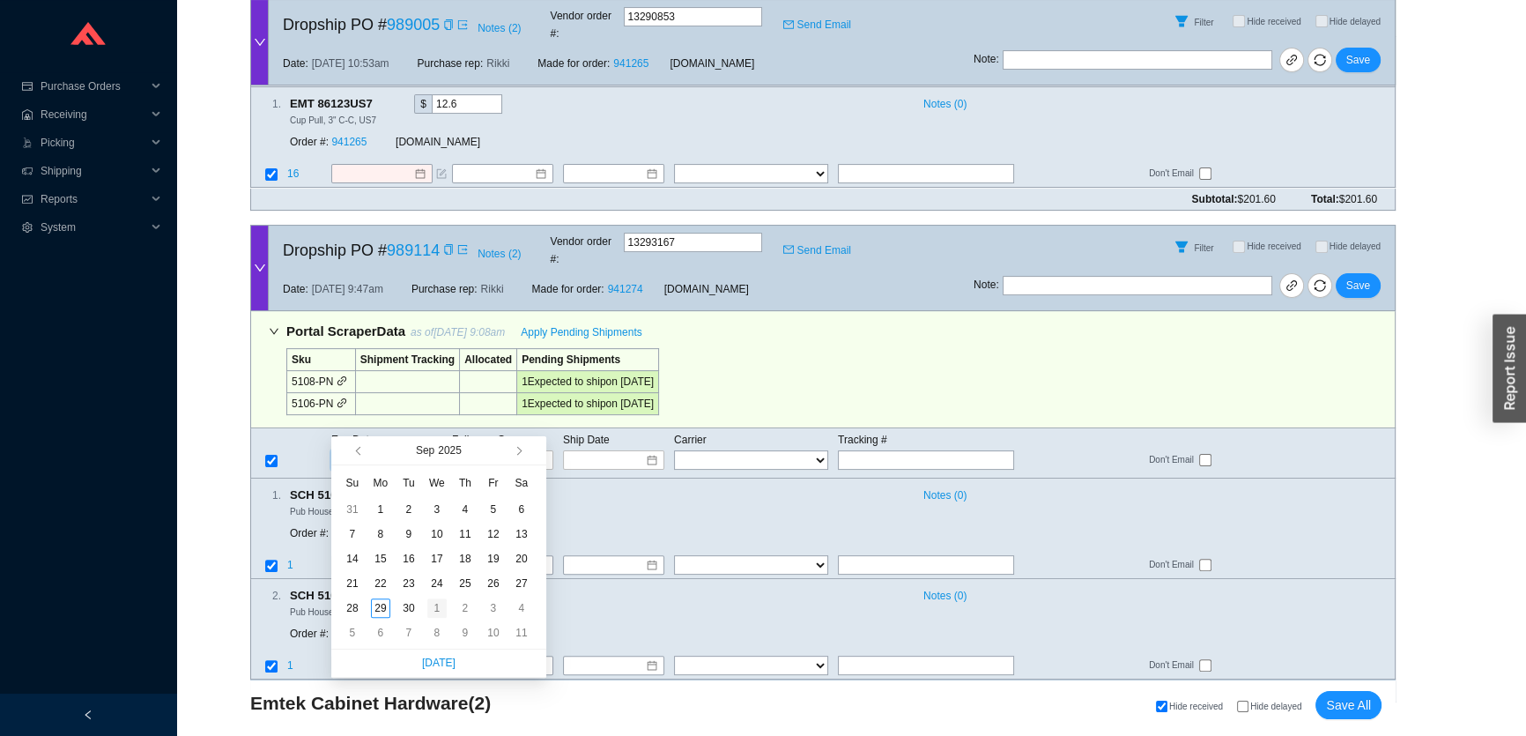
type input "10/1/2025"
click at [442, 606] on div "1" at bounding box center [436, 607] width 19 height 19
type input "10/1/2025"
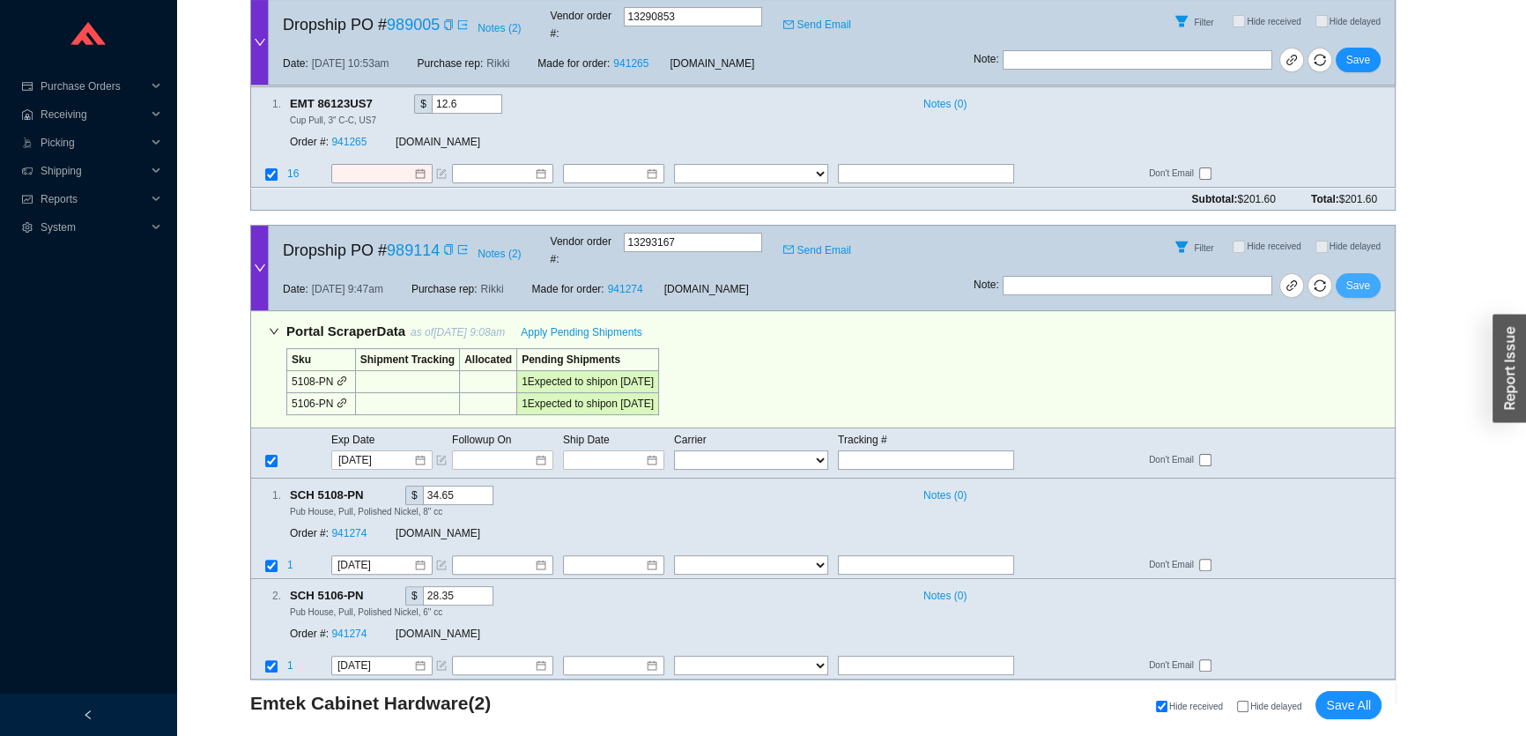
click at [1357, 277] on span "Save" at bounding box center [1358, 286] width 24 height 18
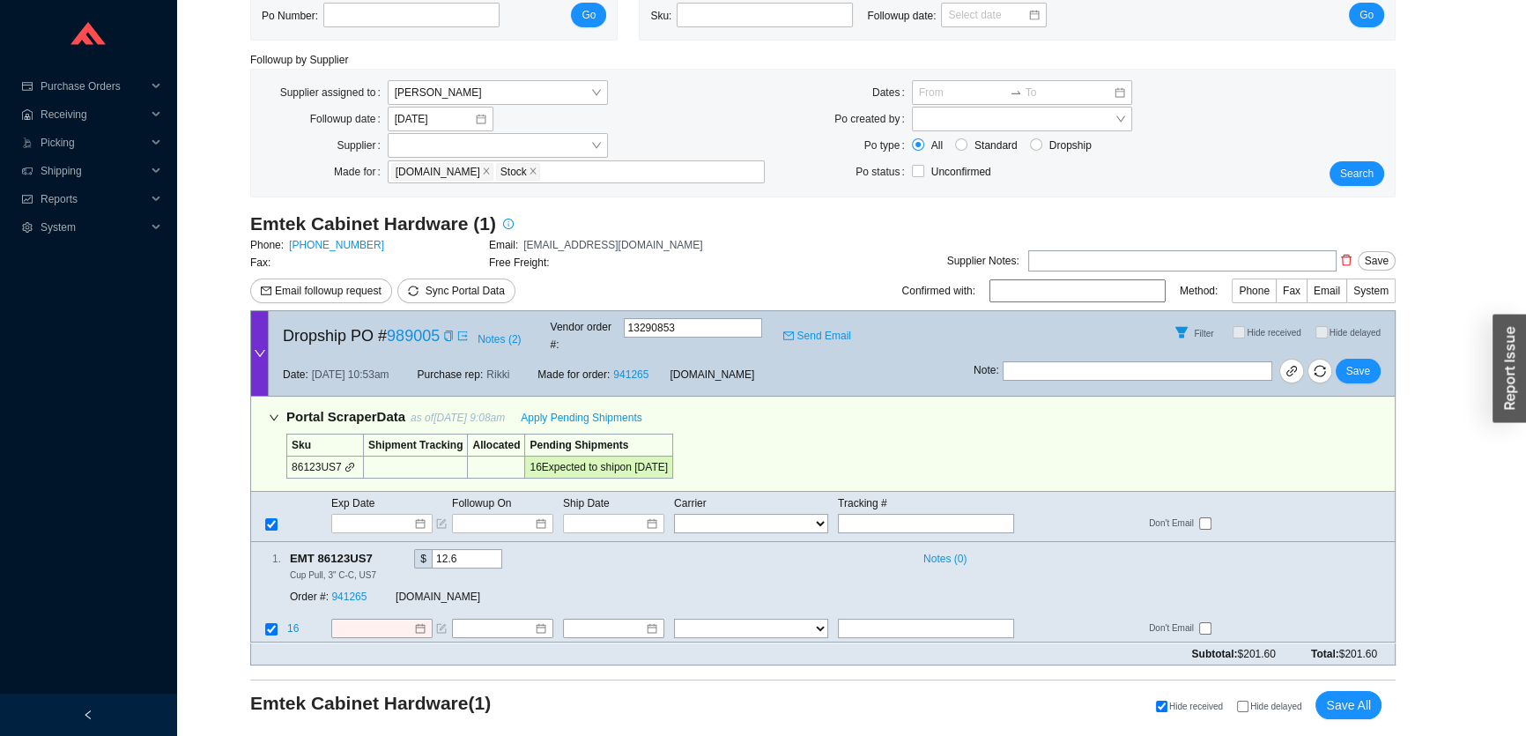
scroll to position [72, 0]
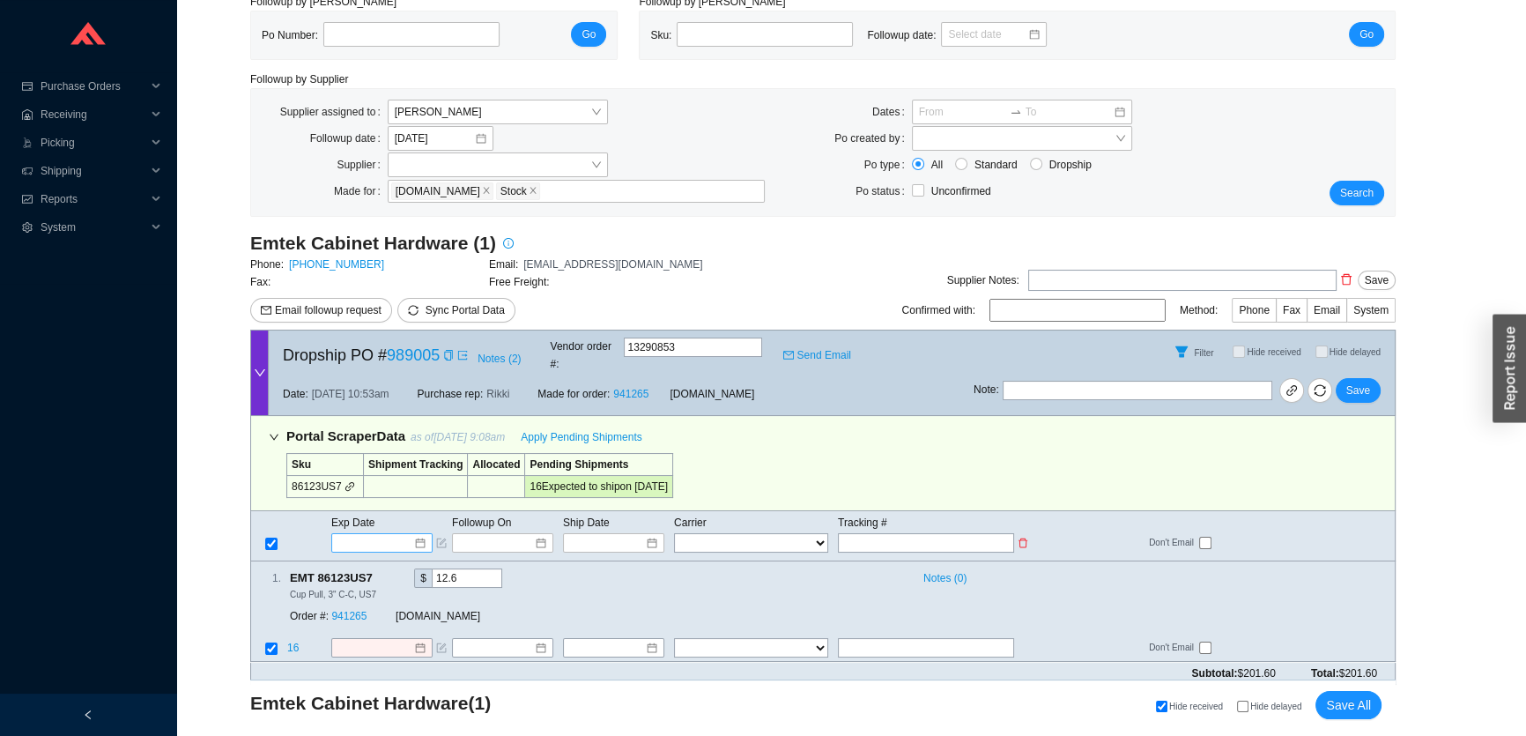
click at [354, 533] on div at bounding box center [381, 542] width 101 height 19
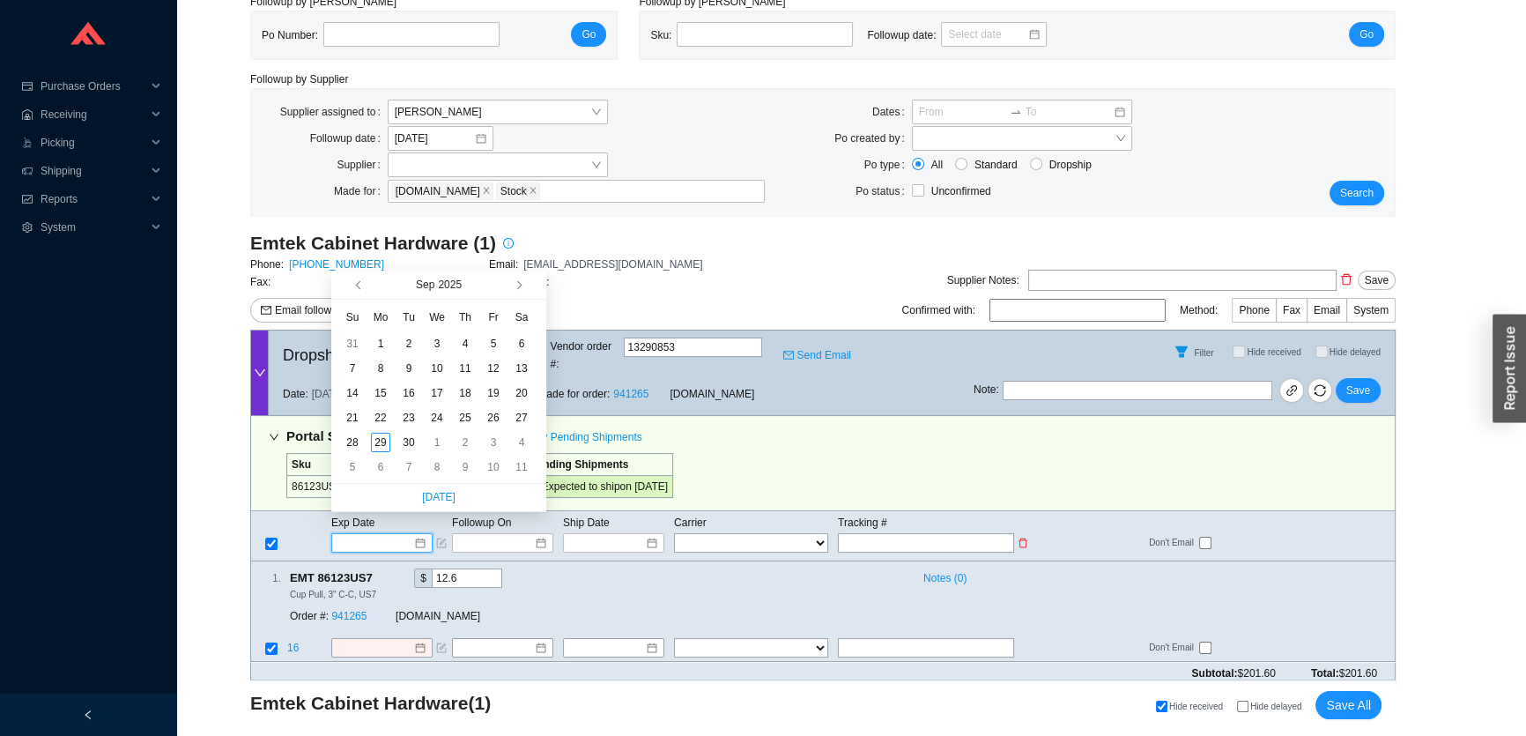
click at [360, 534] on input at bounding box center [375, 543] width 75 height 18
type input "10/2/2025"
click at [461, 439] on div "2" at bounding box center [465, 442] width 19 height 19
type input "10/2/2025"
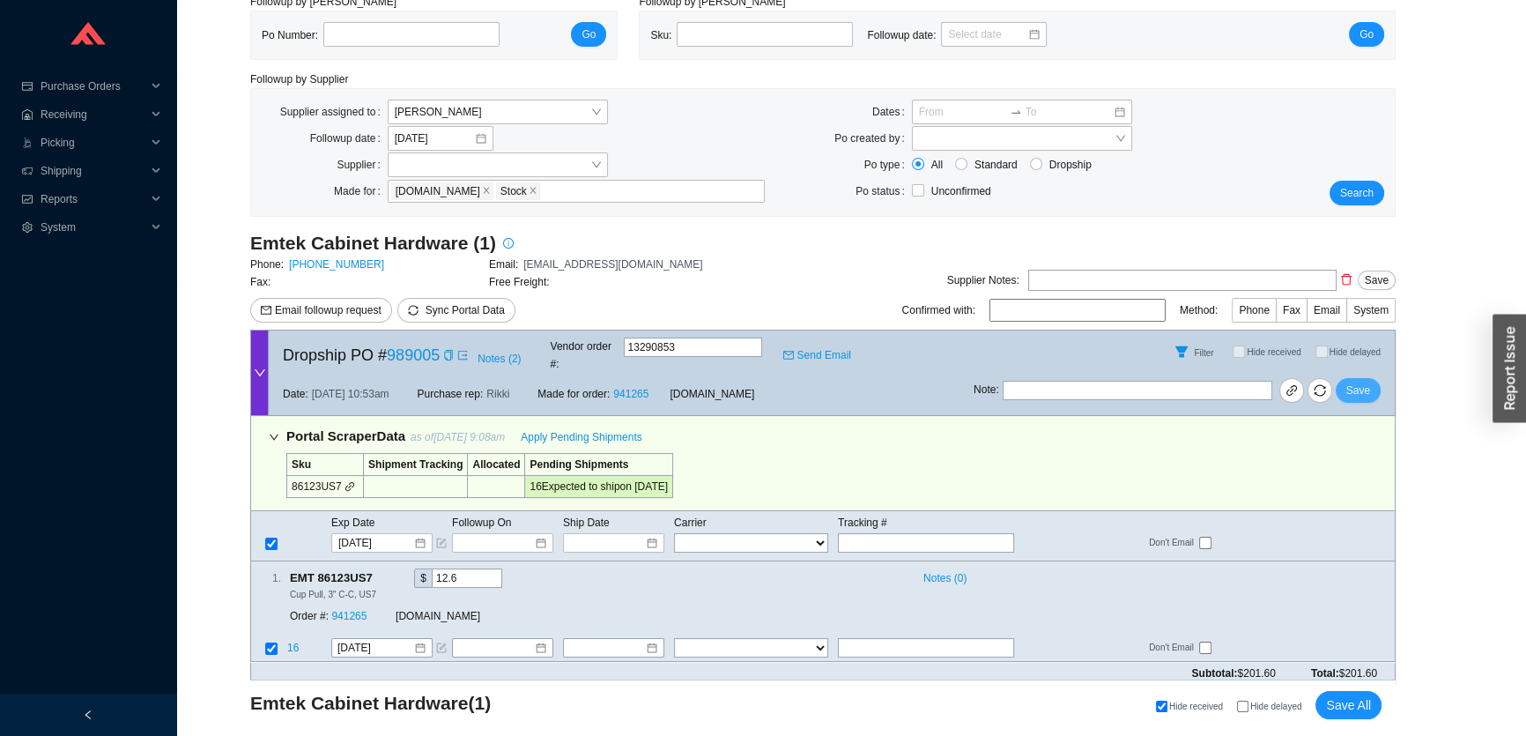
drag, startPoint x: 1341, startPoint y: 374, endPoint x: 1352, endPoint y: 374, distance: 10.6
click at [1344, 378] on button "Save" at bounding box center [1358, 390] width 45 height 25
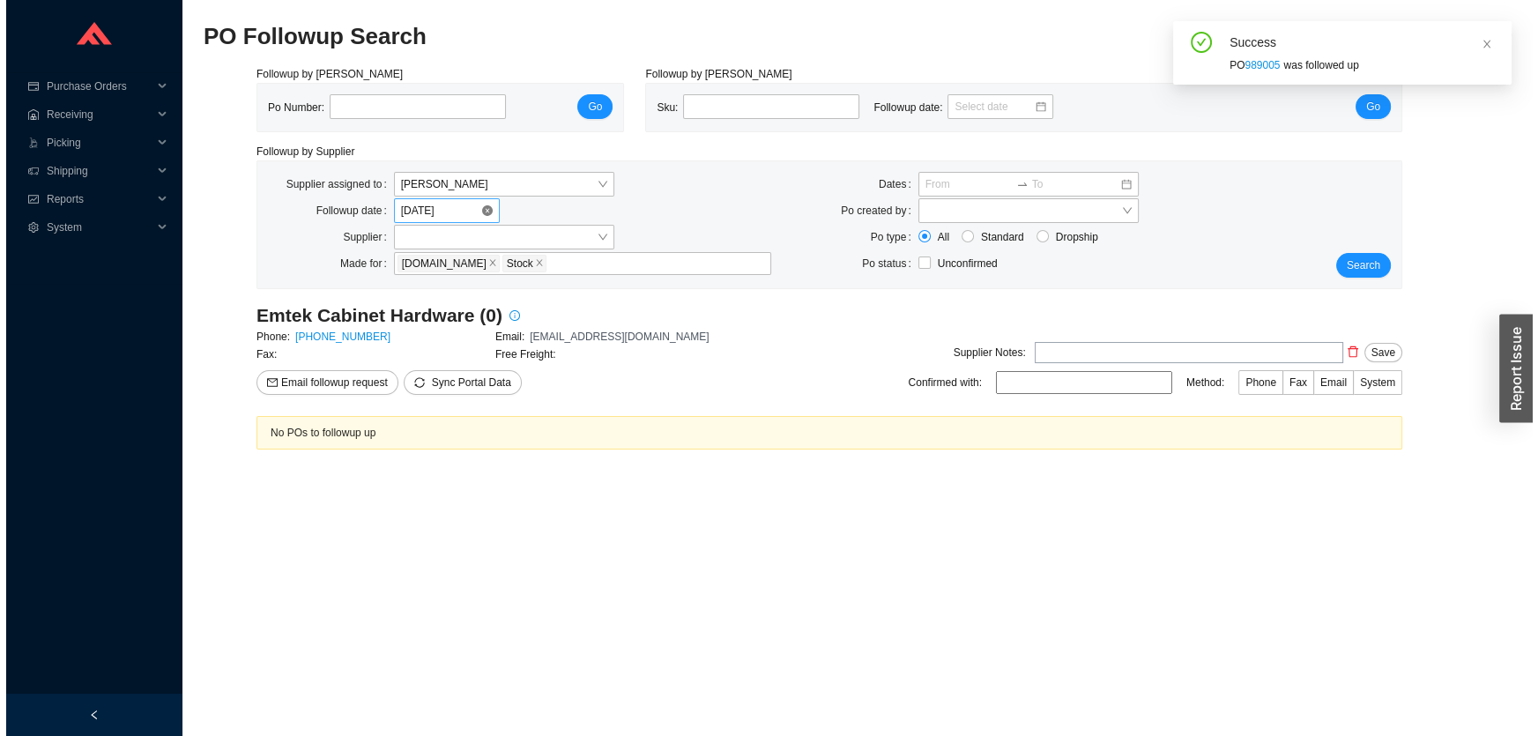
scroll to position [0, 0]
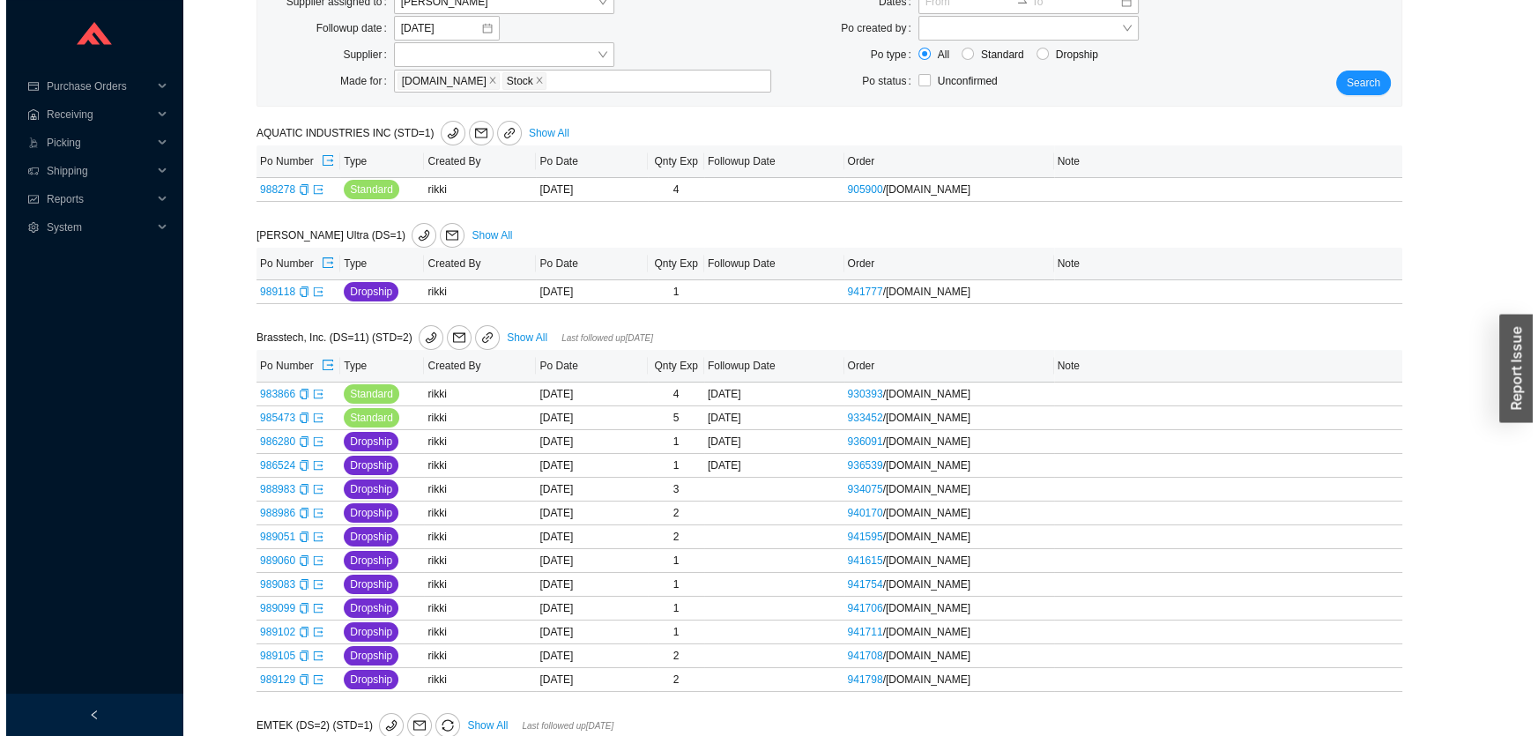
scroll to position [176, 0]
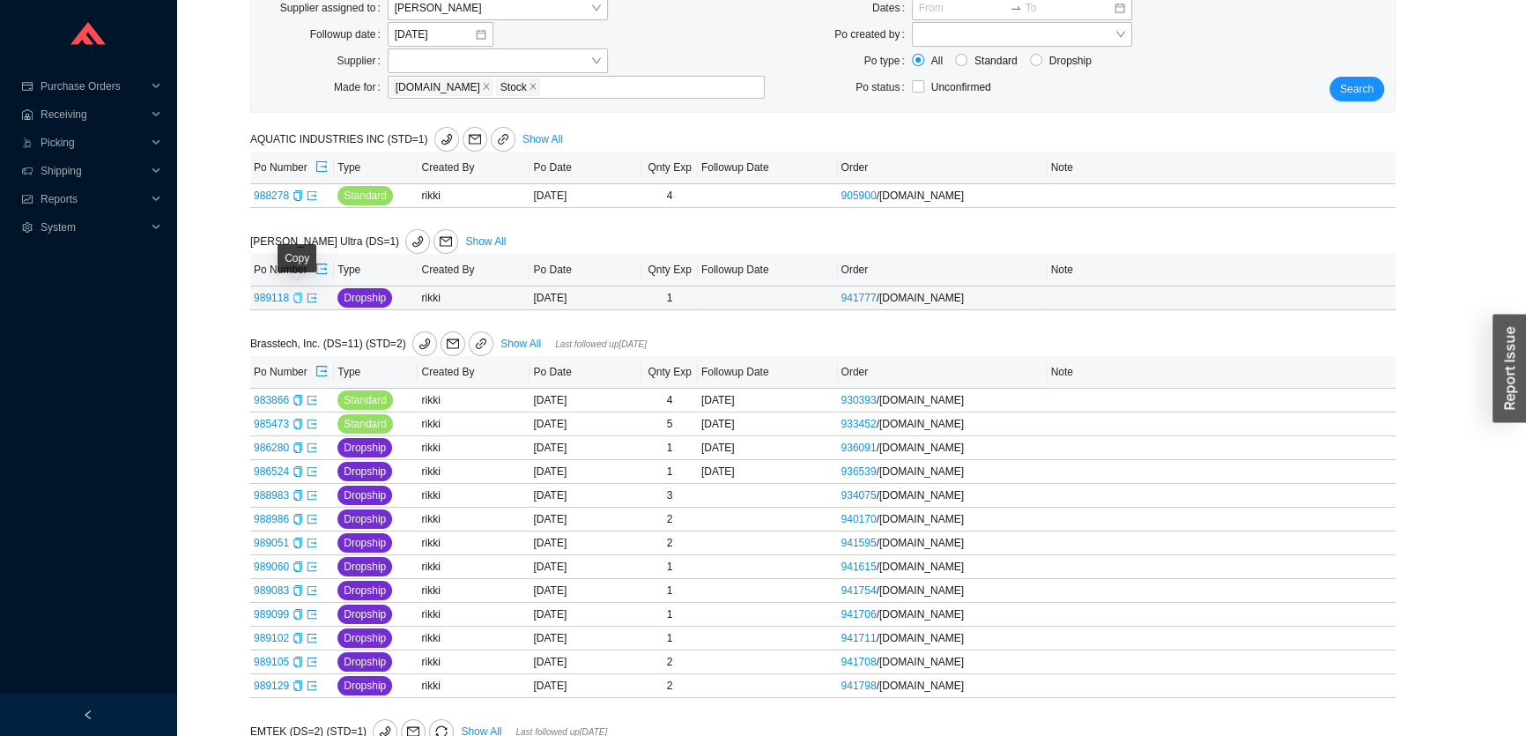
click at [293, 298] on icon "copy" at bounding box center [298, 298] width 11 height 11
click at [440, 239] on icon "mail" at bounding box center [446, 241] width 12 height 12
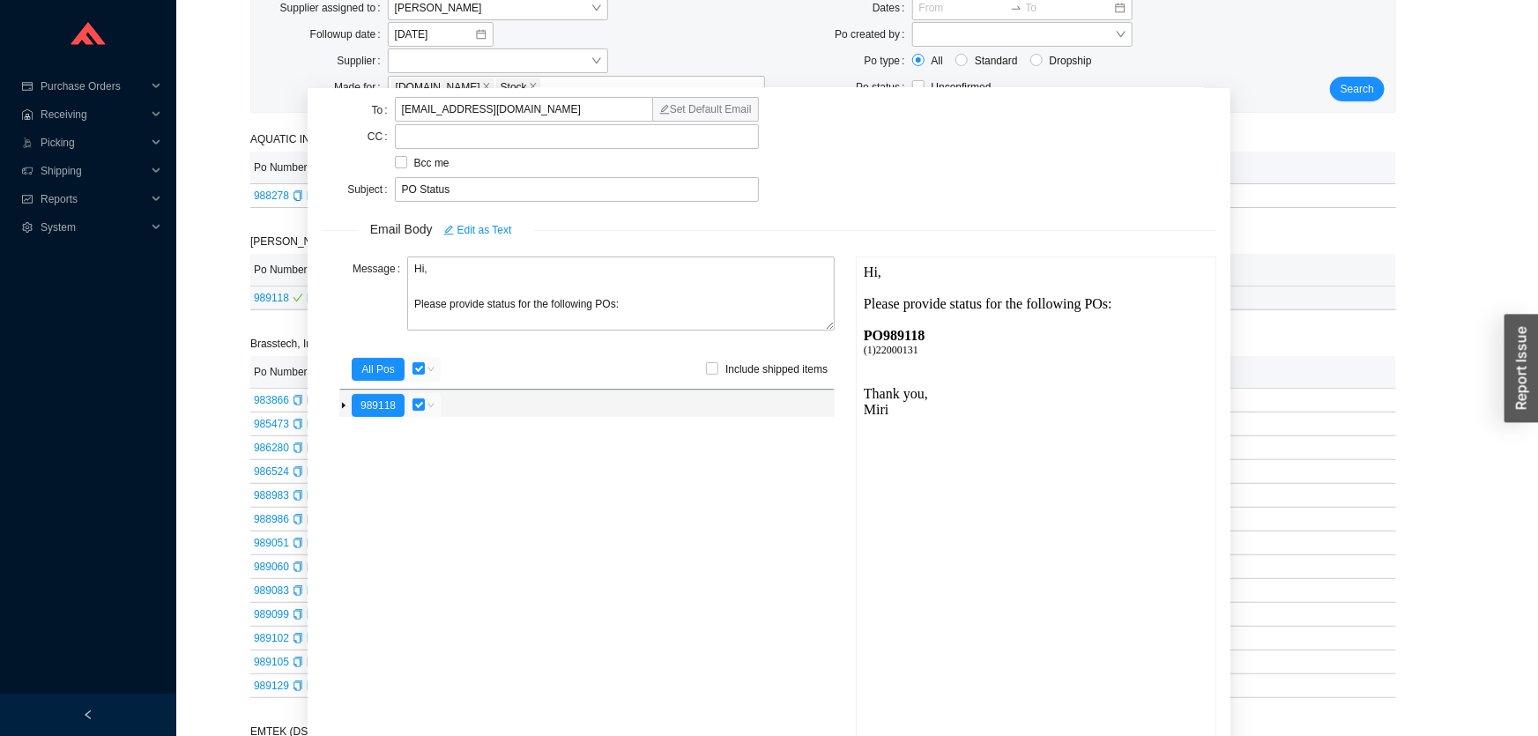
scroll to position [62, 0]
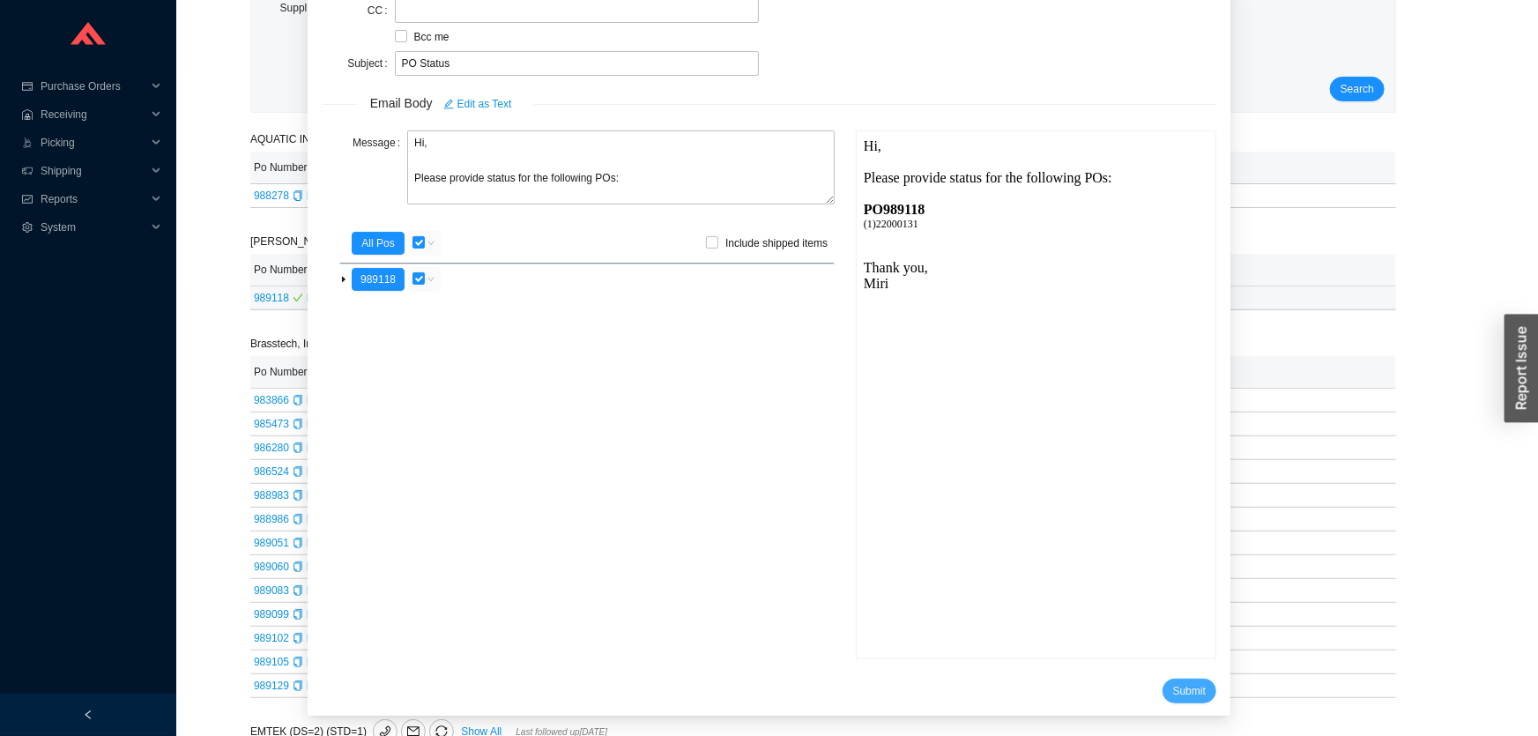
click at [1173, 687] on span "Submit" at bounding box center [1189, 691] width 33 height 18
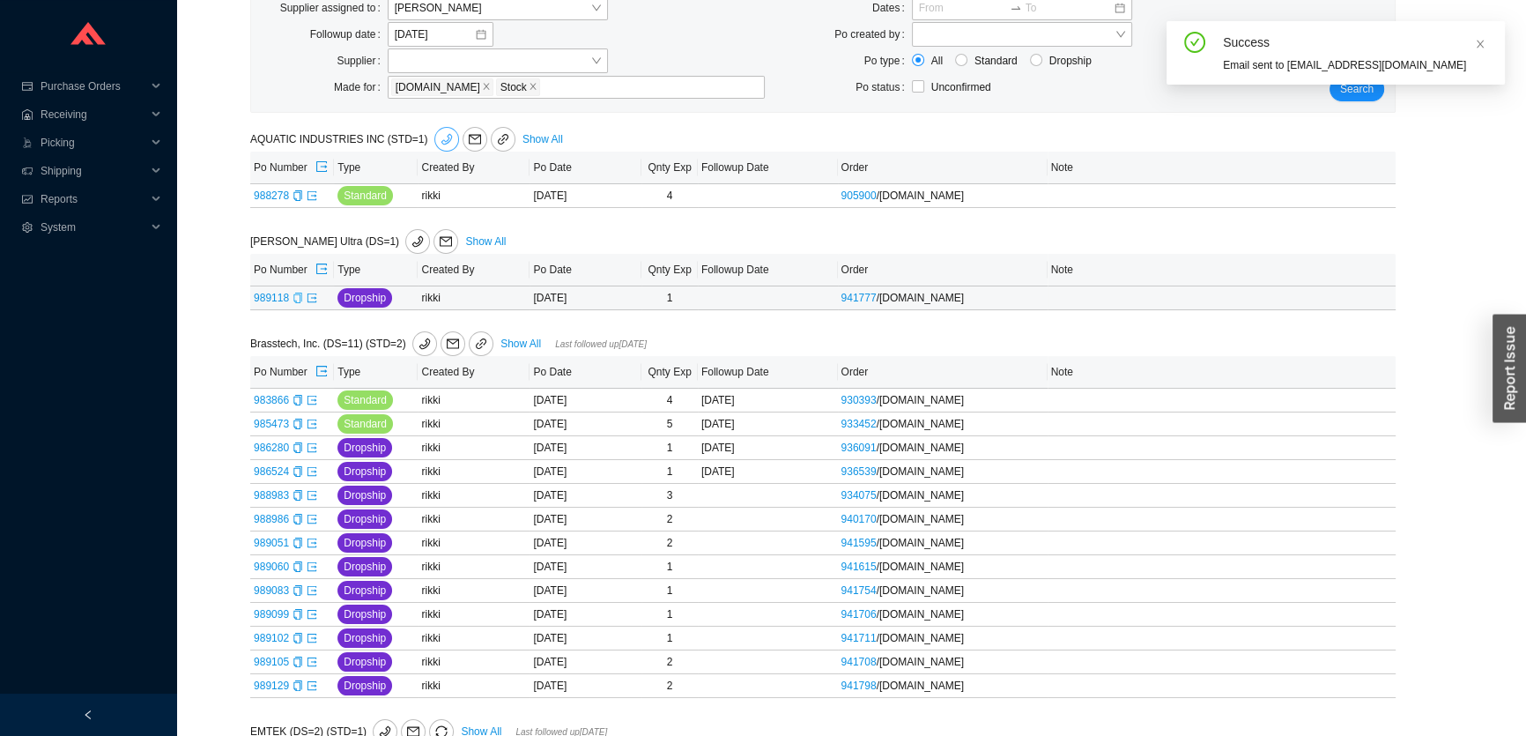
click at [441, 139] on icon "phone" at bounding box center [446, 139] width 11 height 11
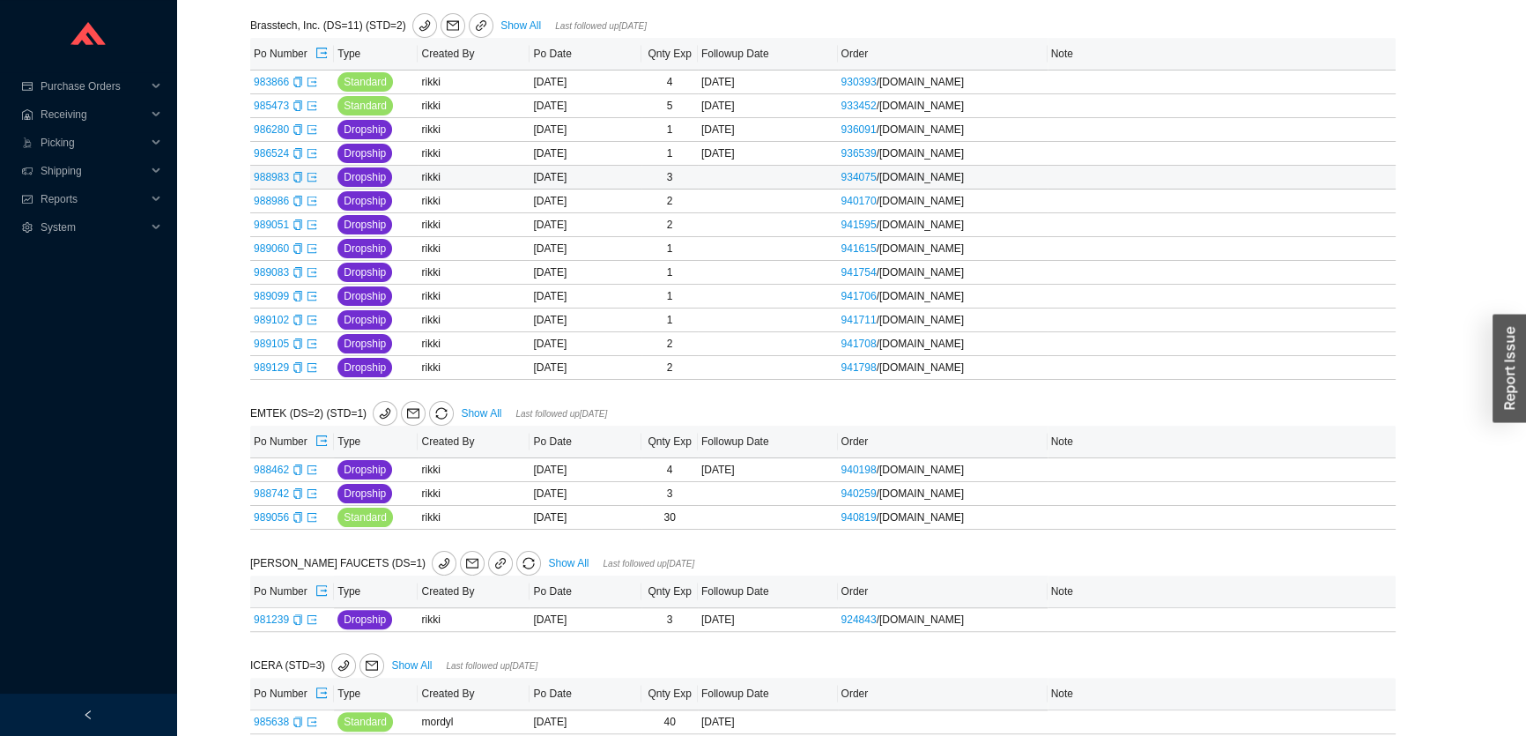
scroll to position [496, 0]
click at [471, 406] on link "Show All" at bounding box center [481, 411] width 41 height 12
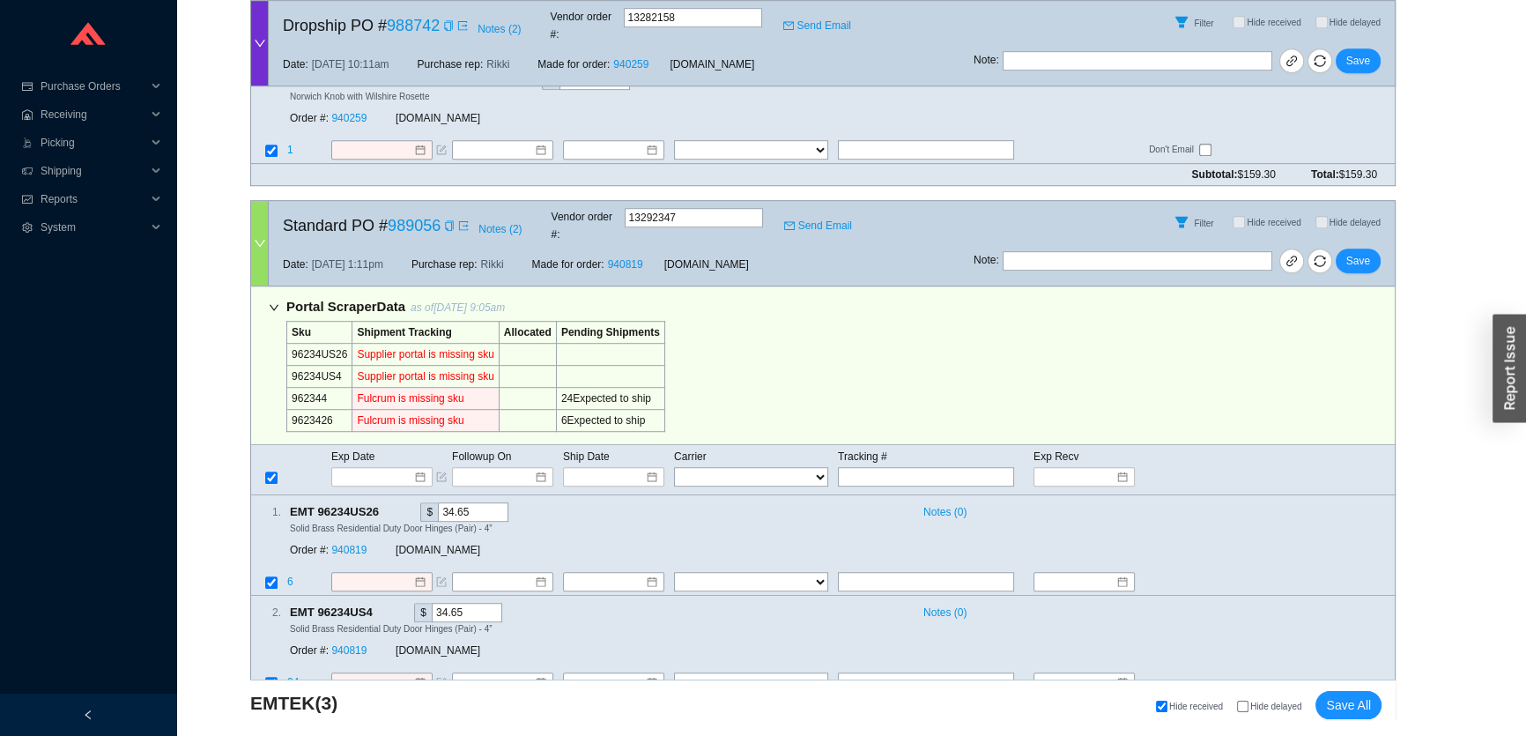
scroll to position [1365, 0]
click at [1078, 138] on td at bounding box center [1090, 150] width 115 height 24
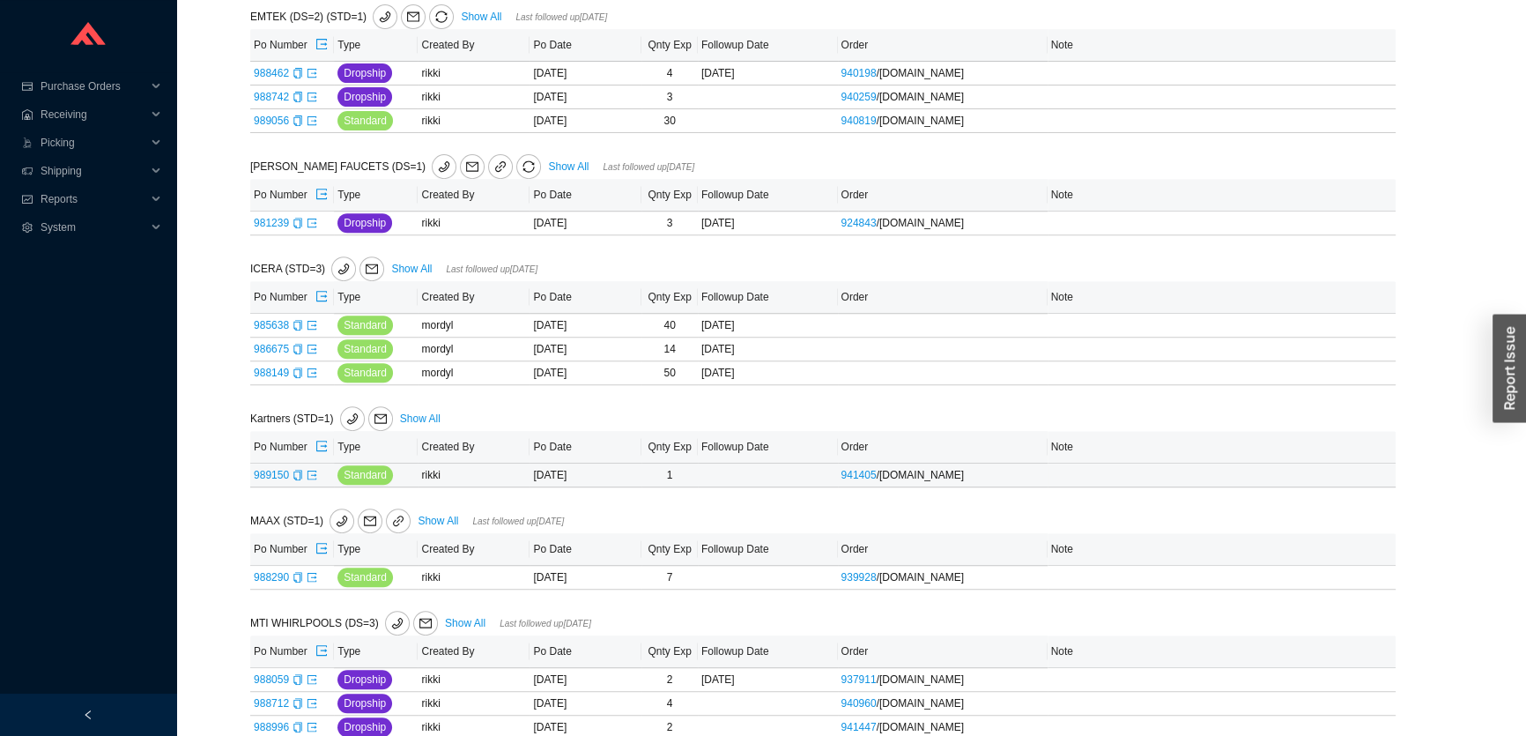
scroll to position [721, 0]
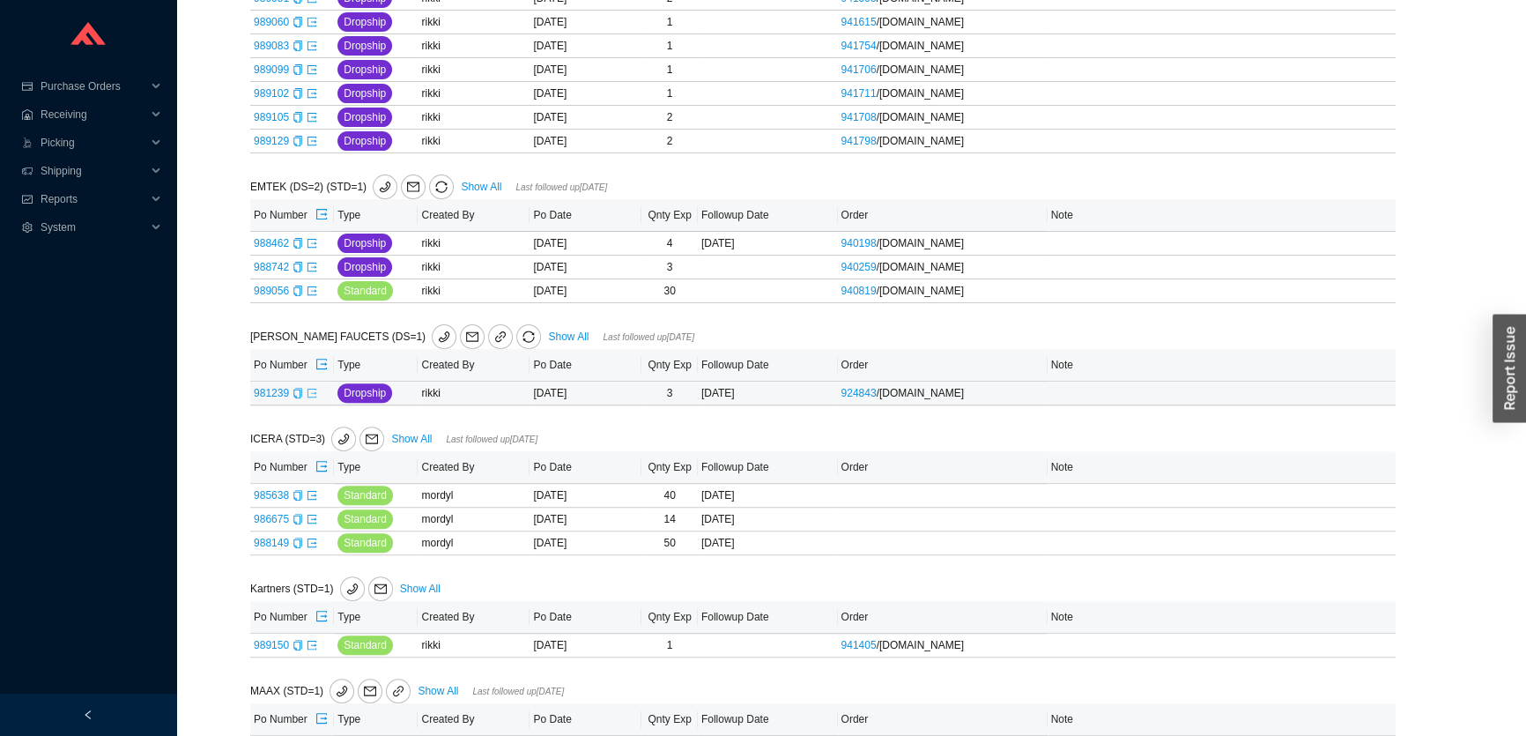
click at [312, 391] on icon "export" at bounding box center [312, 393] width 11 height 11
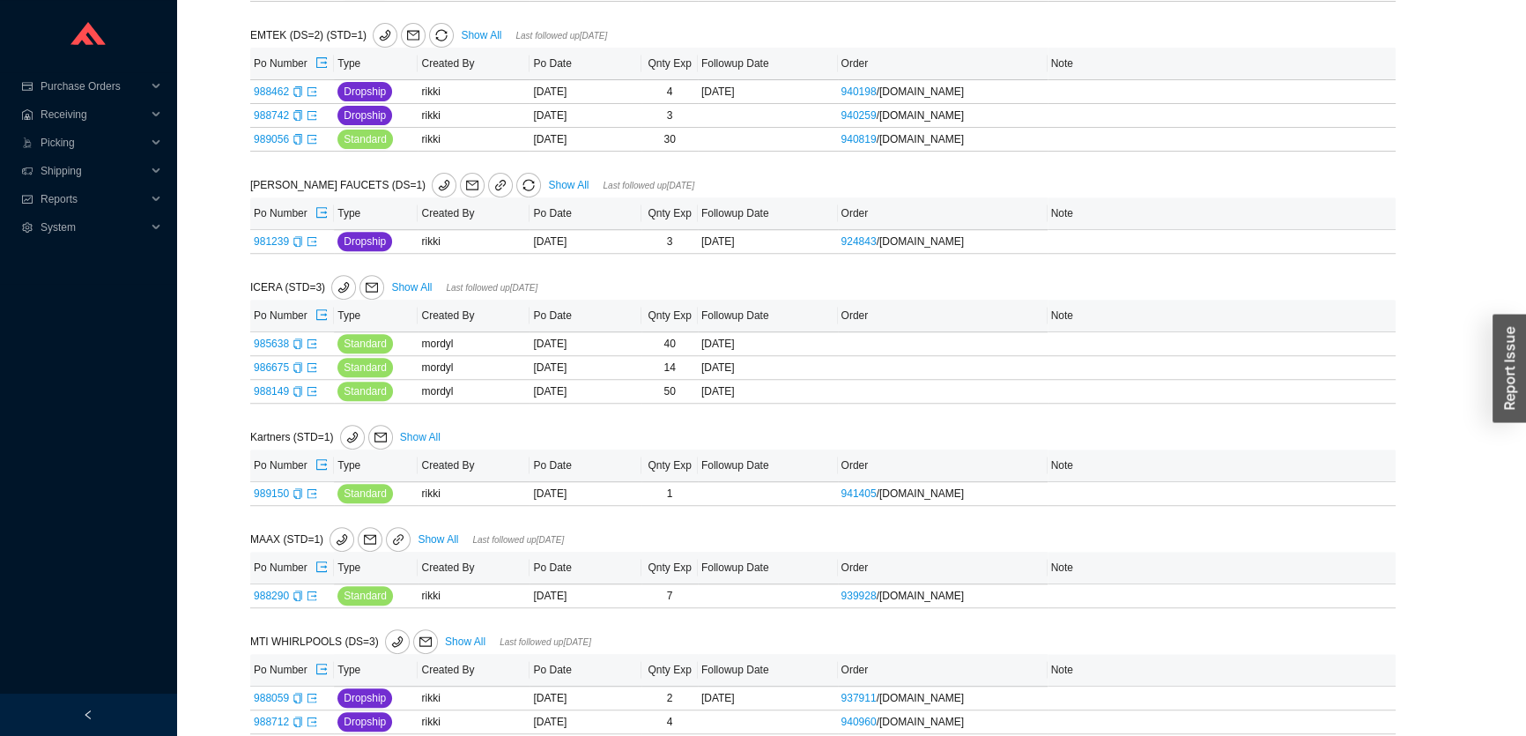
scroll to position [881, 0]
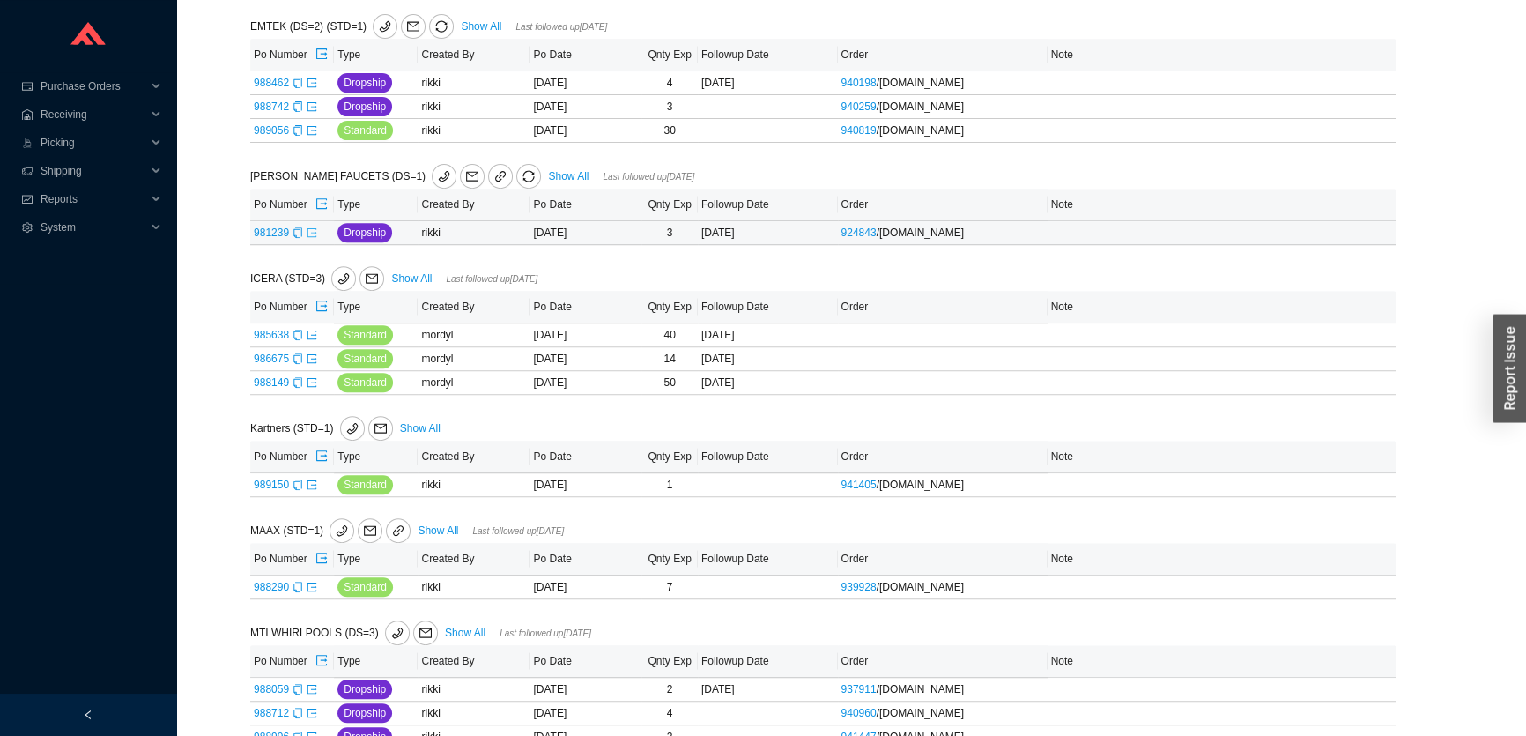
click at [313, 229] on icon "export" at bounding box center [312, 232] width 11 height 11
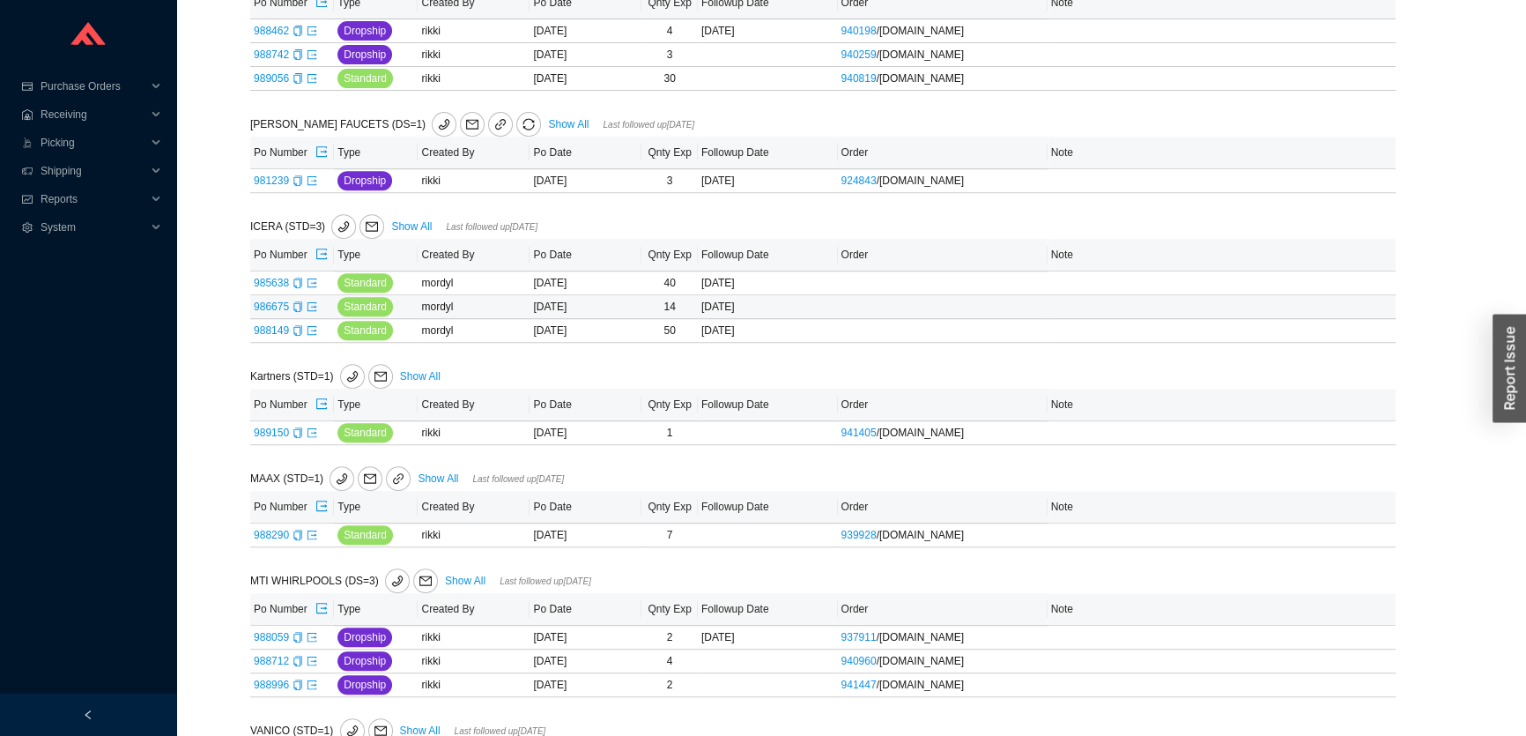
scroll to position [960, 0]
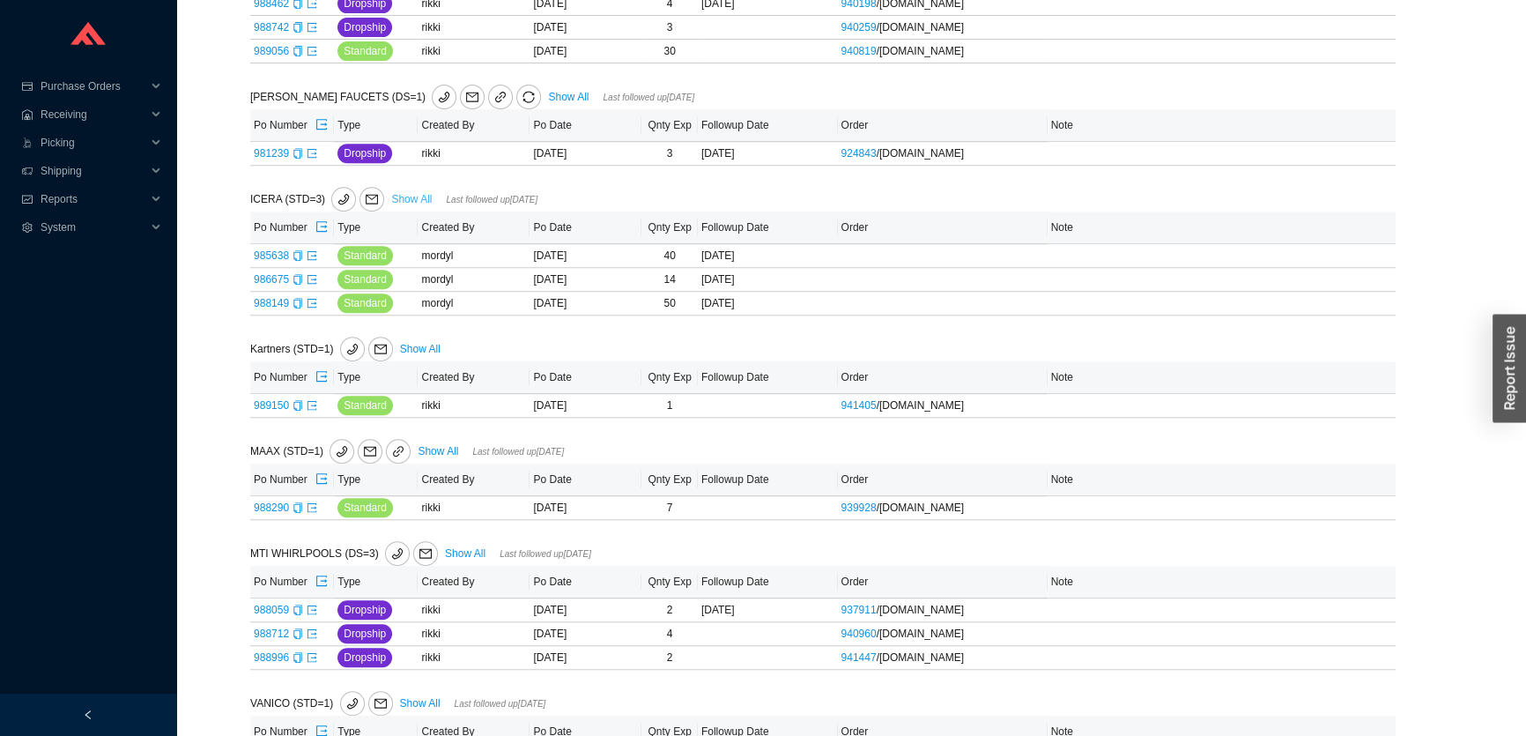
click at [400, 194] on link "Show All" at bounding box center [411, 199] width 41 height 12
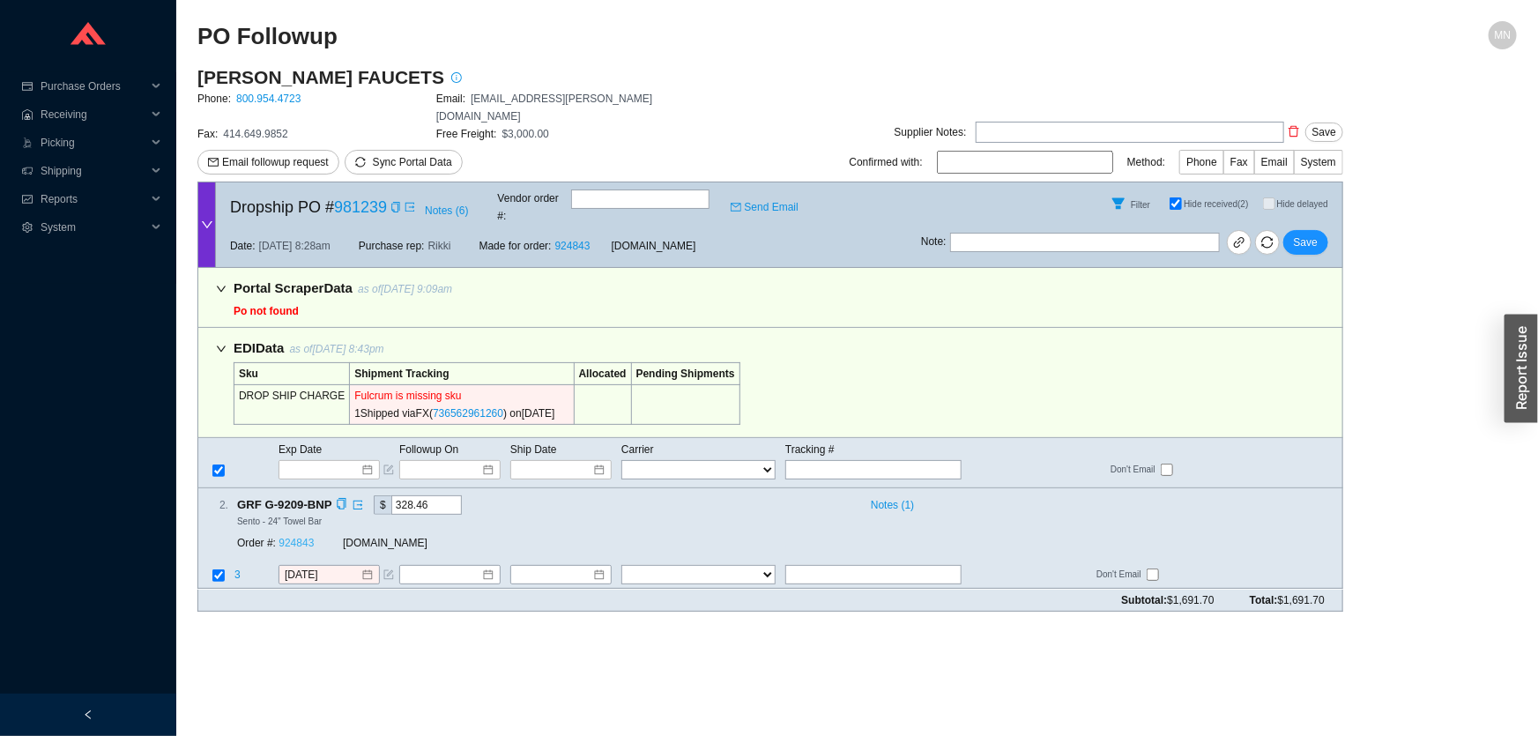
click at [303, 538] on link "924843" at bounding box center [295, 544] width 35 height 12
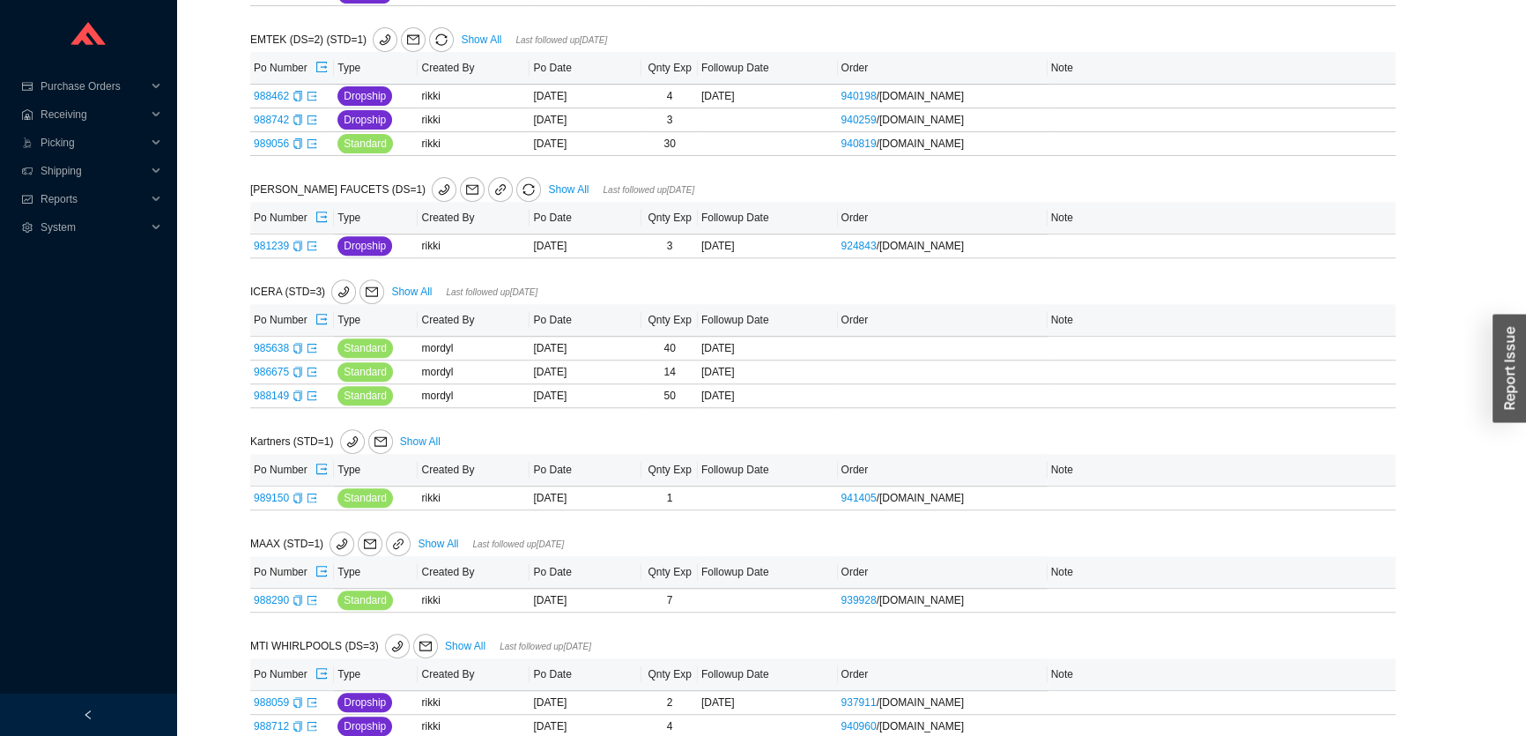
scroll to position [960, 0]
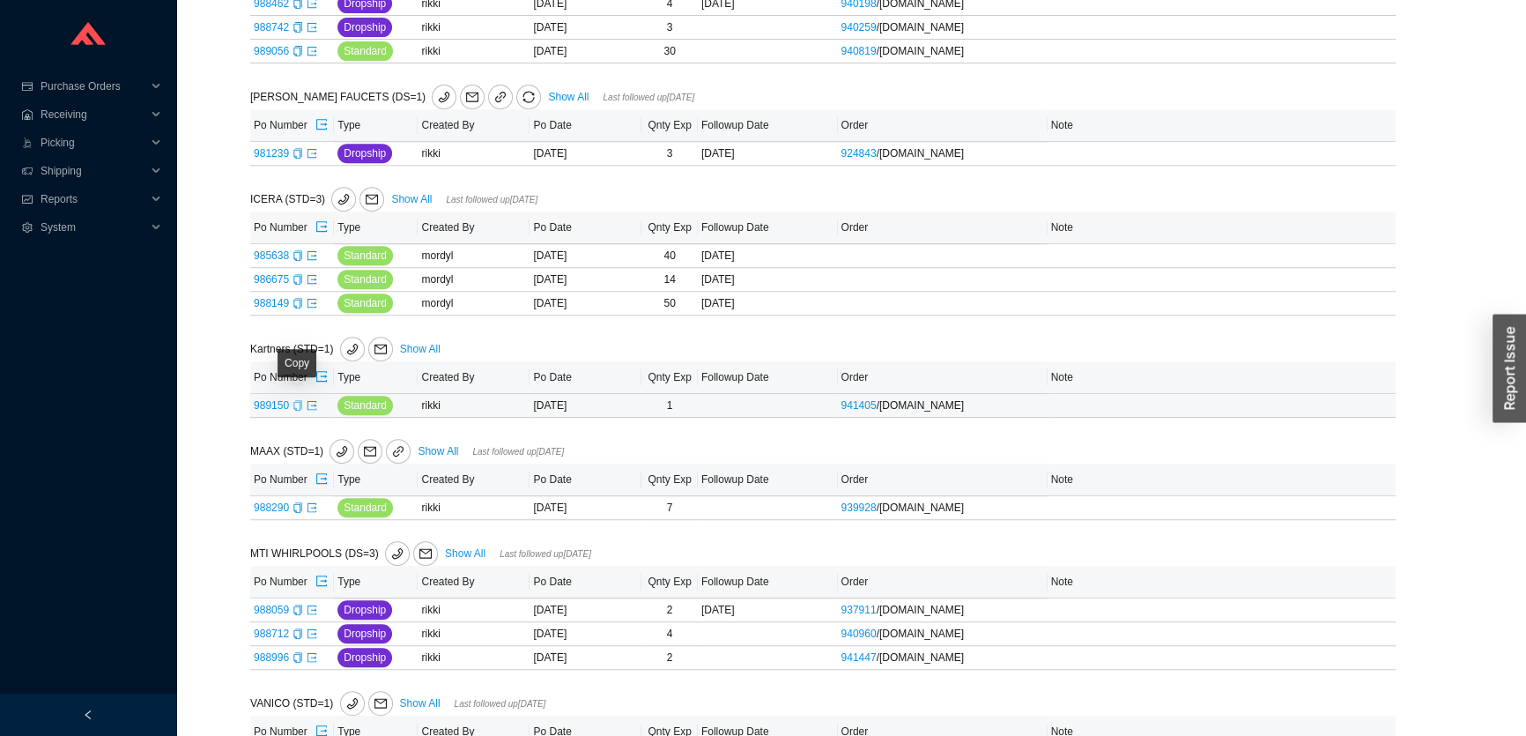
click at [293, 404] on icon "copy" at bounding box center [298, 405] width 11 height 11
click at [311, 402] on icon "export" at bounding box center [312, 405] width 11 height 11
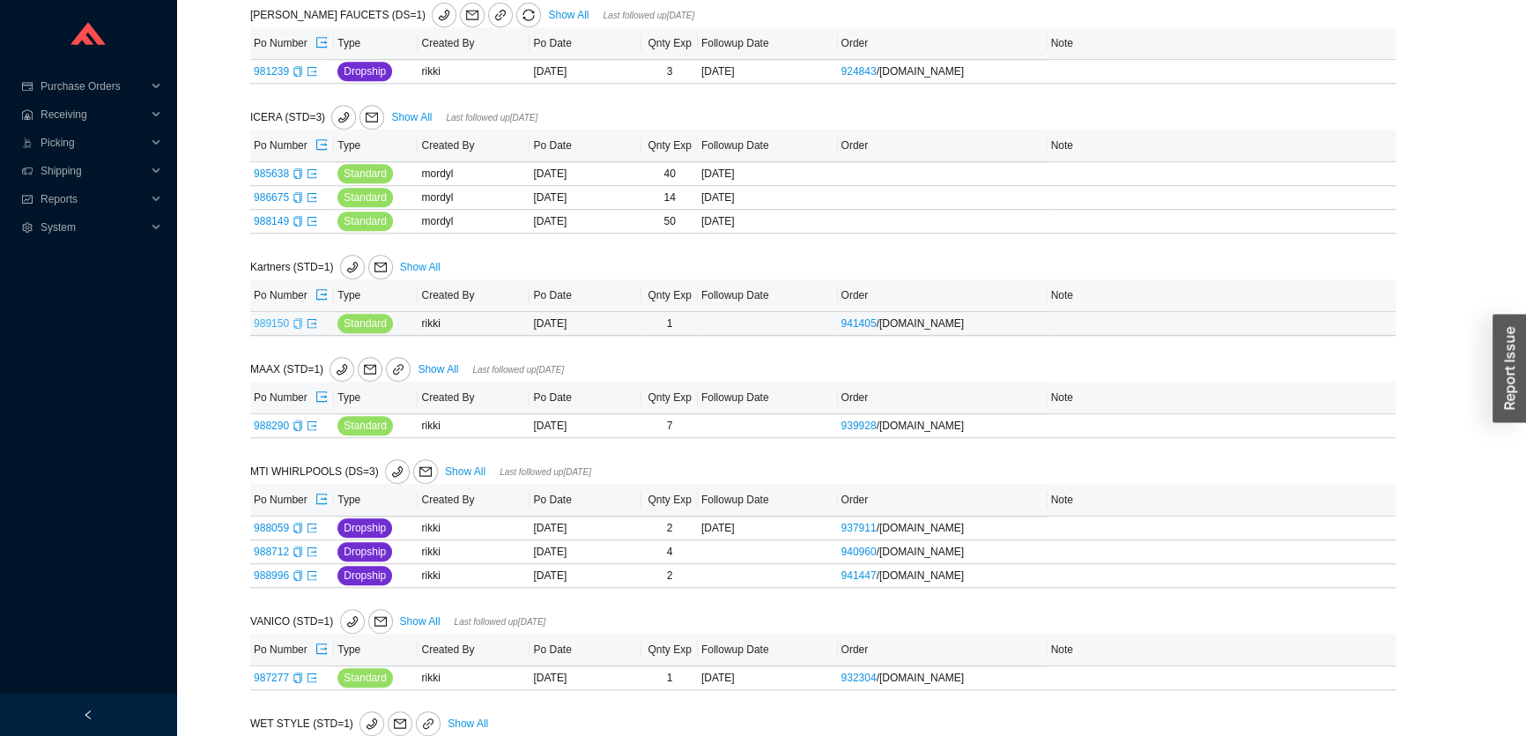
scroll to position [1121, 0]
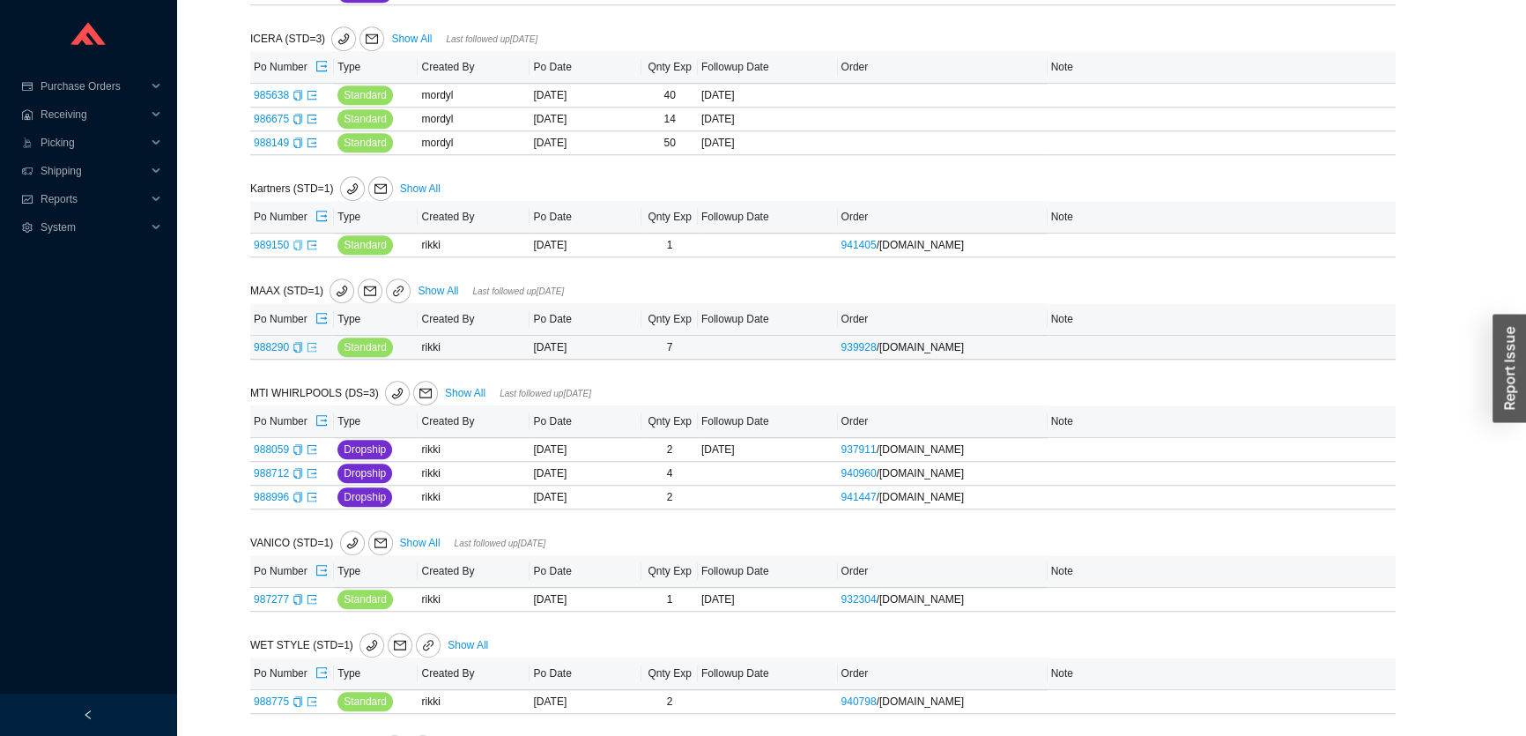
click at [310, 342] on icon "export" at bounding box center [312, 347] width 11 height 11
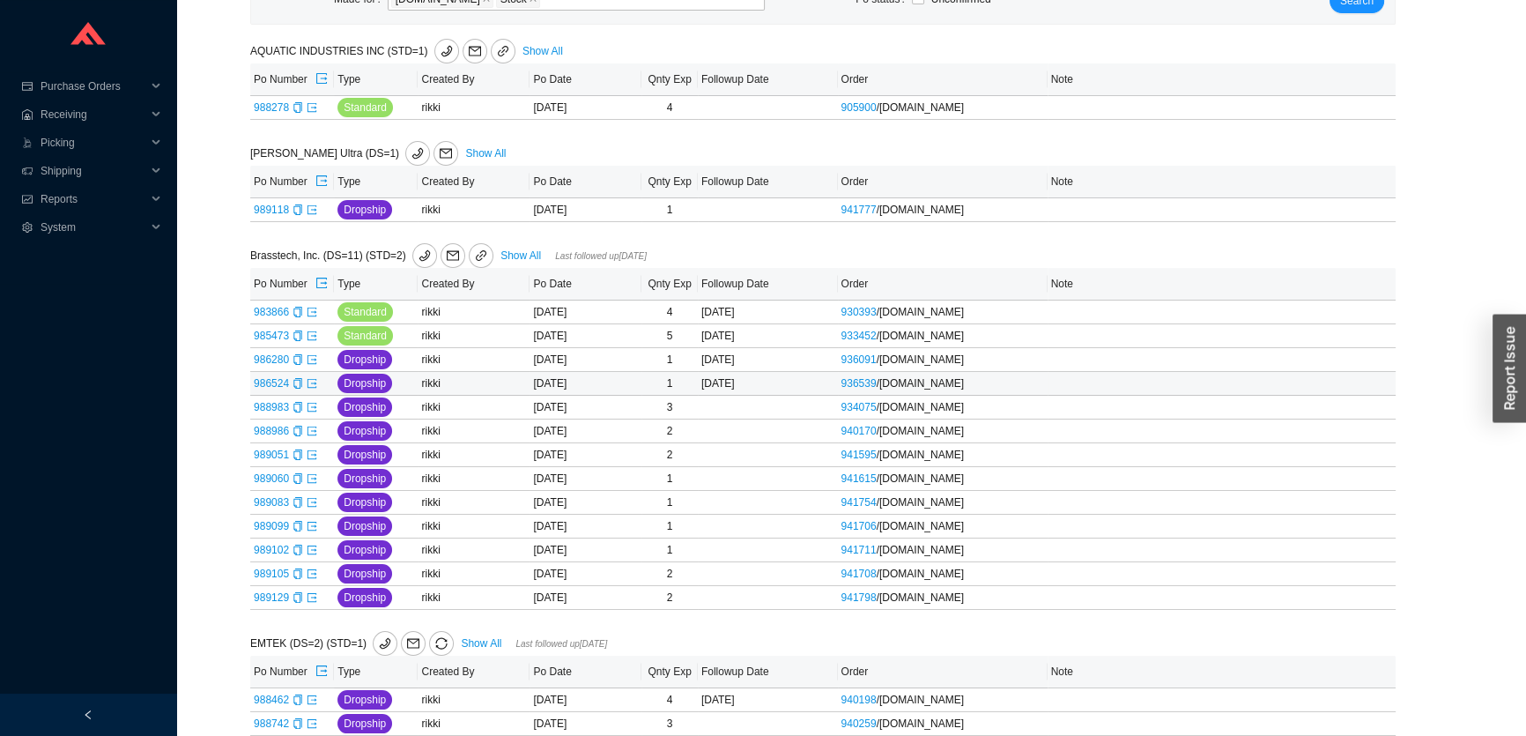
scroll to position [0, 0]
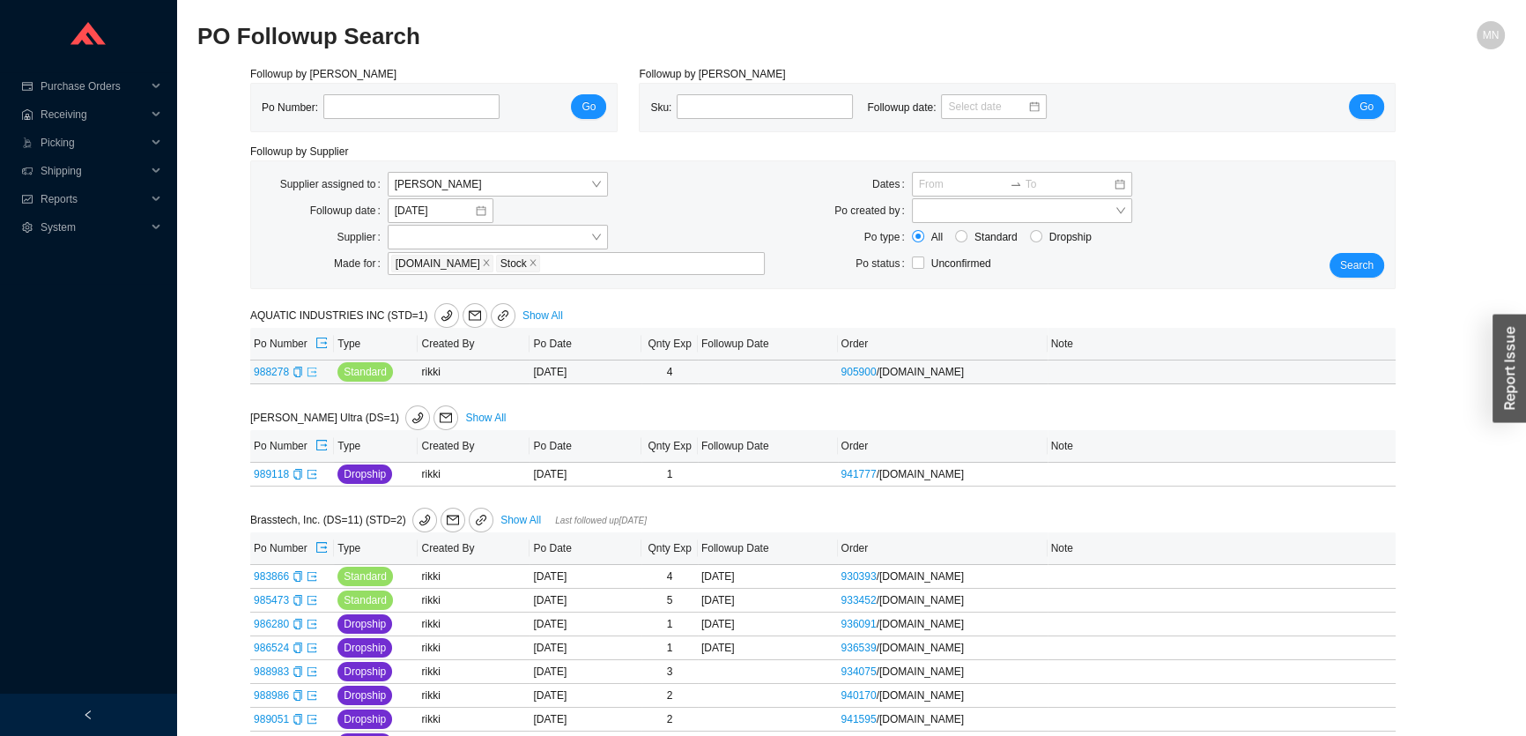
click at [312, 366] on link at bounding box center [312, 372] width 11 height 12
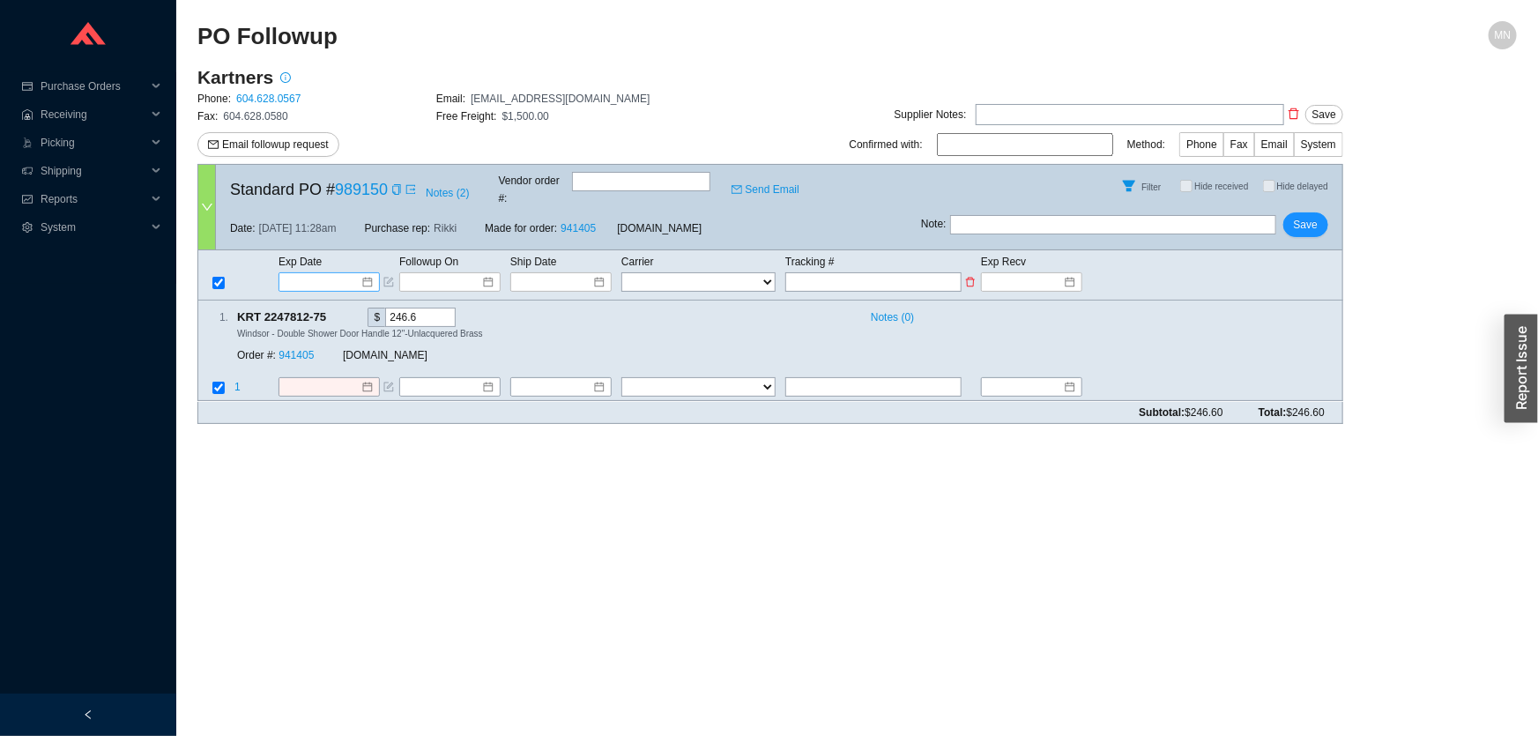
click at [315, 273] on input at bounding box center [322, 282] width 75 height 18
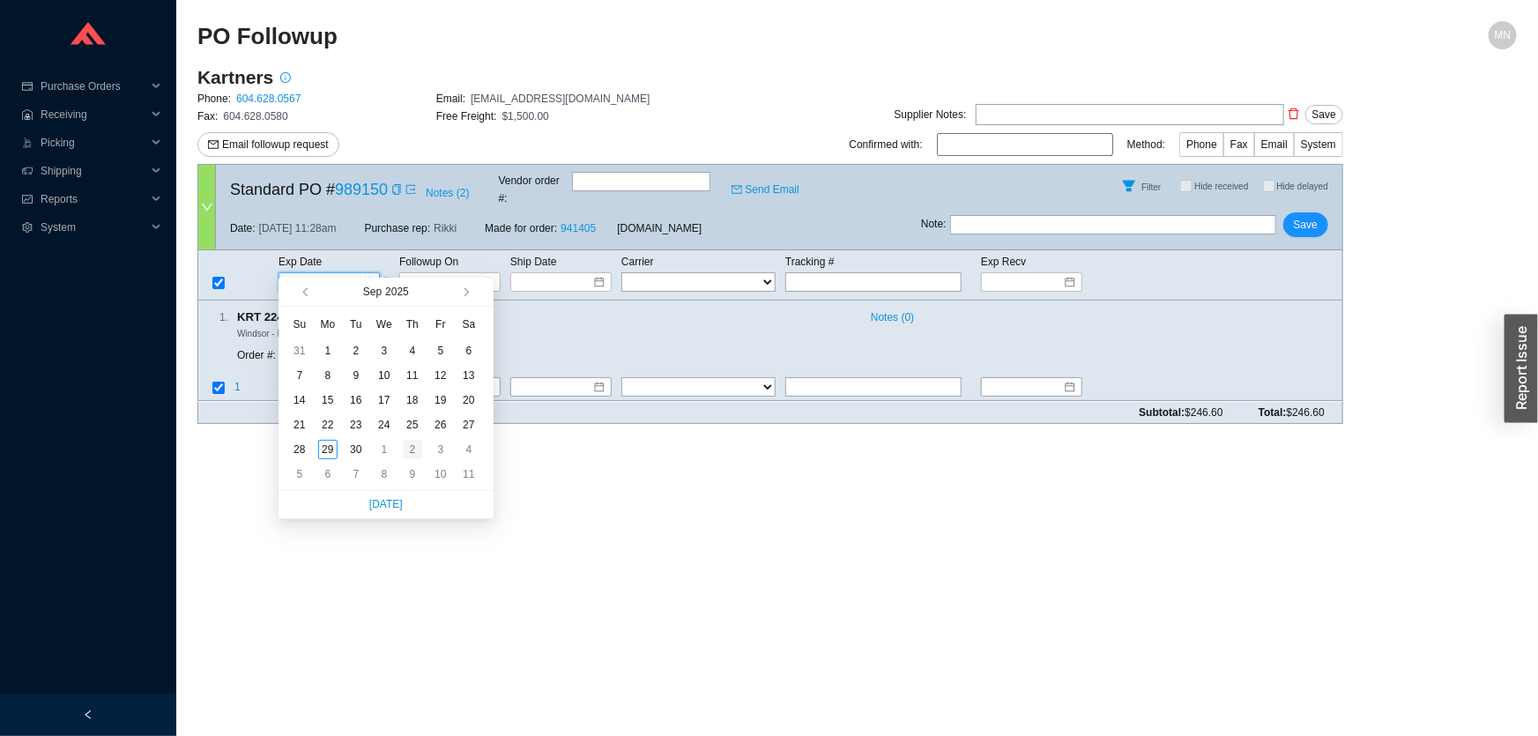
type input "10/2/2025"
click at [406, 453] on div "2" at bounding box center [412, 449] width 19 height 19
type input "10/2/2025"
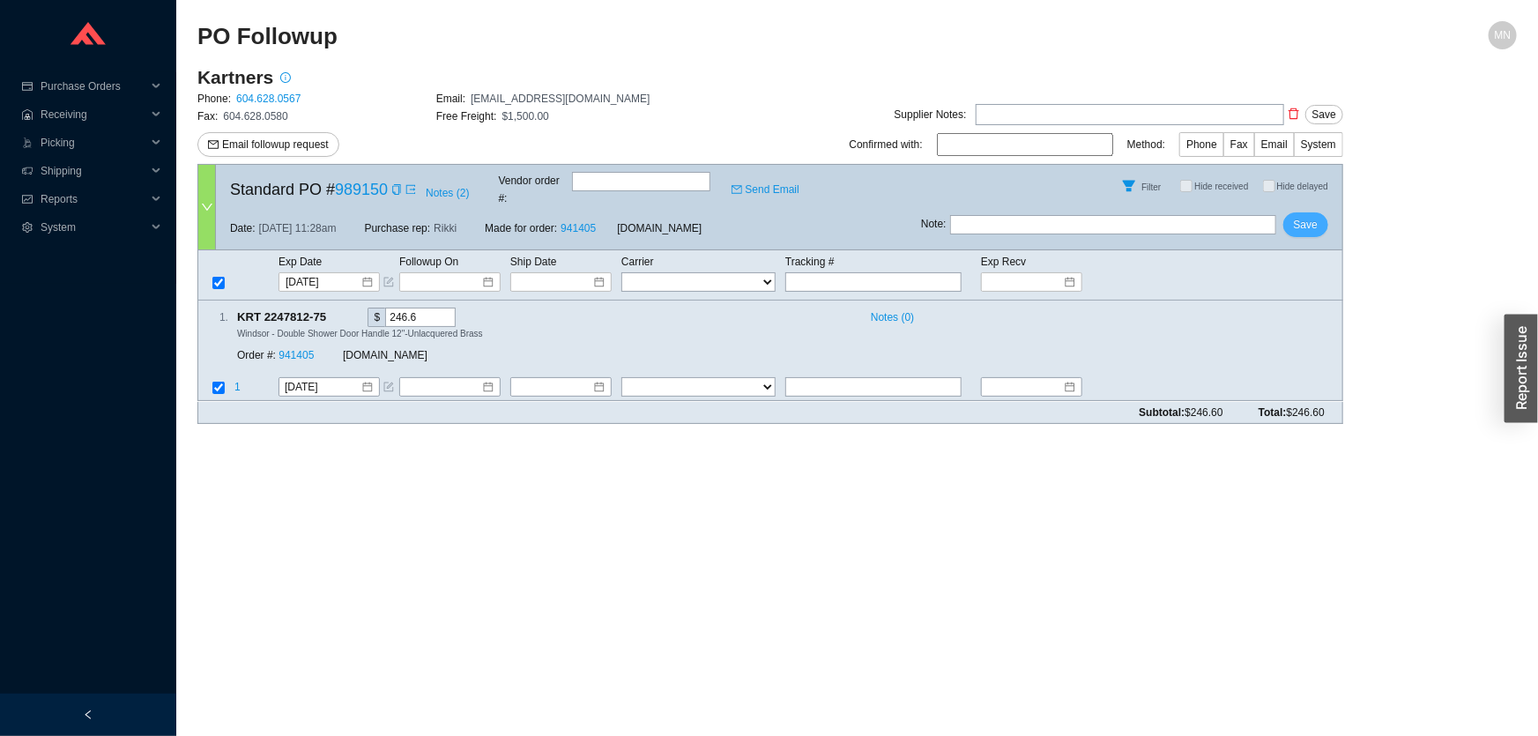
click at [1312, 216] on span "Save" at bounding box center [1306, 225] width 24 height 18
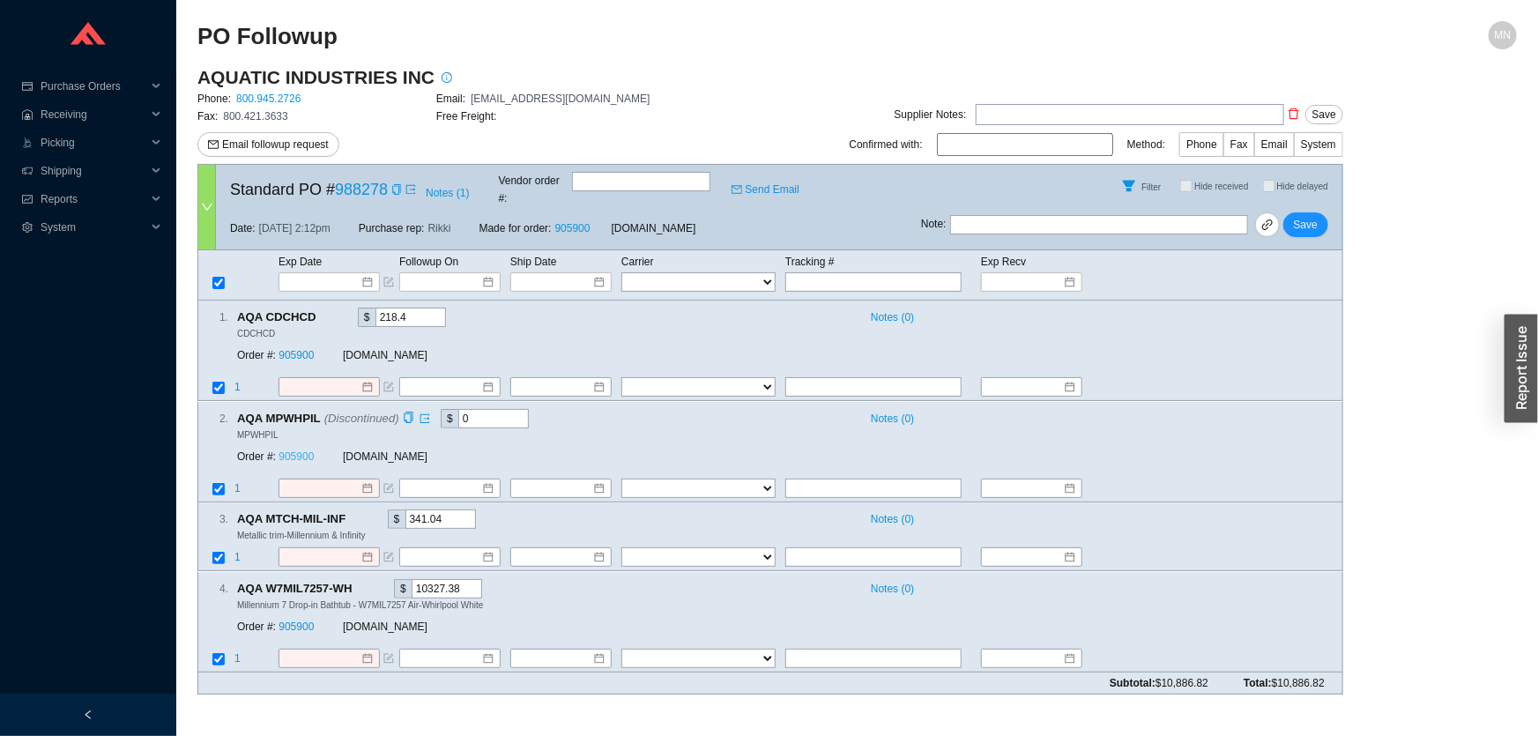
click at [296, 450] on link "905900" at bounding box center [295, 456] width 35 height 12
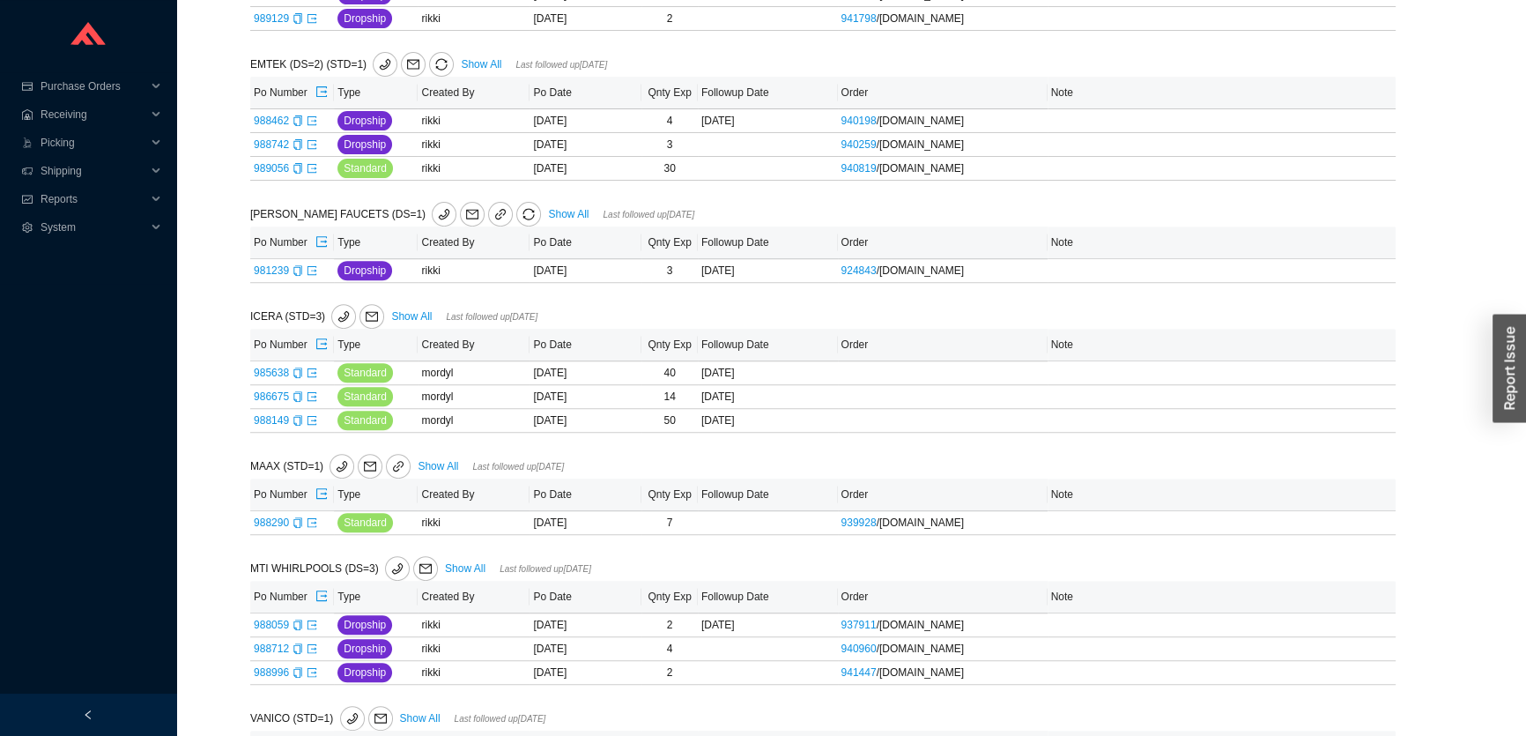
scroll to position [1115, 0]
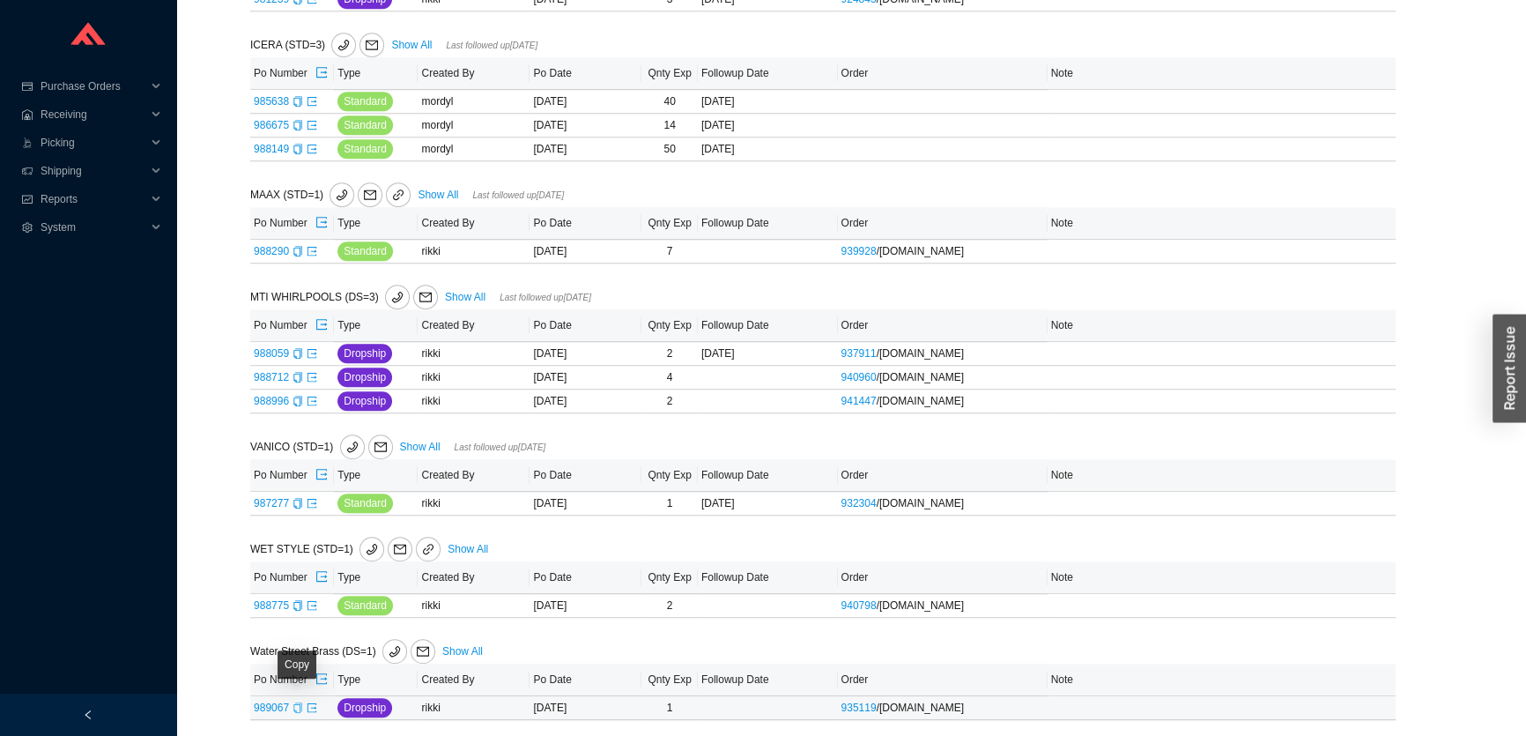
click at [295, 703] on icon "copy" at bounding box center [298, 707] width 11 height 11
click at [312, 705] on icon "export" at bounding box center [312, 707] width 11 height 11
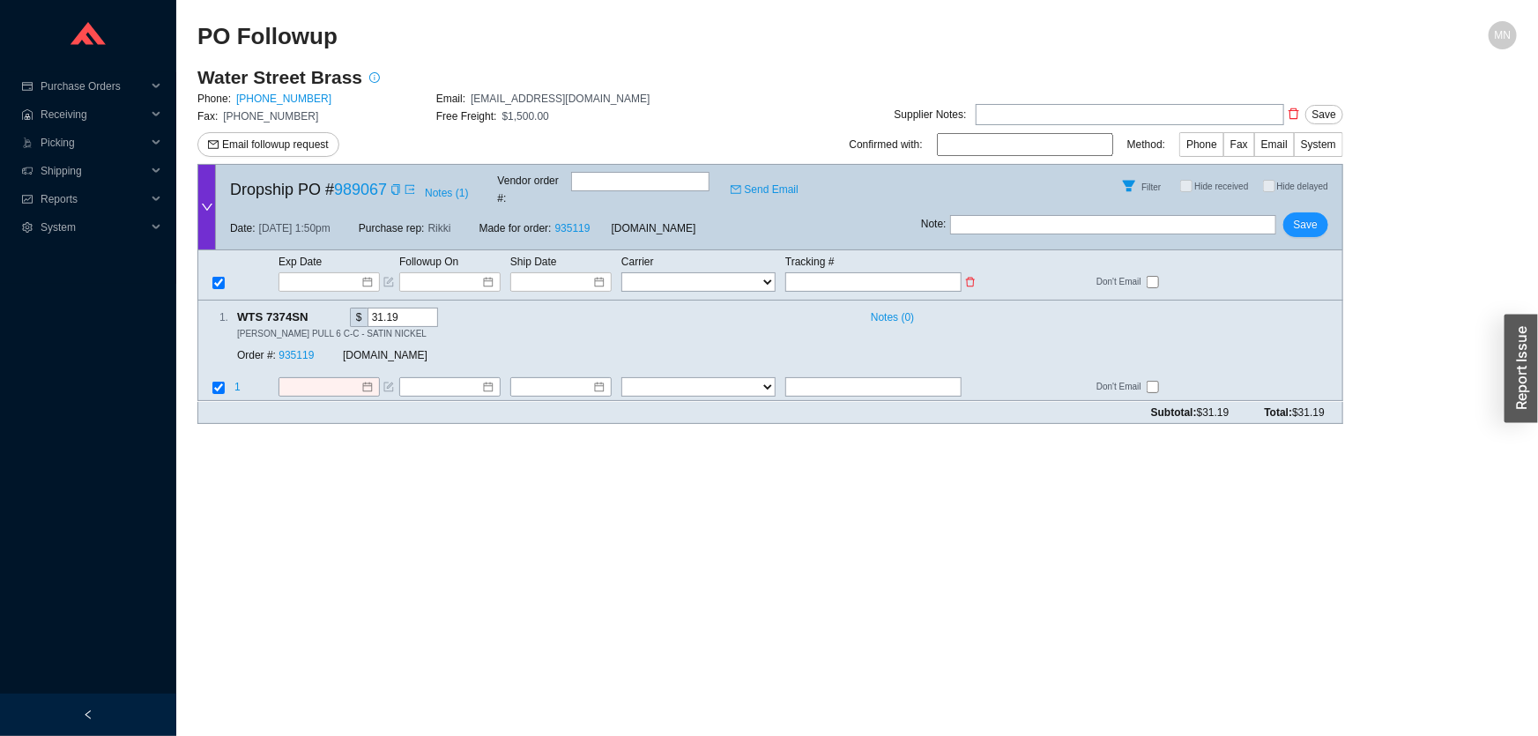
click at [849, 272] on input "text" at bounding box center [873, 281] width 176 height 19
paste input "479571113493"
type input "479571113493"
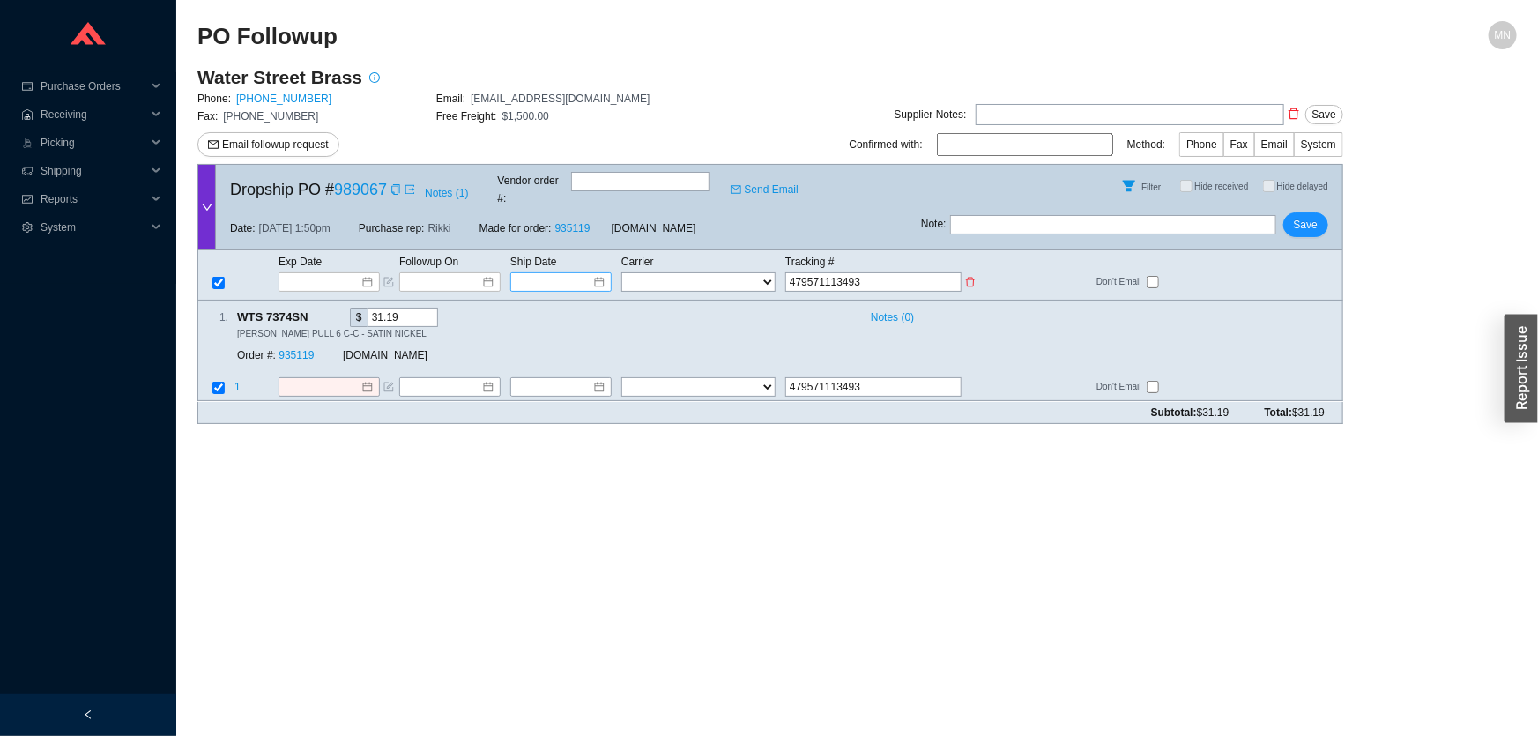
drag, startPoint x: 711, startPoint y: 266, endPoint x: 602, endPoint y: 270, distance: 109.3
click at [710, 272] on select "FedEx UPS ---------------- 2 Day Transportation INC A&B Freight A. Duie Pyle AA…" at bounding box center [698, 281] width 154 height 19
select select "1"
click at [545, 273] on input at bounding box center [554, 282] width 75 height 18
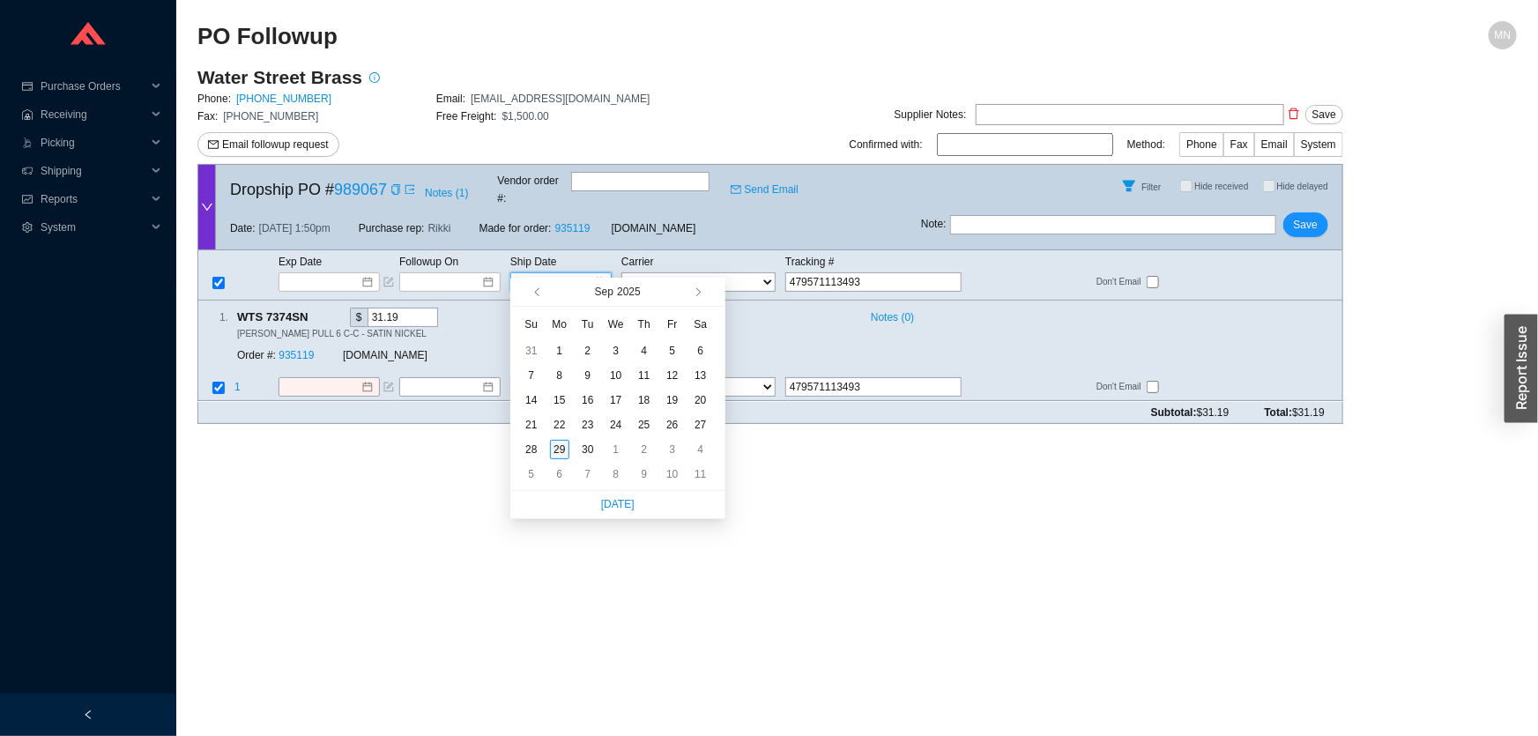
type input "[DATE]"
click at [555, 449] on div "29" at bounding box center [559, 449] width 19 height 19
type input "[DATE]"
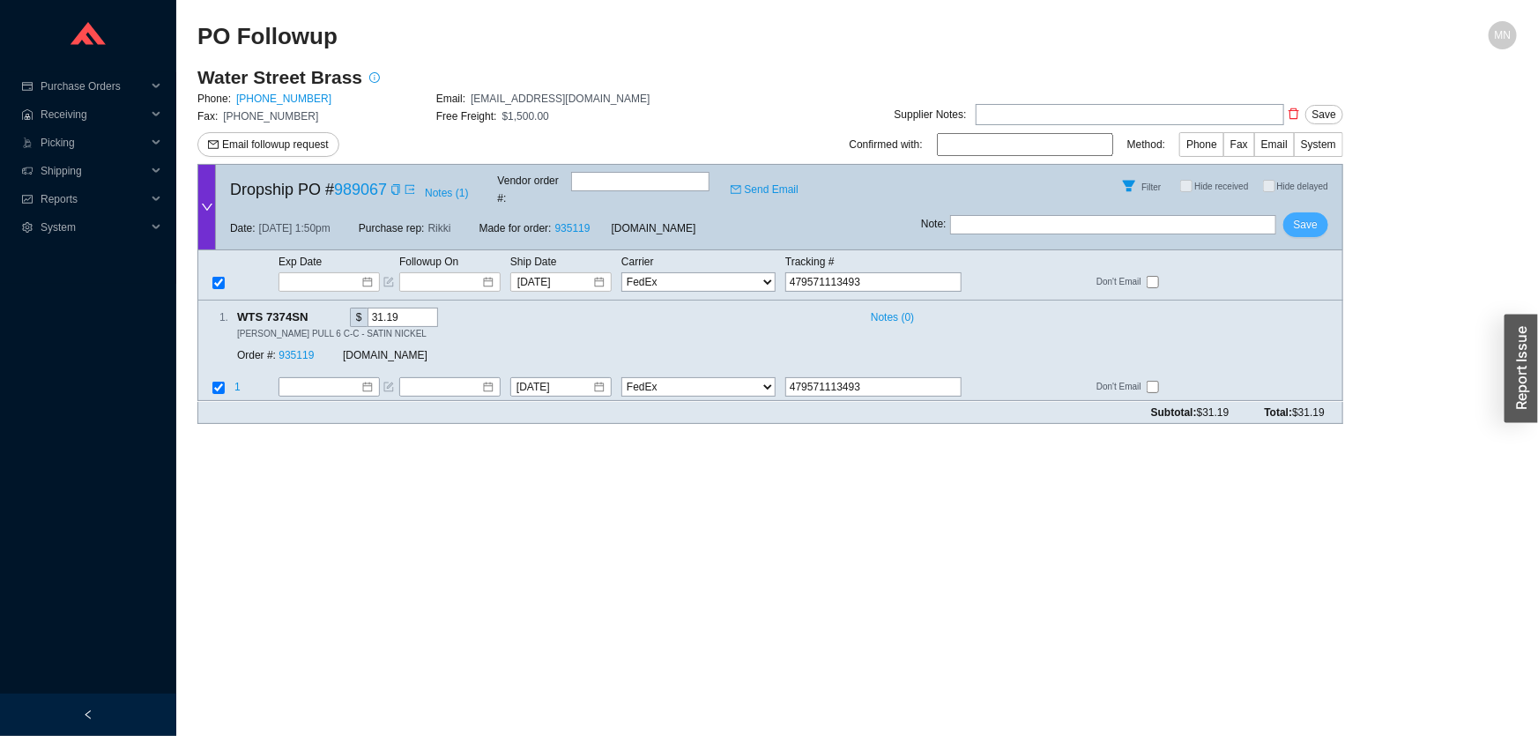
click at [1304, 216] on span "Save" at bounding box center [1306, 225] width 24 height 18
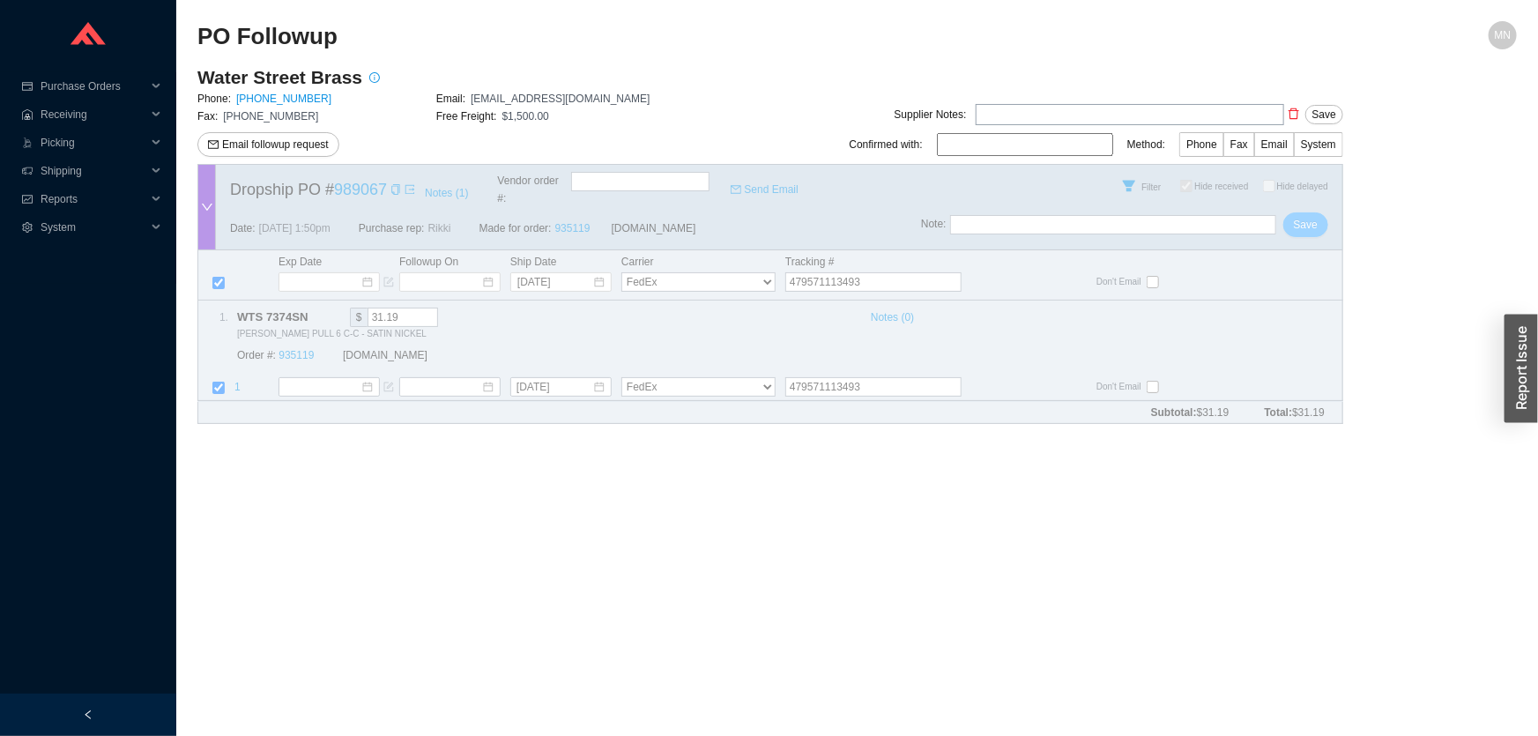
checkbox input "true"
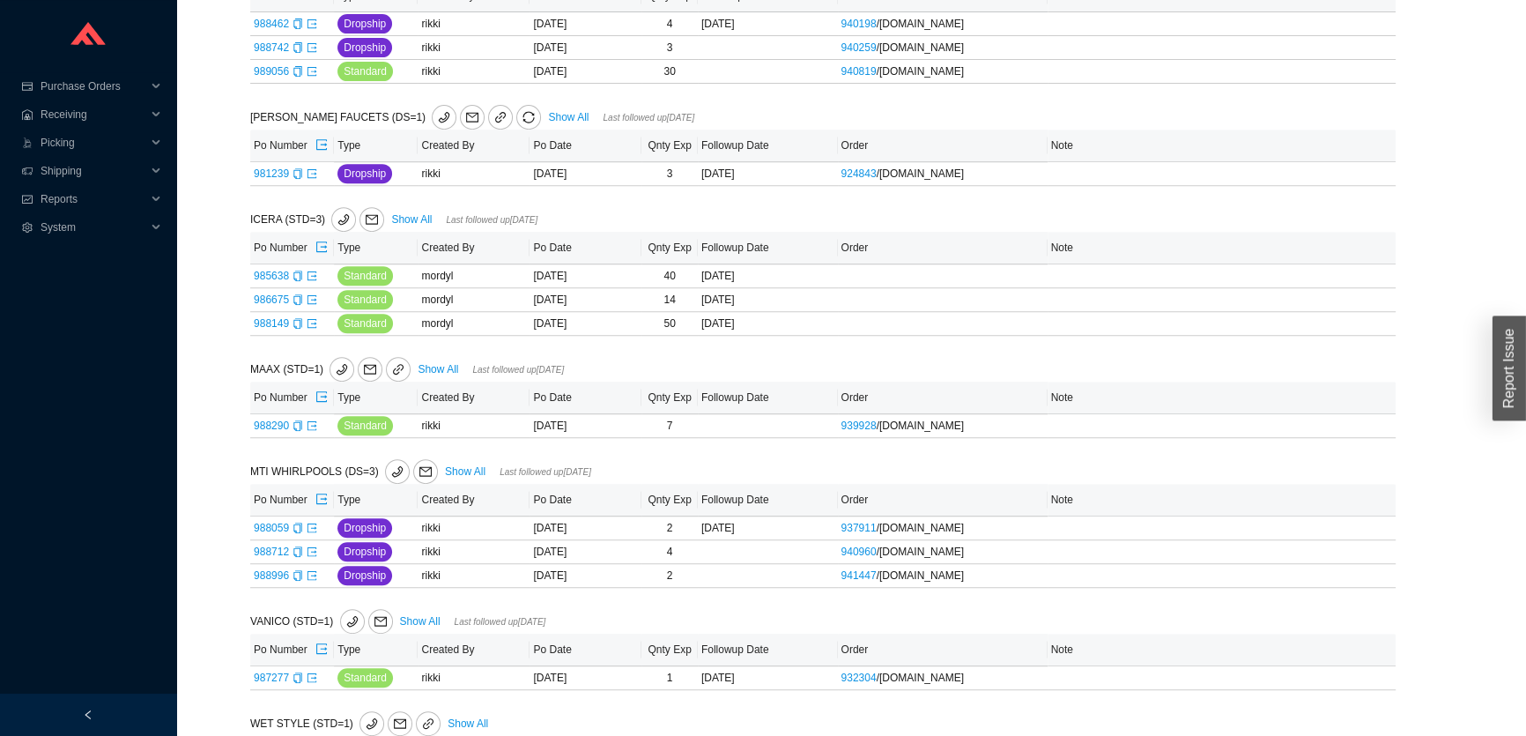
scroll to position [1013, 0]
